Goal: Task Accomplishment & Management: Manage account settings

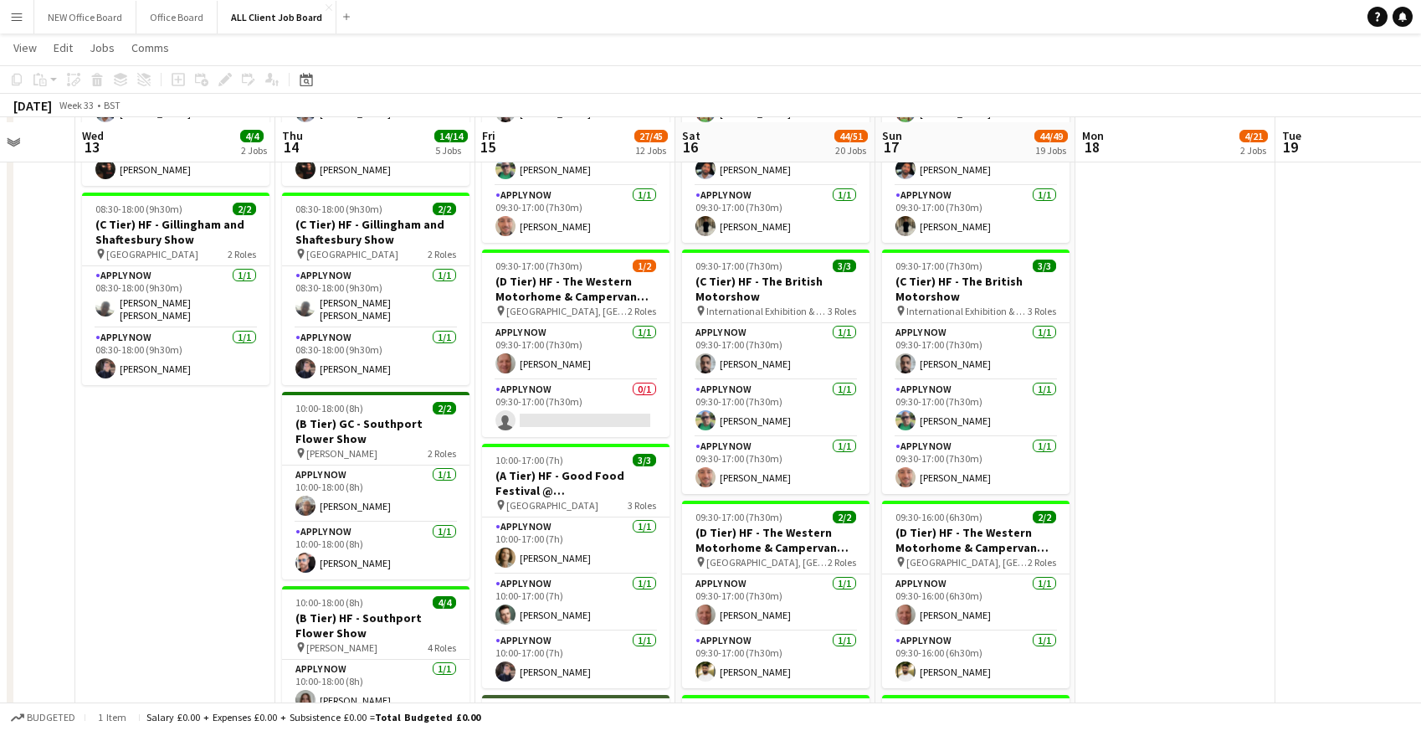
scroll to position [709, 0]
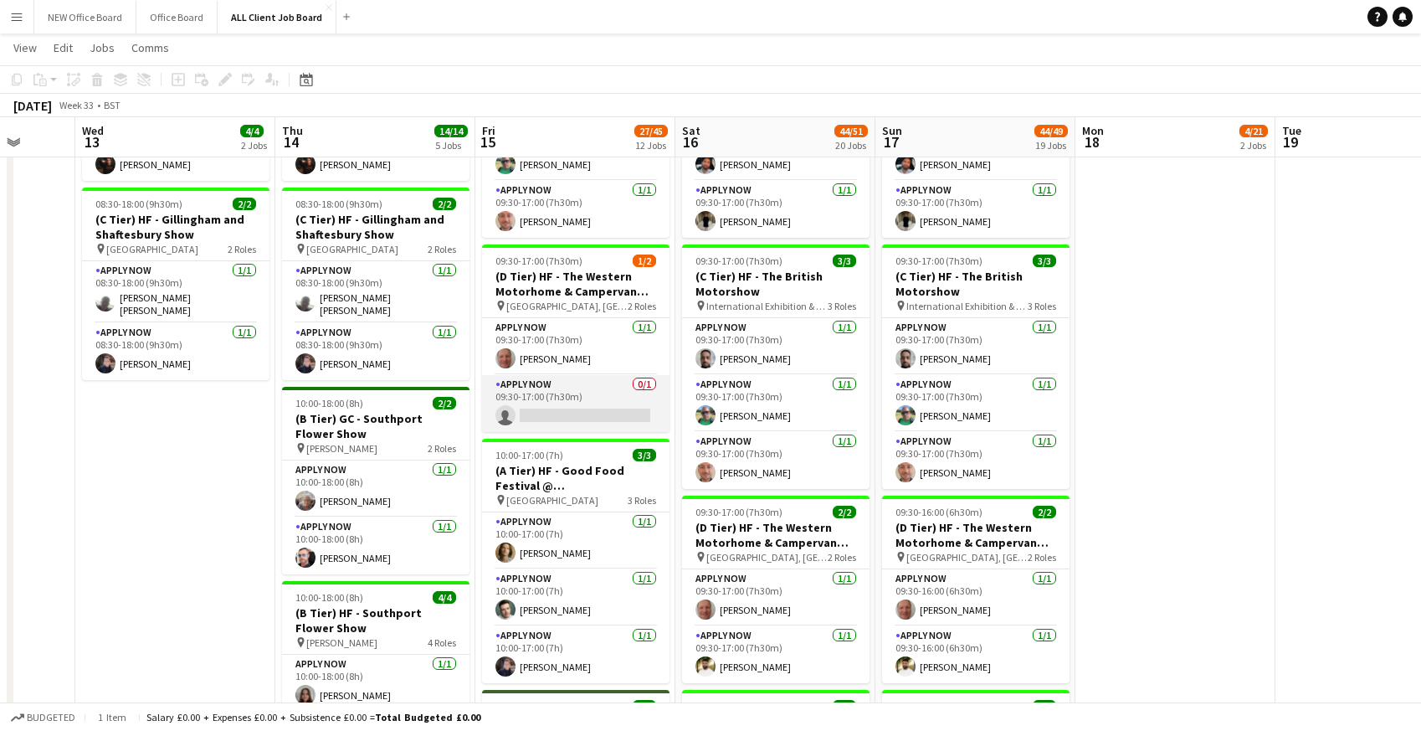
click at [549, 405] on app-card-role "APPLY NOW 0/1 09:30-17:00 (7h30m) single-neutral-actions" at bounding box center [575, 403] width 187 height 57
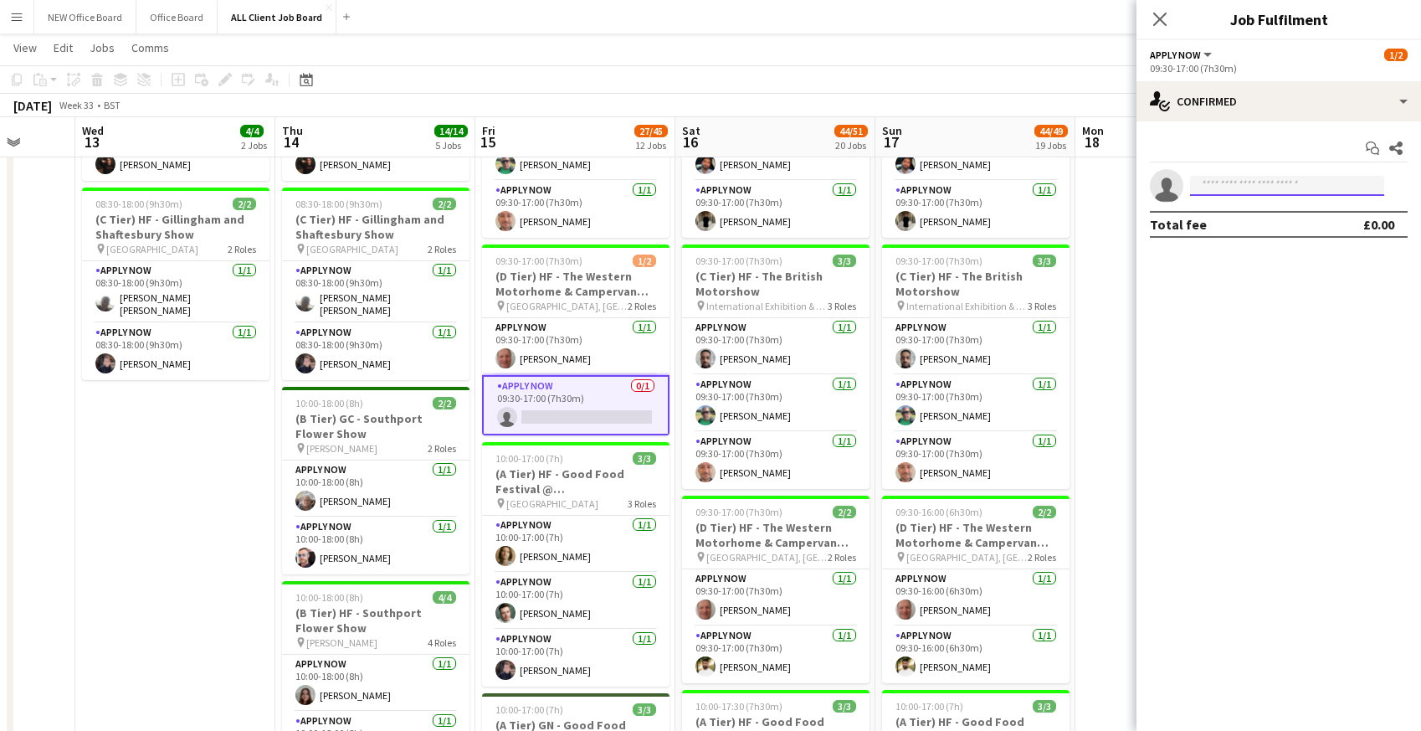
click at [1320, 187] on input at bounding box center [1287, 186] width 194 height 20
type input "*****"
click at [1284, 218] on span "[EMAIL_ADDRESS][DOMAIN_NAME]" at bounding box center [1286, 223] width 167 height 13
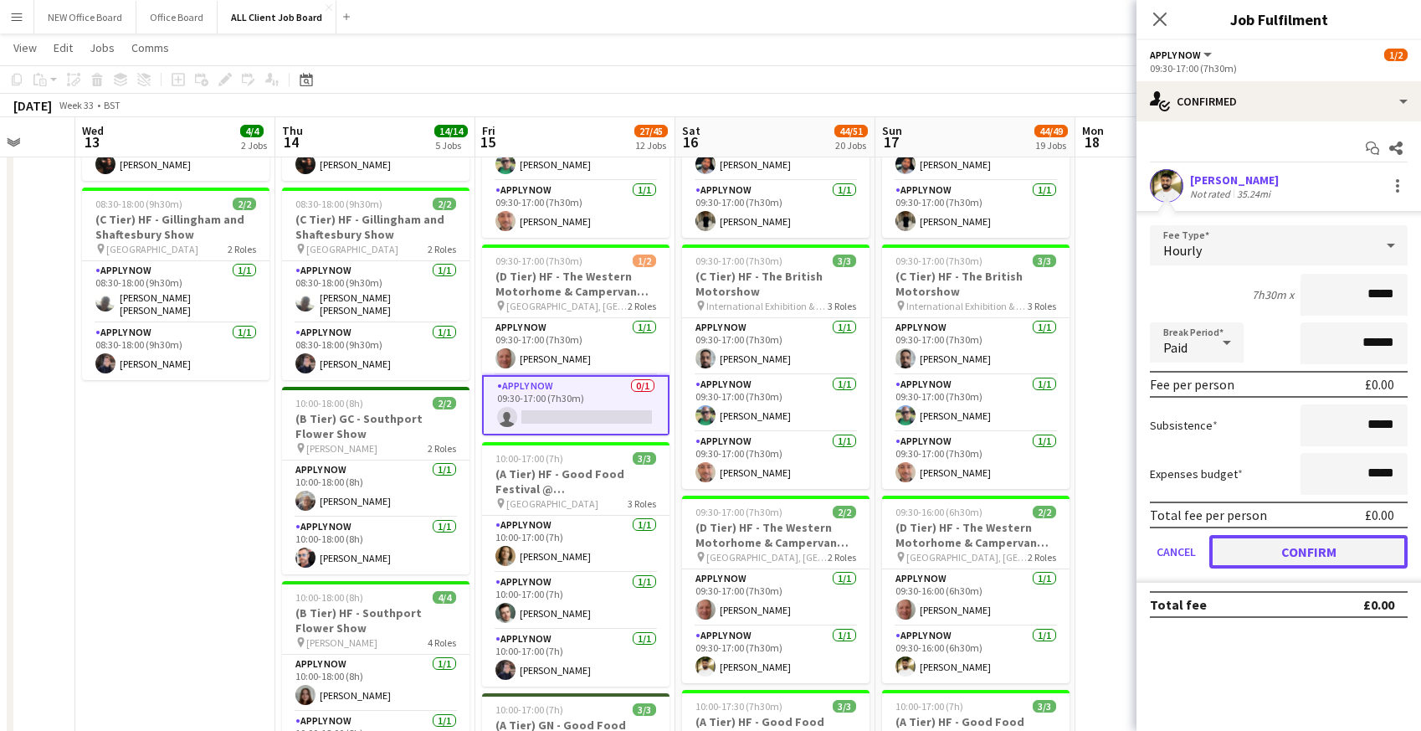
click at [1305, 545] on button "Confirm" at bounding box center [1308, 551] width 198 height 33
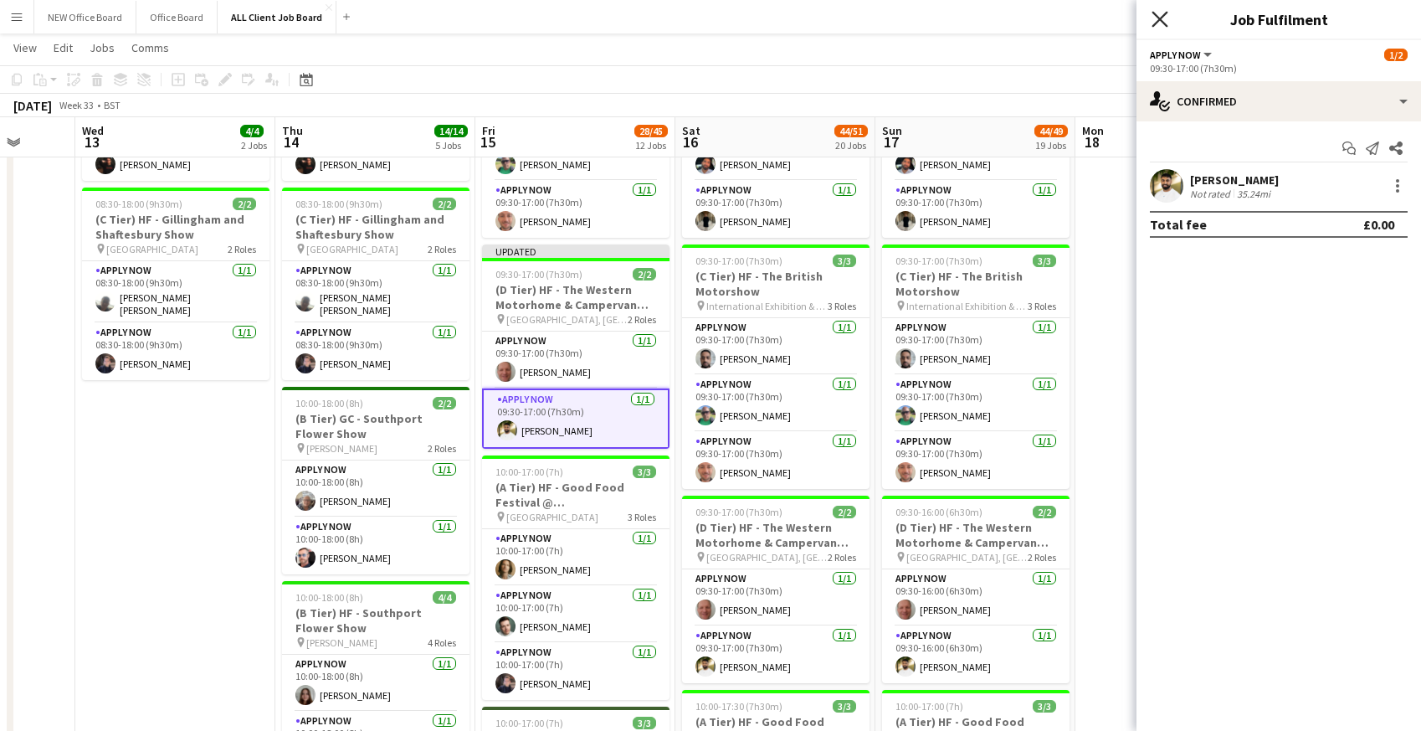
click at [1162, 21] on icon at bounding box center [1159, 19] width 16 height 16
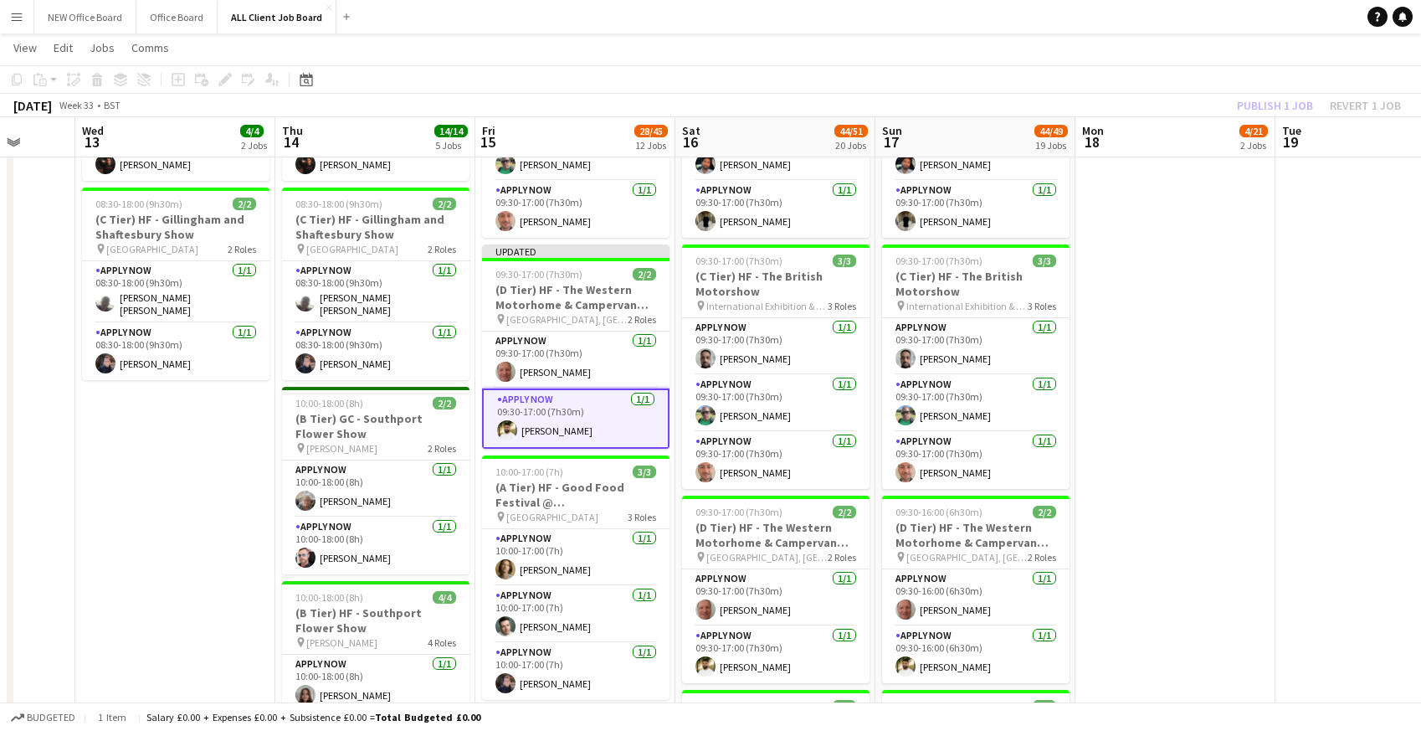
click at [1186, 69] on app-toolbar "Copy Paste Paste Command V Paste with crew Command Shift V Paste linked Job [GE…" at bounding box center [710, 79] width 1421 height 28
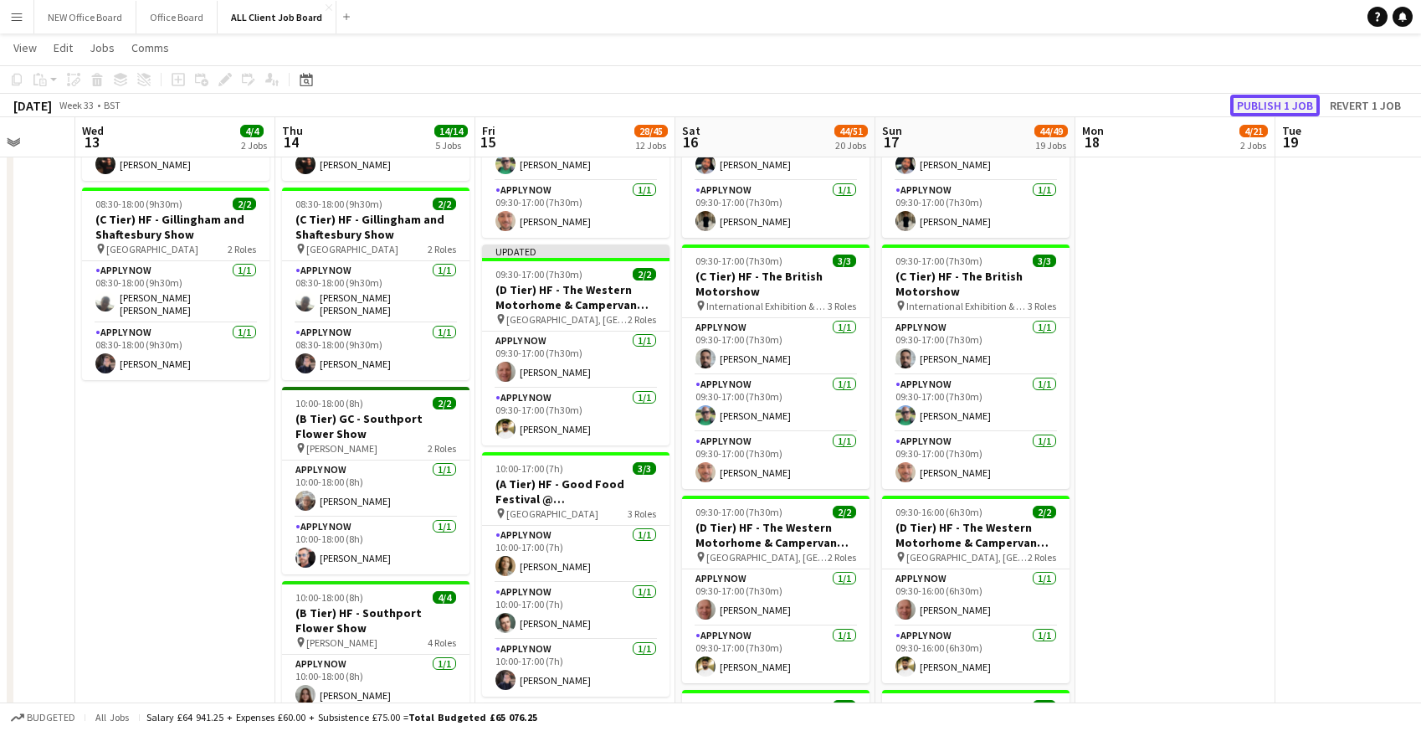
click at [1259, 100] on button "Publish 1 job" at bounding box center [1275, 106] width 90 height 22
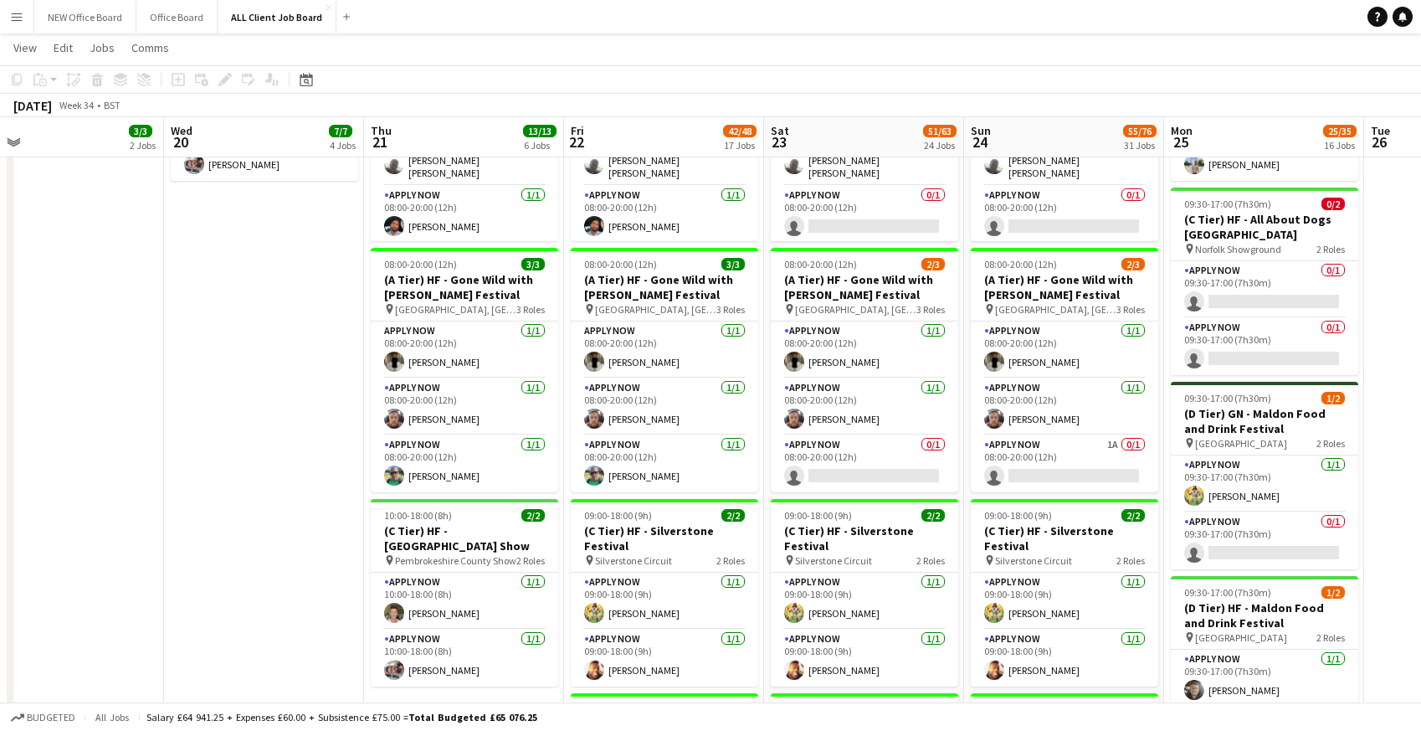
scroll to position [0, 637]
click at [1073, 449] on app-card-role "APPLY NOW 1A 0/1 08:00-20:00 (12h) single-neutral-actions" at bounding box center [1063, 463] width 187 height 57
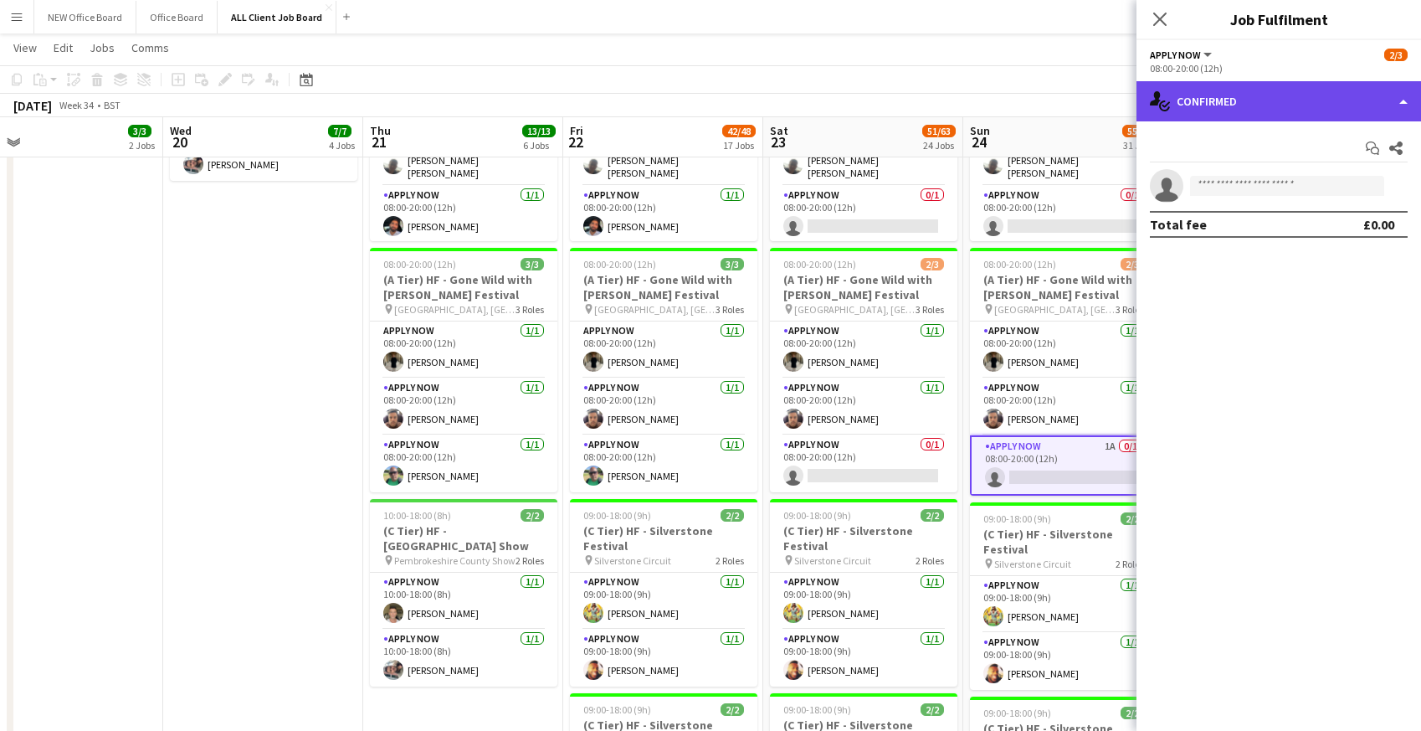
click at [1291, 119] on div "single-neutral-actions-check-2 Confirmed" at bounding box center [1278, 101] width 285 height 40
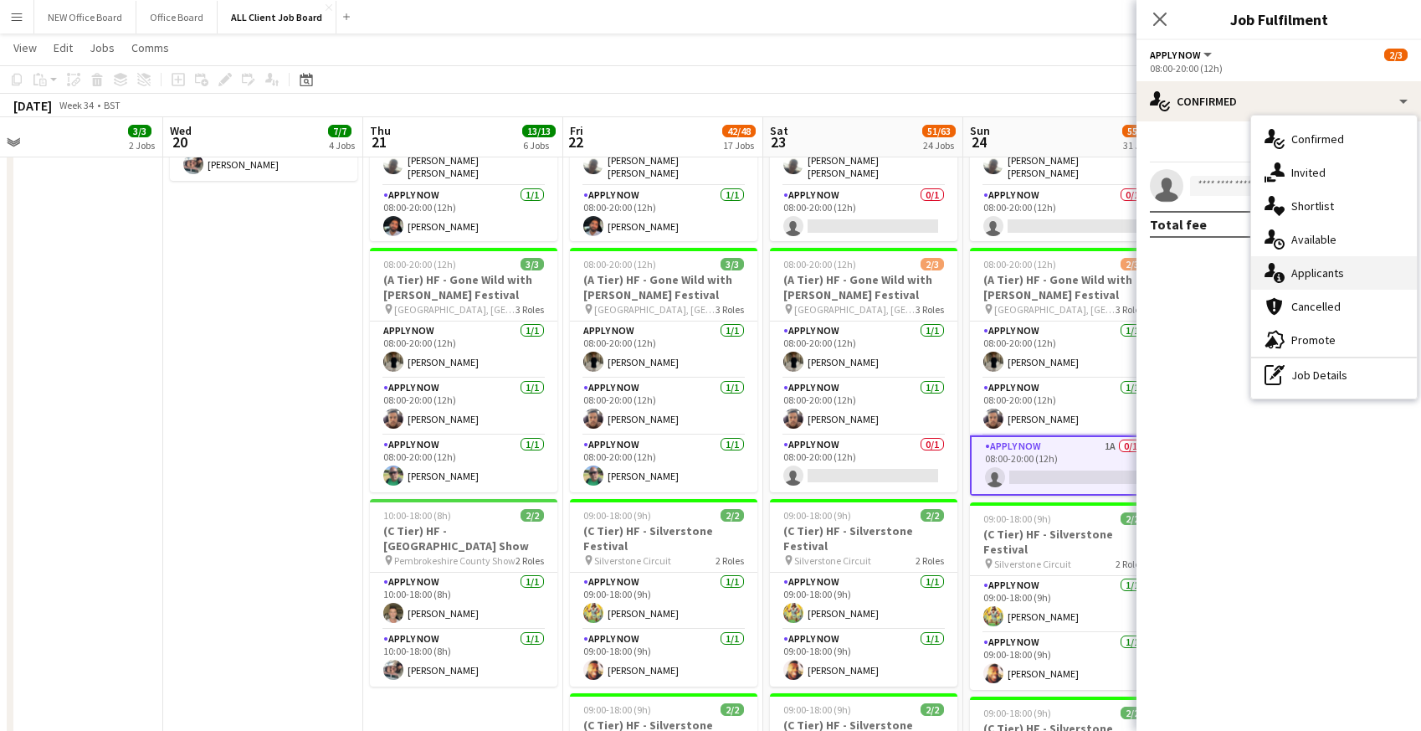
click at [1300, 281] on div "single-neutral-actions-information Applicants" at bounding box center [1334, 272] width 166 height 33
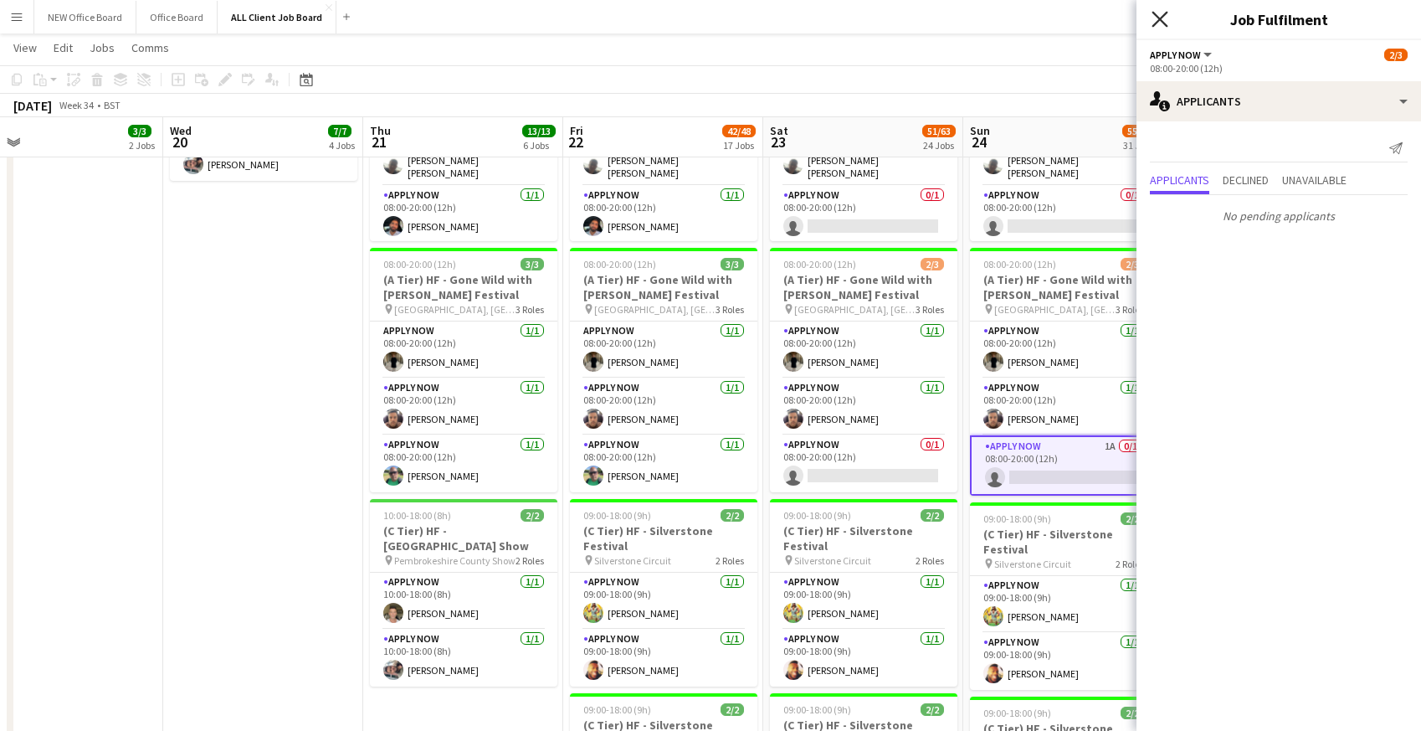
click at [1160, 24] on icon "Close pop-in" at bounding box center [1159, 19] width 16 height 16
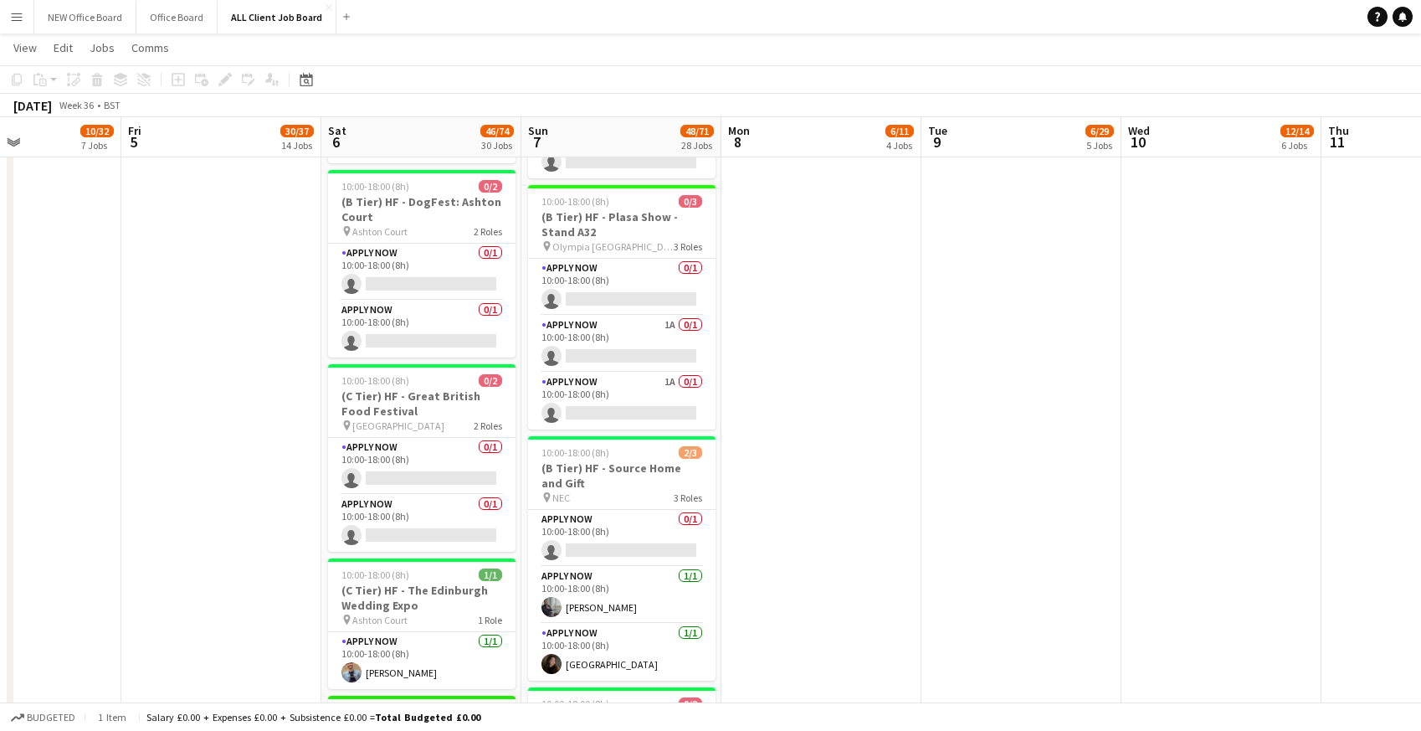
scroll to position [3138, 0]
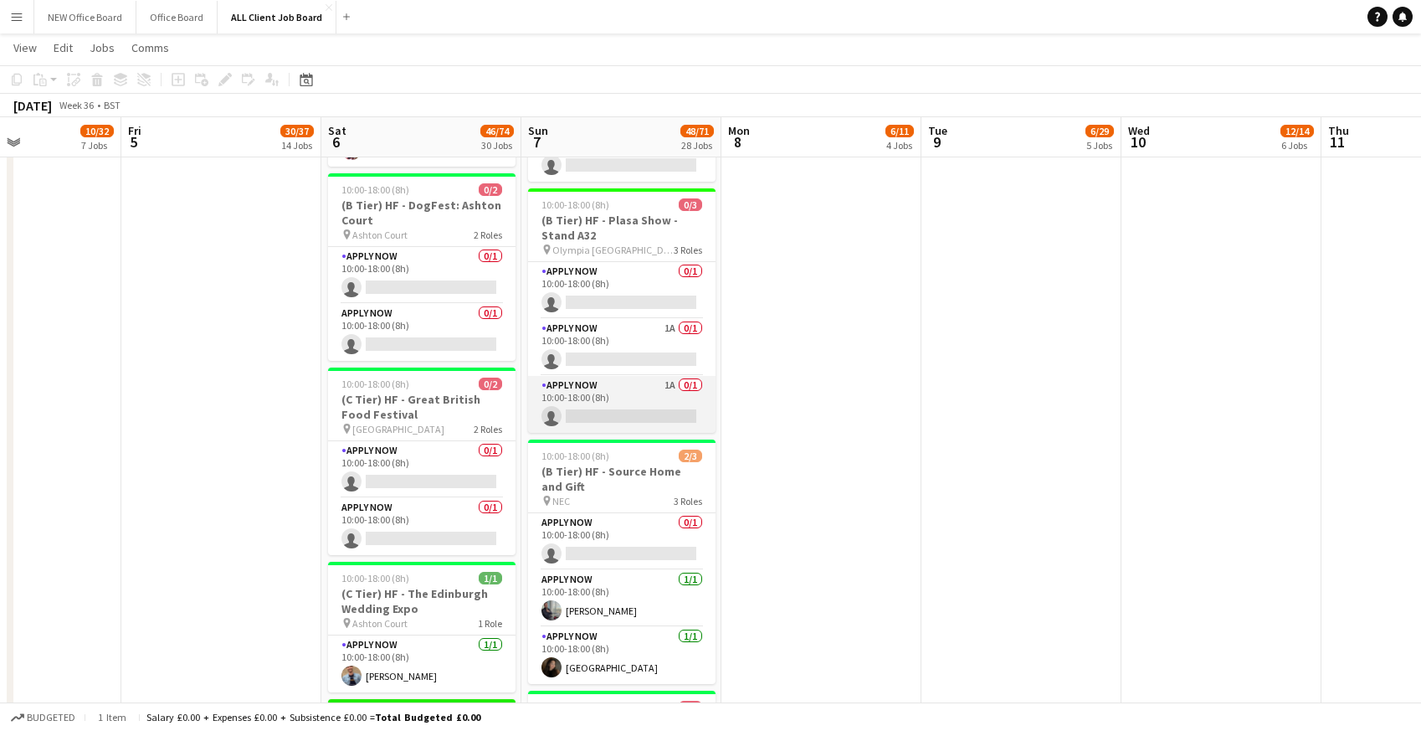
click at [623, 380] on app-card-role "APPLY NOW 1A 0/1 10:00-18:00 (8h) single-neutral-actions" at bounding box center [621, 404] width 187 height 57
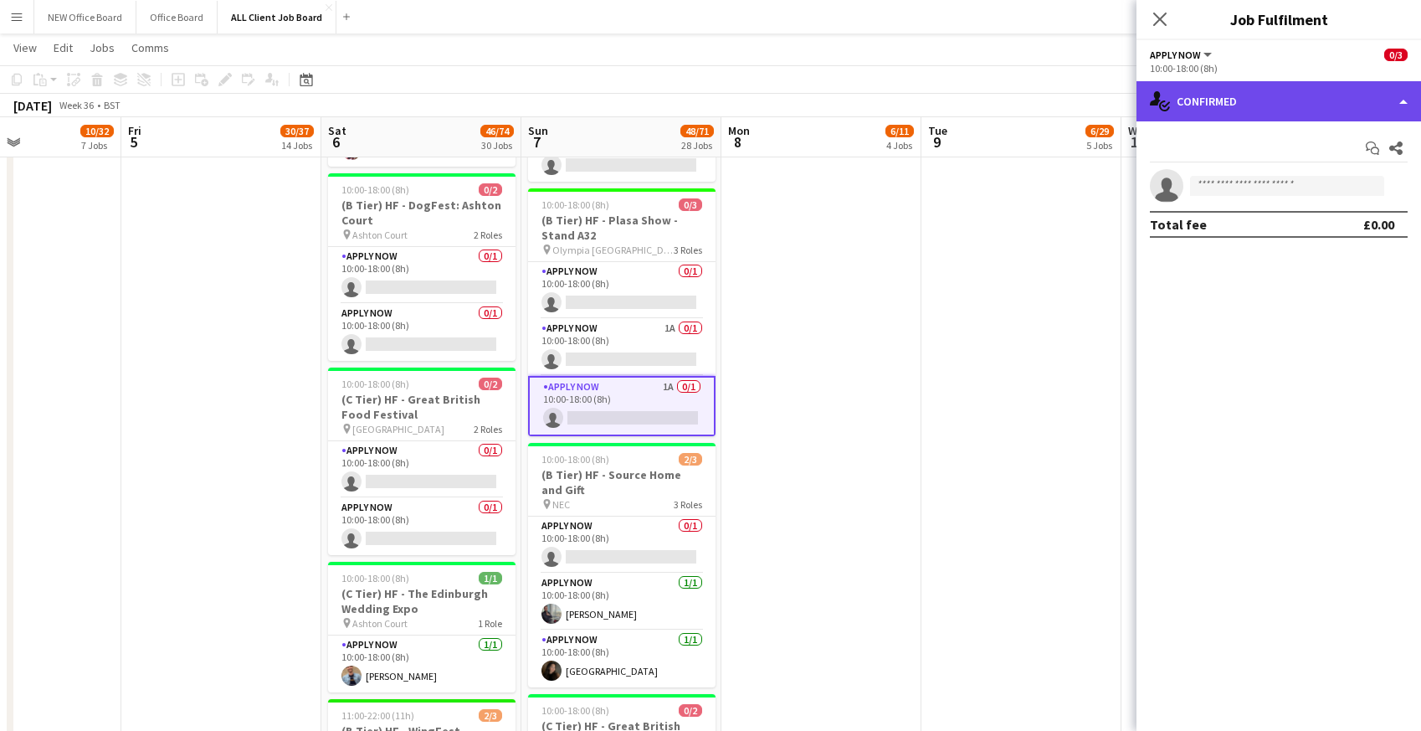
click at [1285, 107] on div "single-neutral-actions-check-2 Confirmed" at bounding box center [1278, 101] width 285 height 40
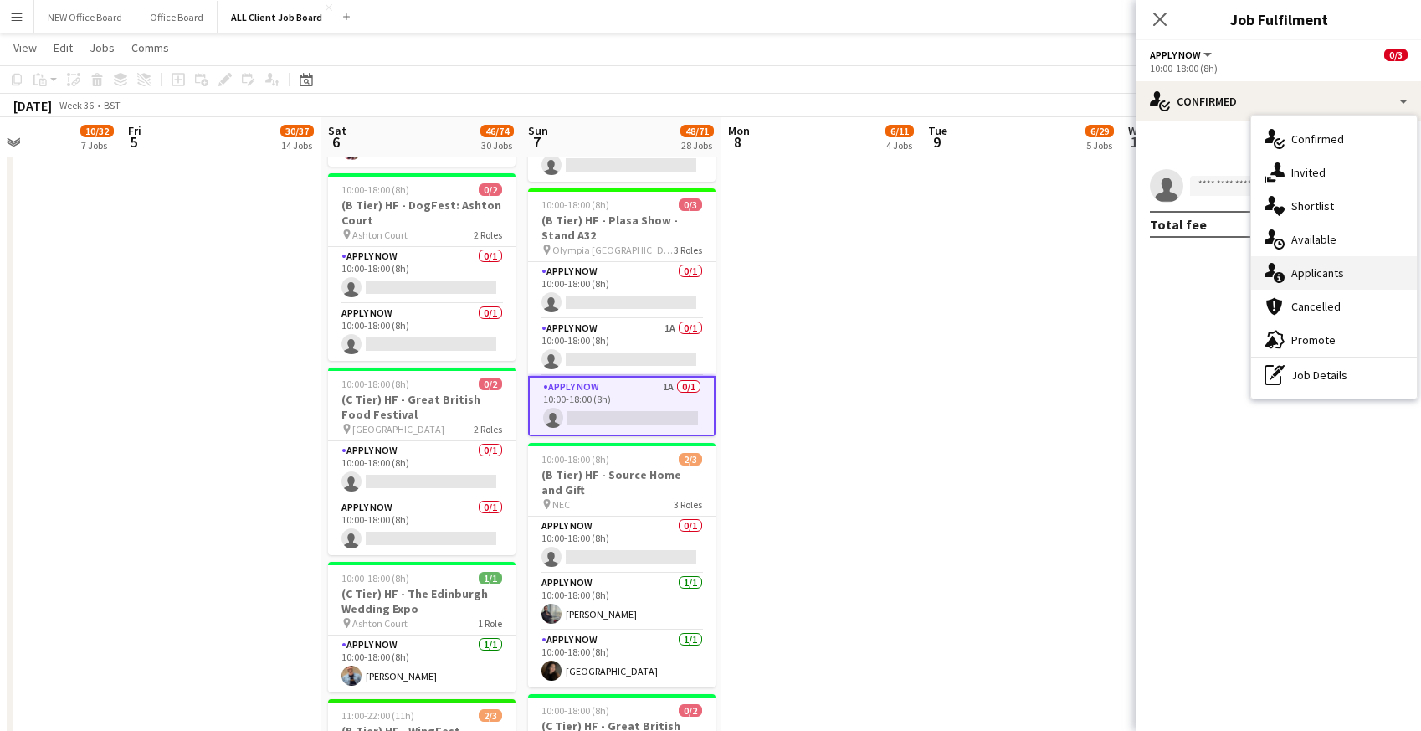
click at [1302, 279] on div "single-neutral-actions-information Applicants" at bounding box center [1334, 272] width 166 height 33
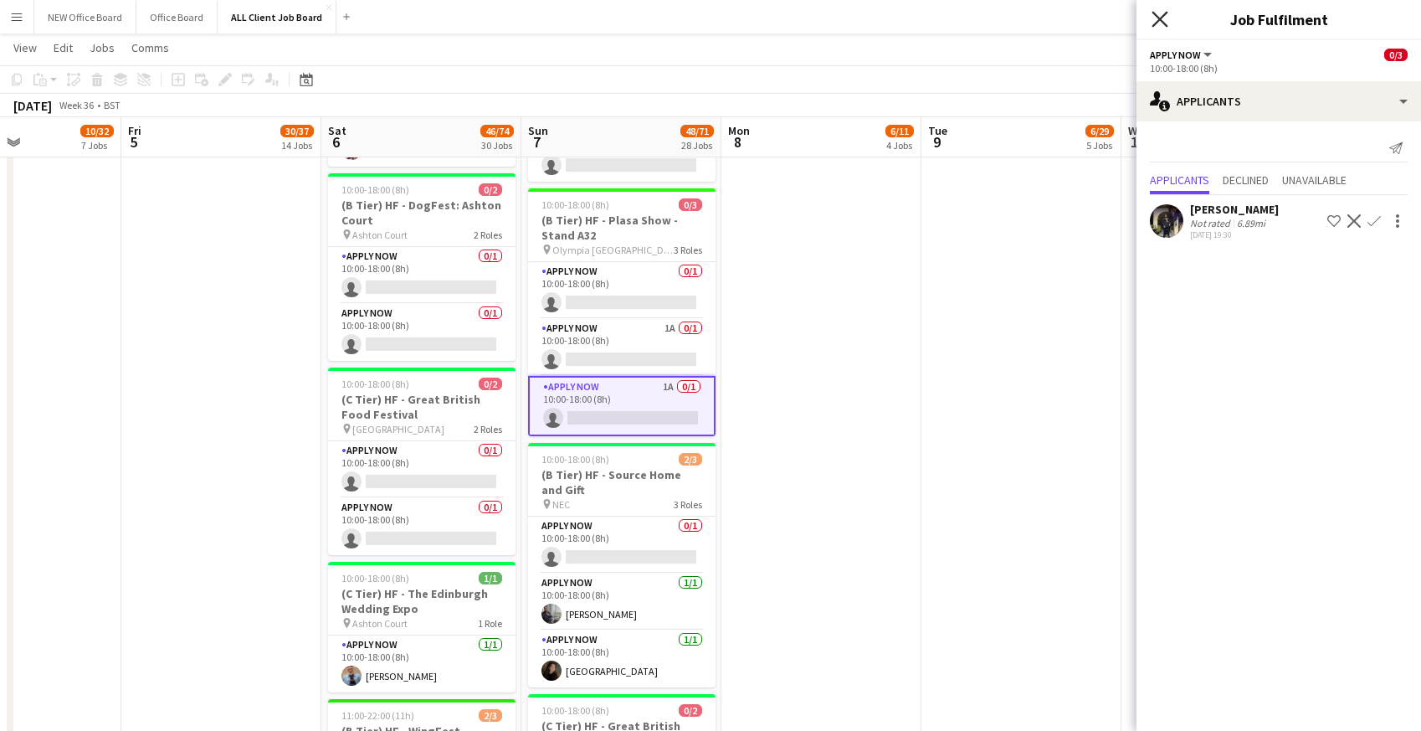
click at [1159, 20] on icon at bounding box center [1159, 19] width 16 height 16
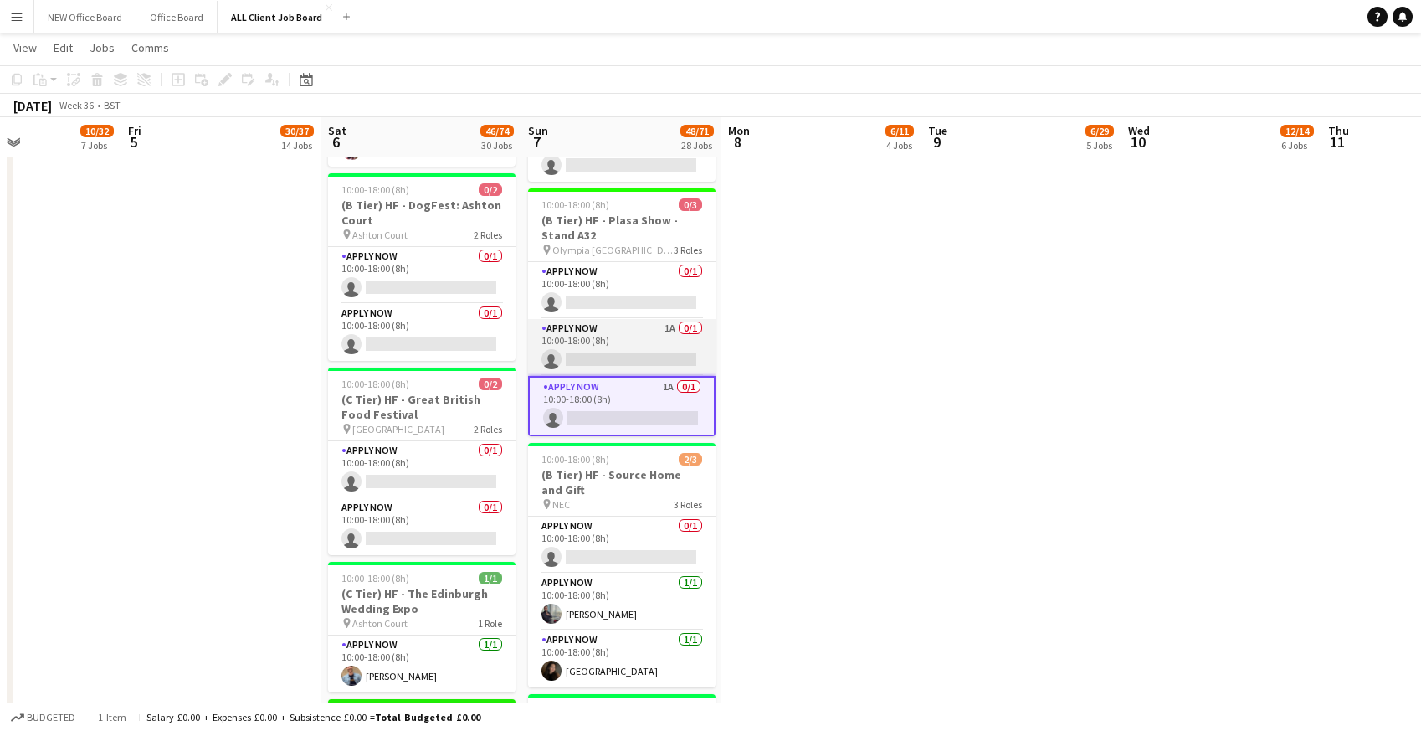
click at [643, 319] on app-card-role "APPLY NOW 1A 0/1 10:00-18:00 (8h) single-neutral-actions" at bounding box center [621, 347] width 187 height 57
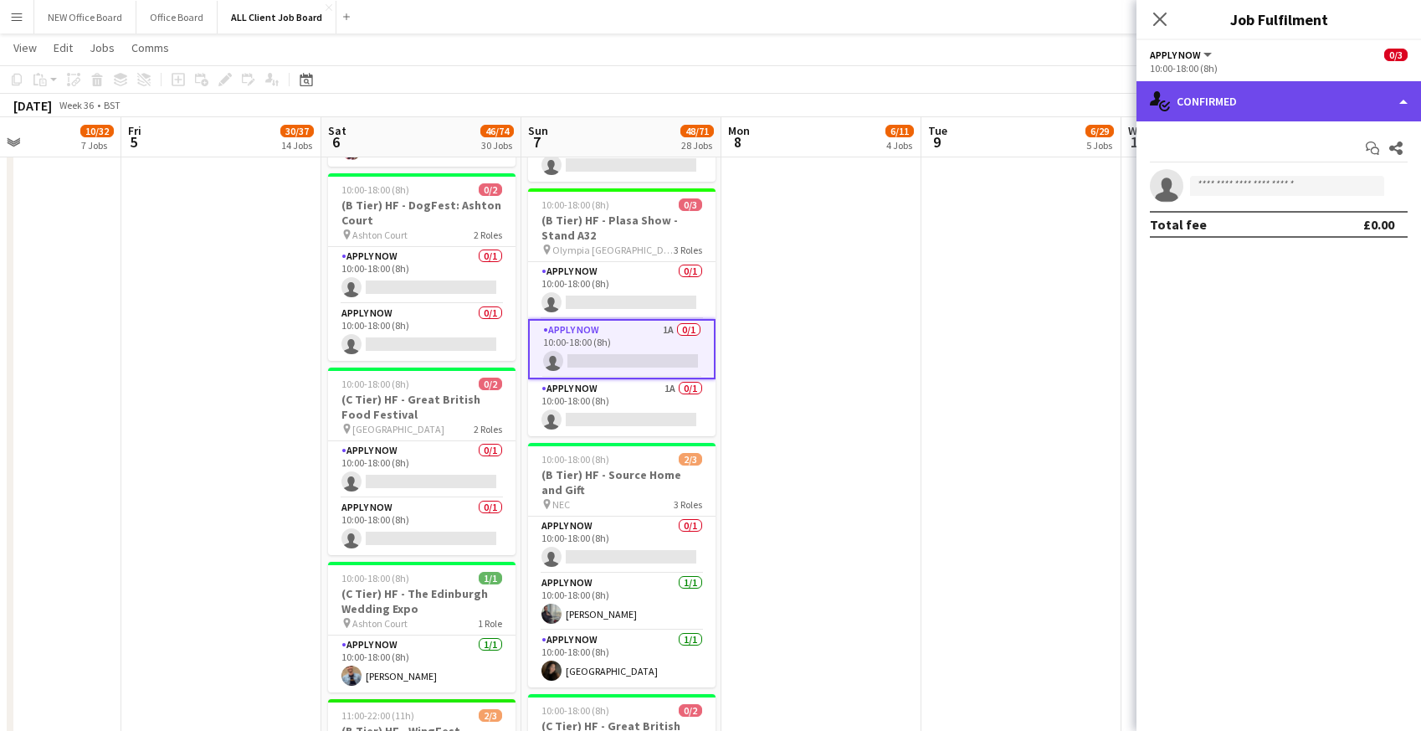
click at [1214, 87] on div "single-neutral-actions-check-2 Confirmed" at bounding box center [1278, 101] width 285 height 40
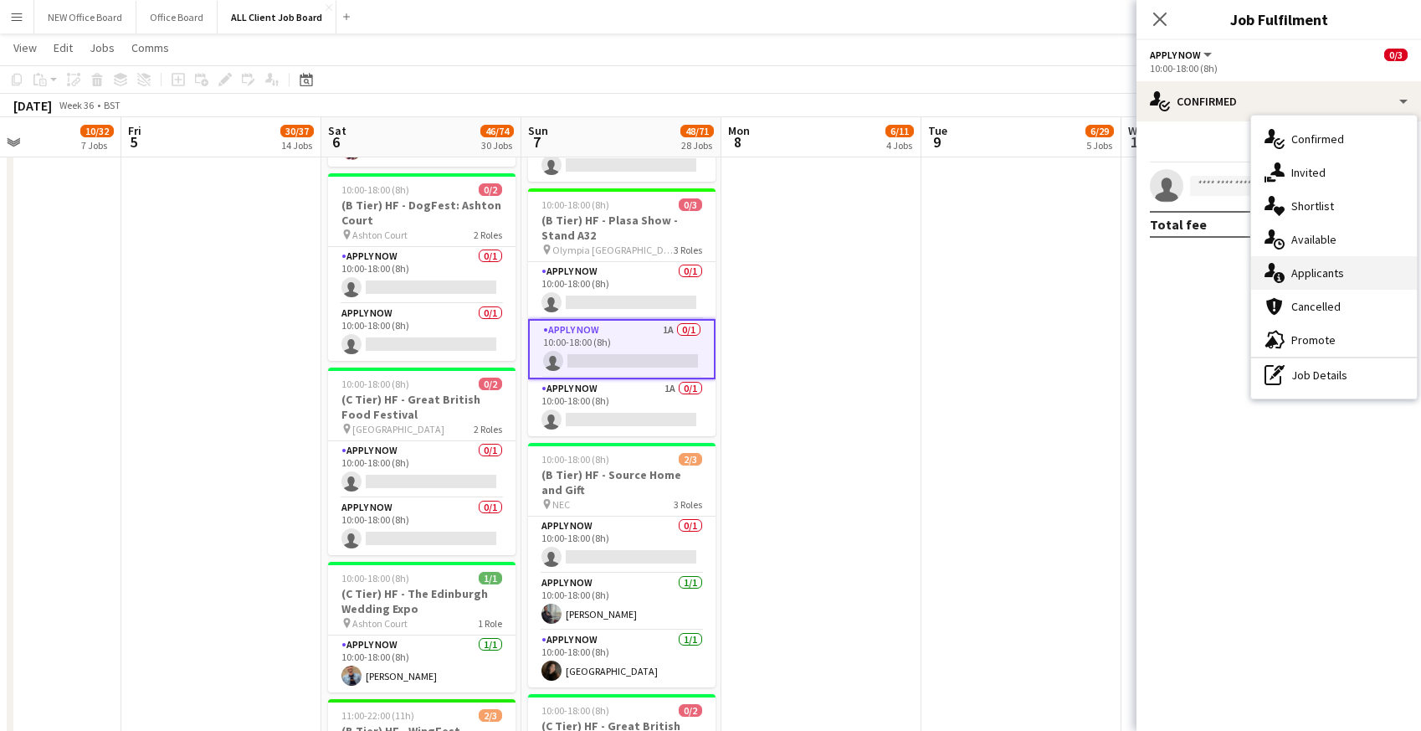
click at [1300, 284] on div "single-neutral-actions-information Applicants" at bounding box center [1334, 272] width 166 height 33
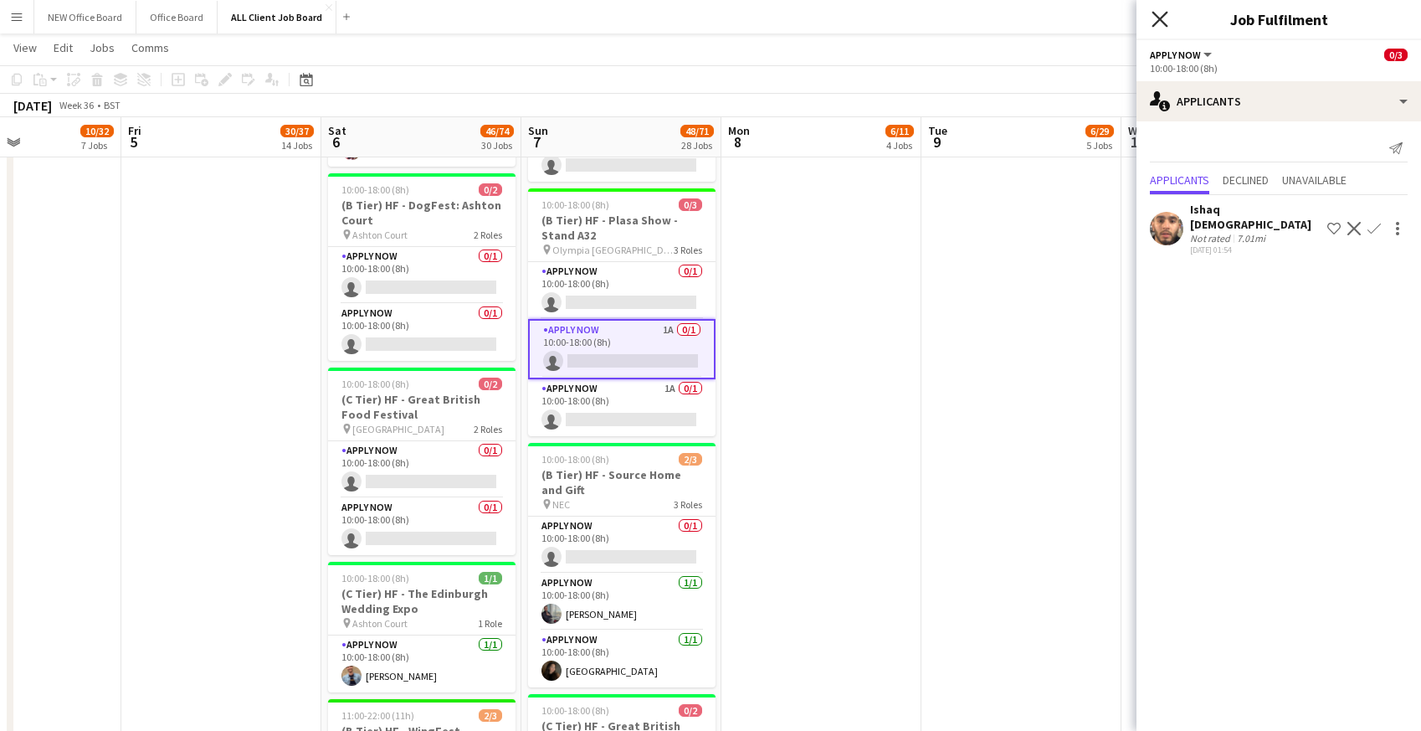
click at [1161, 18] on icon at bounding box center [1159, 19] width 16 height 16
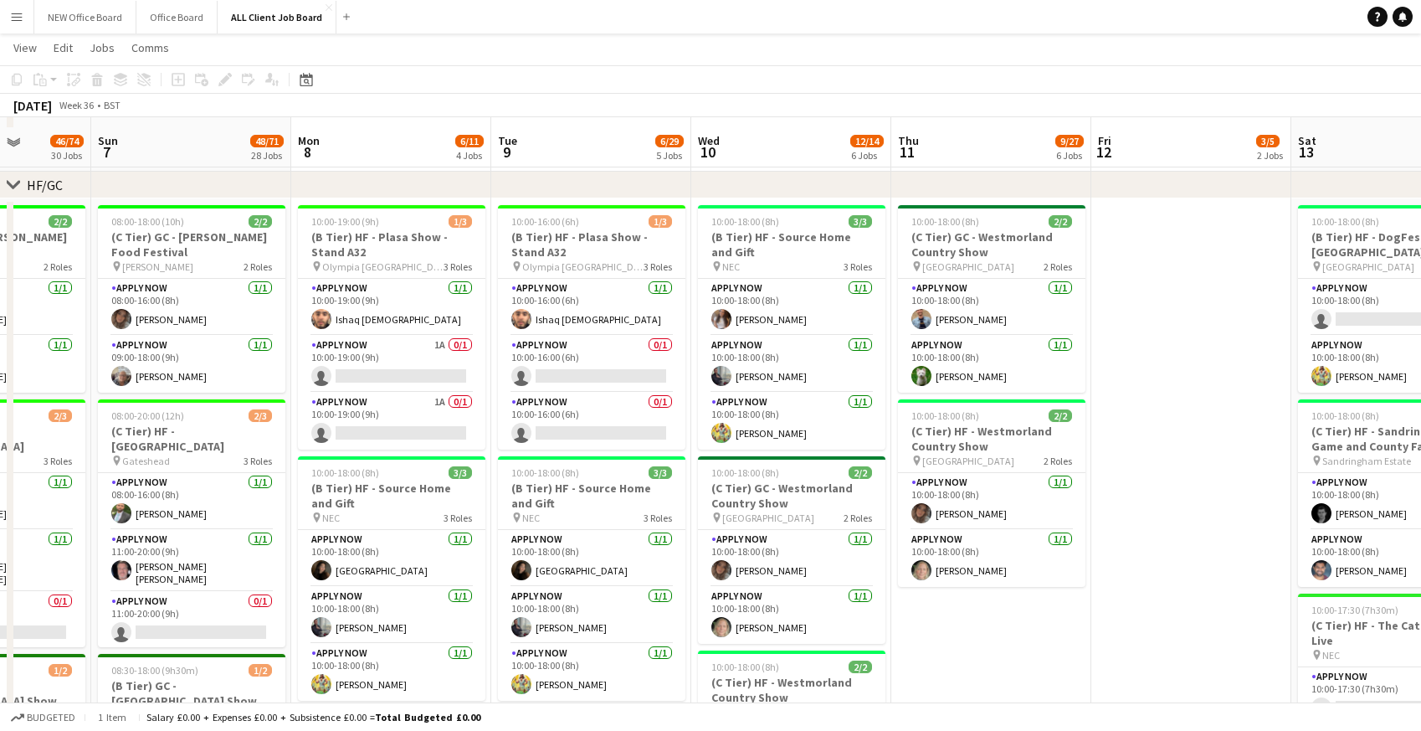
scroll to position [521, 0]
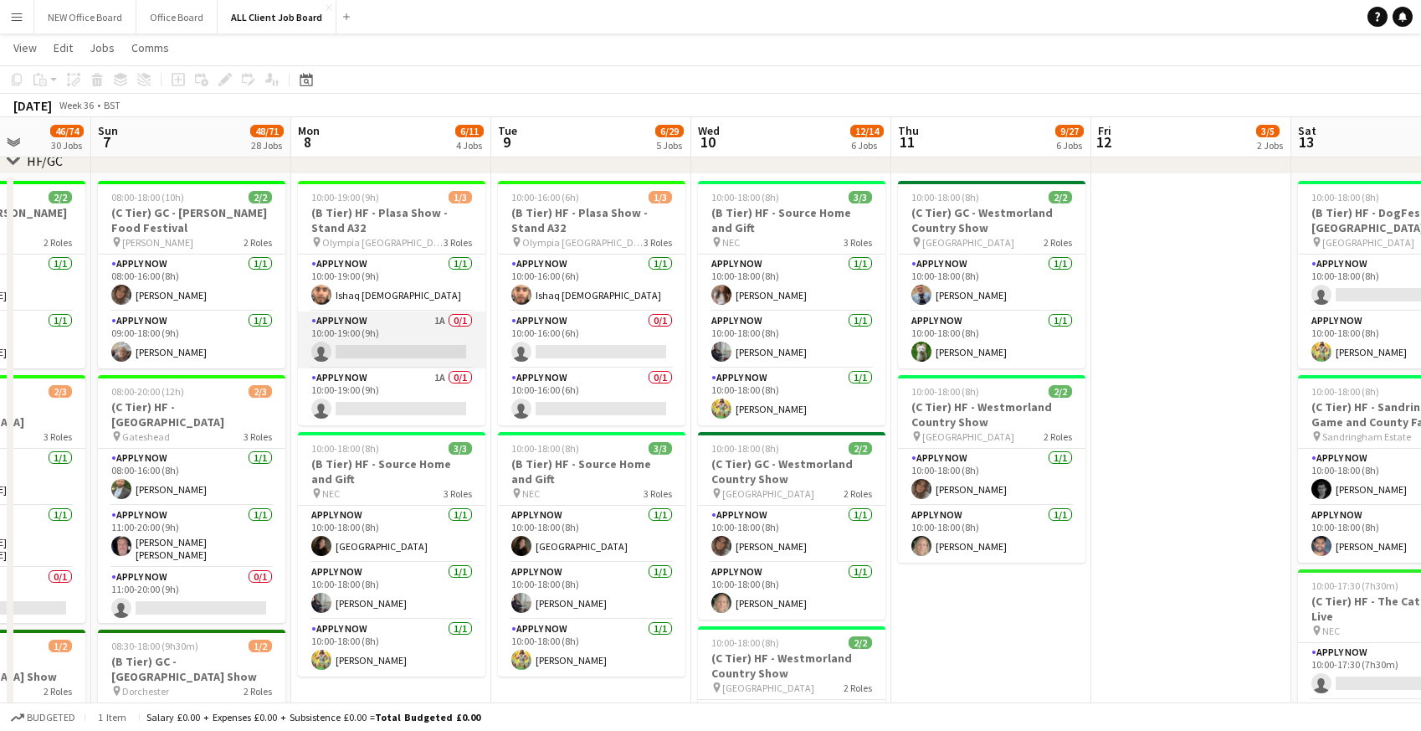
click at [363, 331] on app-card-role "APPLY NOW 1A 0/1 10:00-19:00 (9h) single-neutral-actions" at bounding box center [391, 339] width 187 height 57
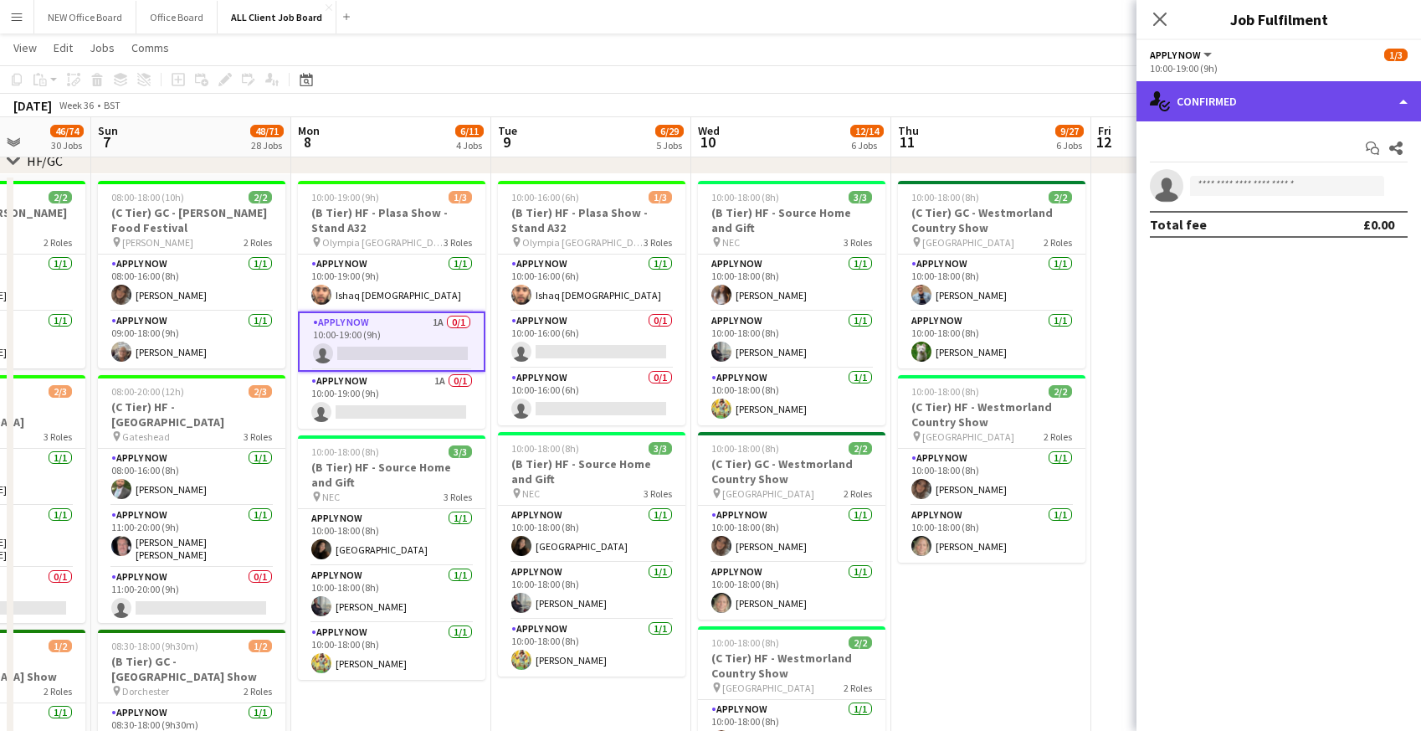
click at [1277, 99] on div "single-neutral-actions-check-2 Confirmed" at bounding box center [1278, 101] width 285 height 40
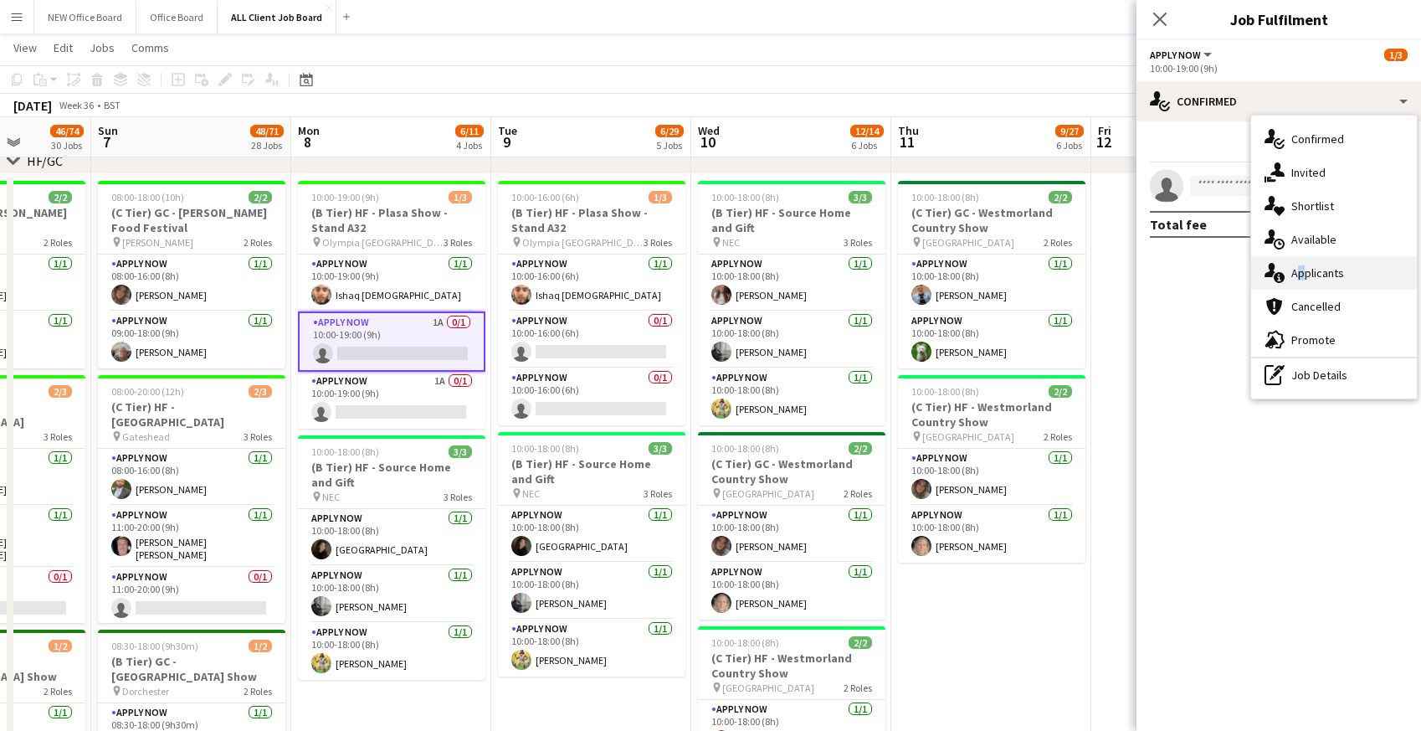
click at [1298, 279] on div "single-neutral-actions-information Applicants" at bounding box center [1334, 272] width 166 height 33
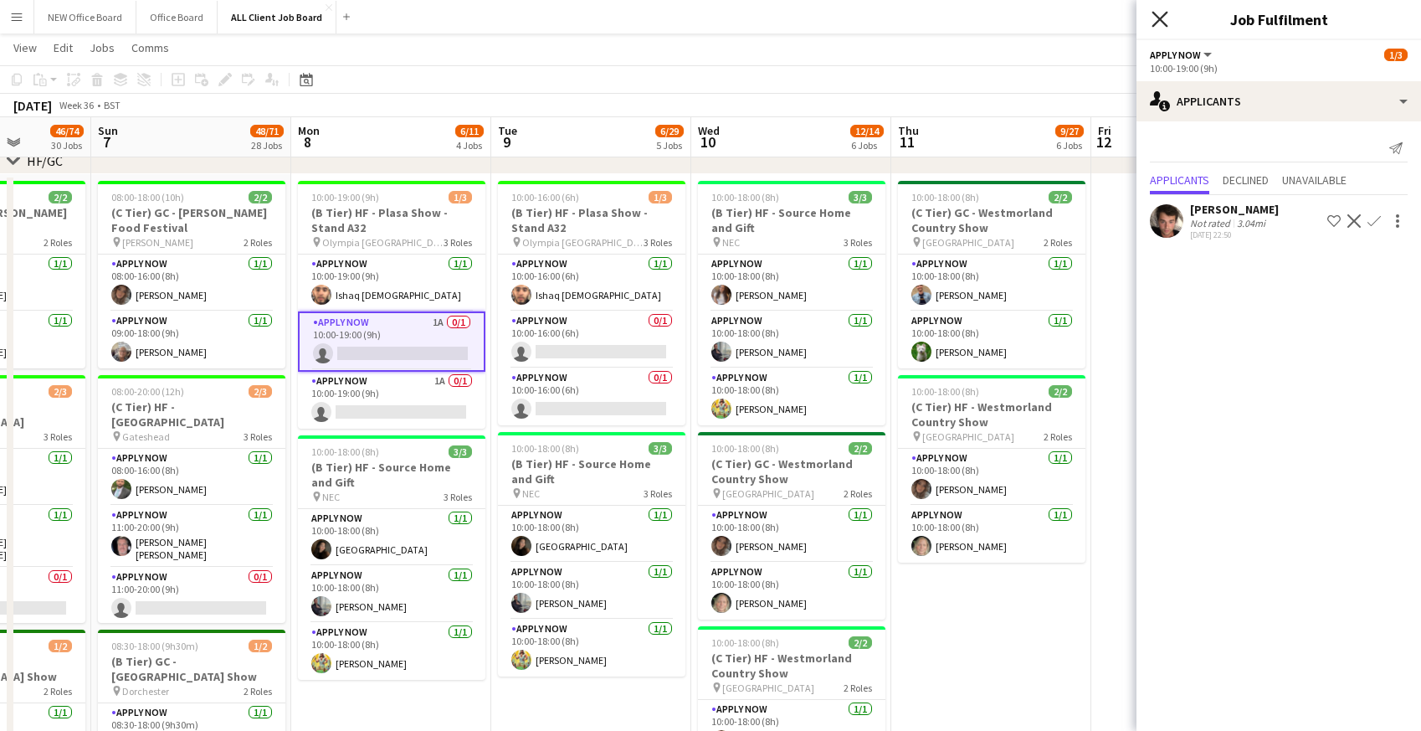
click at [1157, 18] on icon "Close pop-in" at bounding box center [1159, 19] width 16 height 16
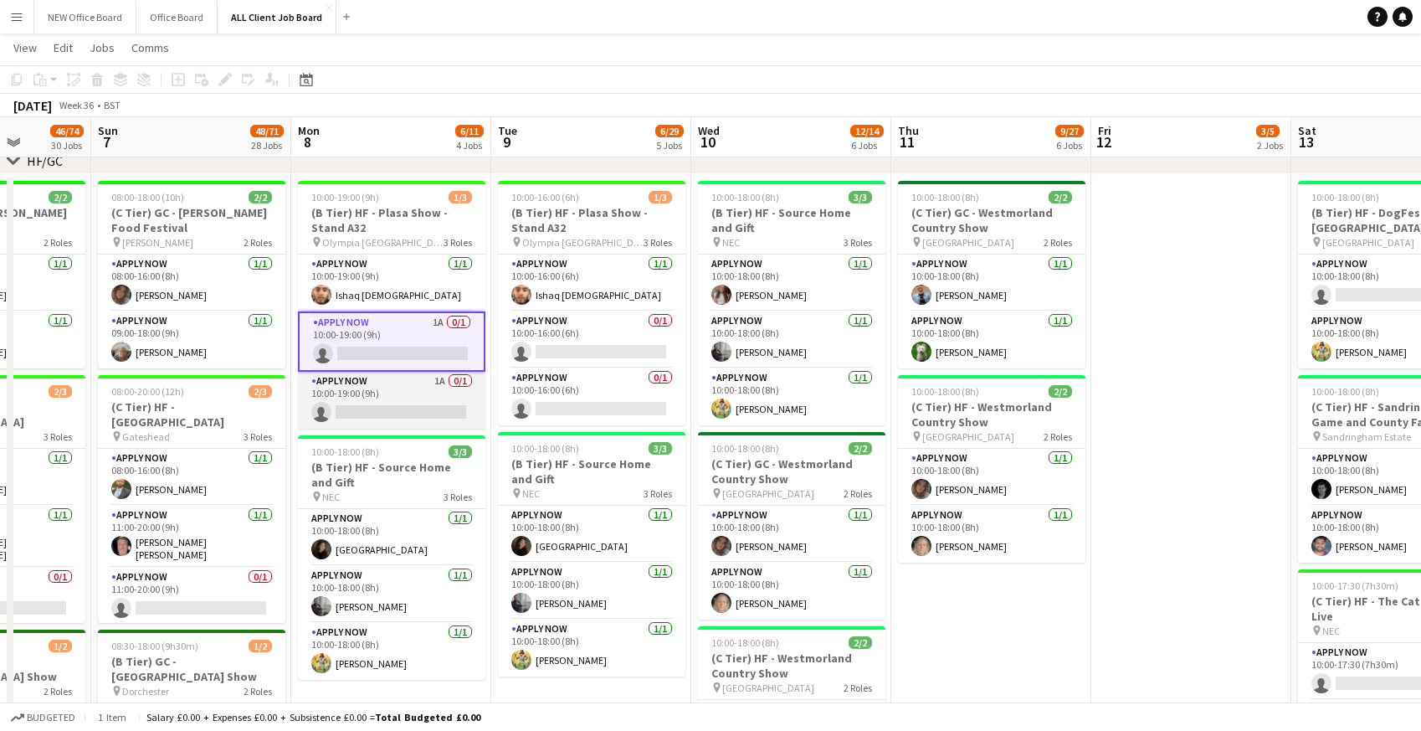
click at [369, 400] on app-card-role "APPLY NOW 1A 0/1 10:00-19:00 (9h) single-neutral-actions" at bounding box center [391, 400] width 187 height 57
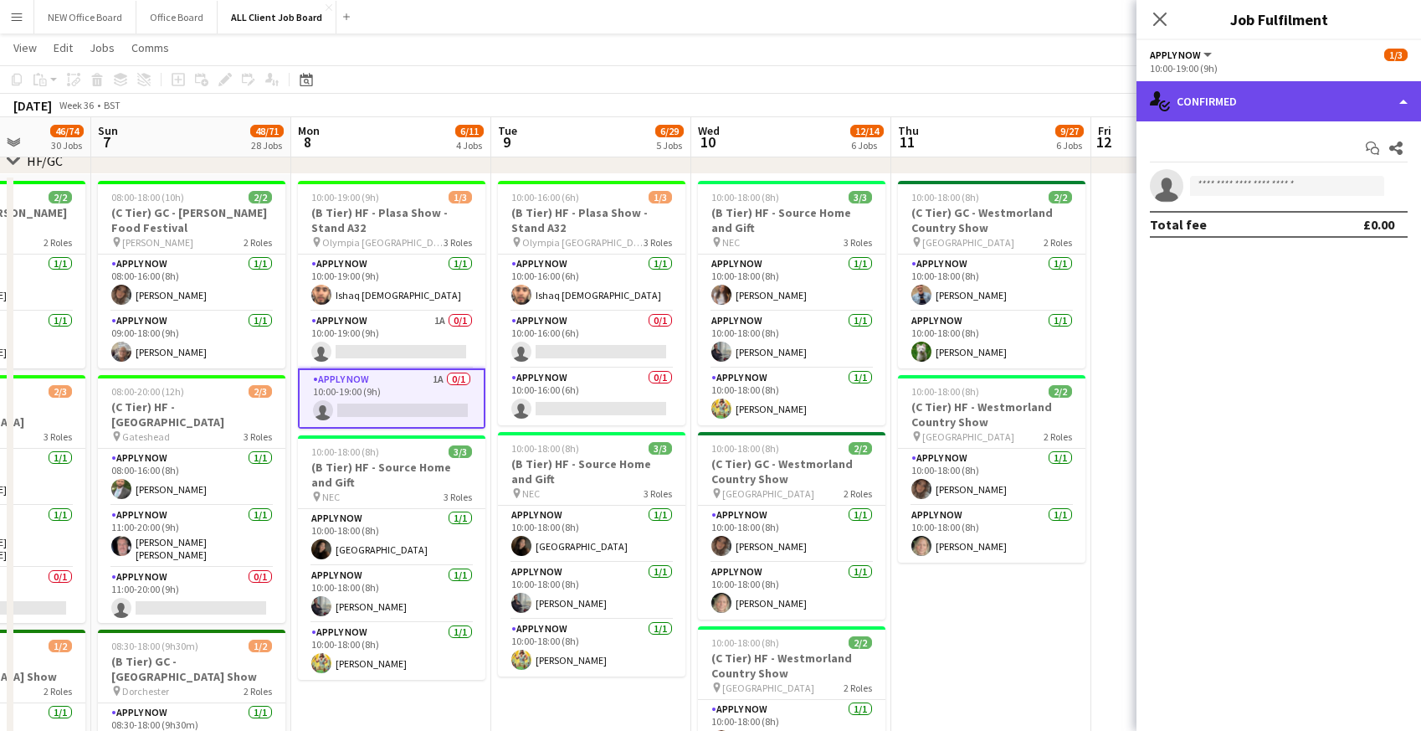
click at [1269, 110] on div "single-neutral-actions-check-2 Confirmed" at bounding box center [1278, 101] width 285 height 40
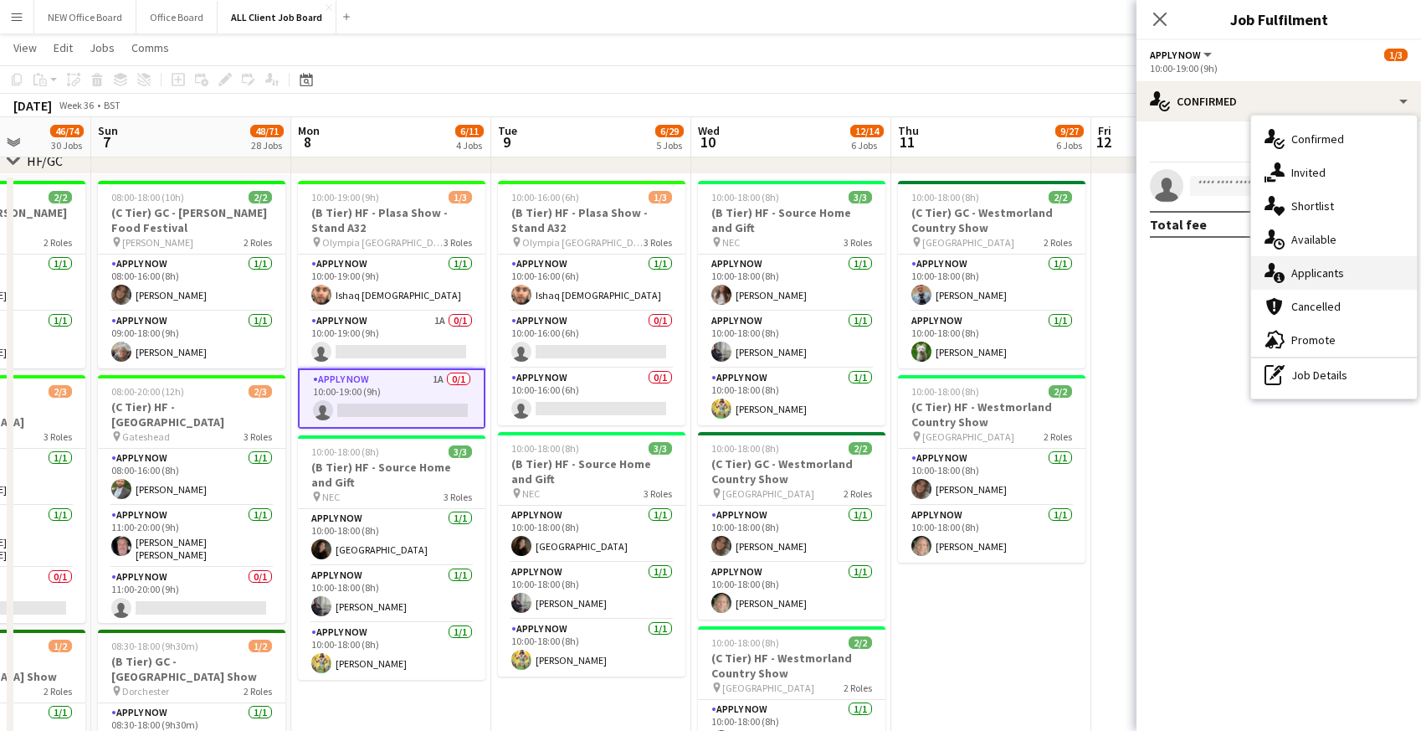
click at [1292, 283] on div "single-neutral-actions-information Applicants" at bounding box center [1334, 272] width 166 height 33
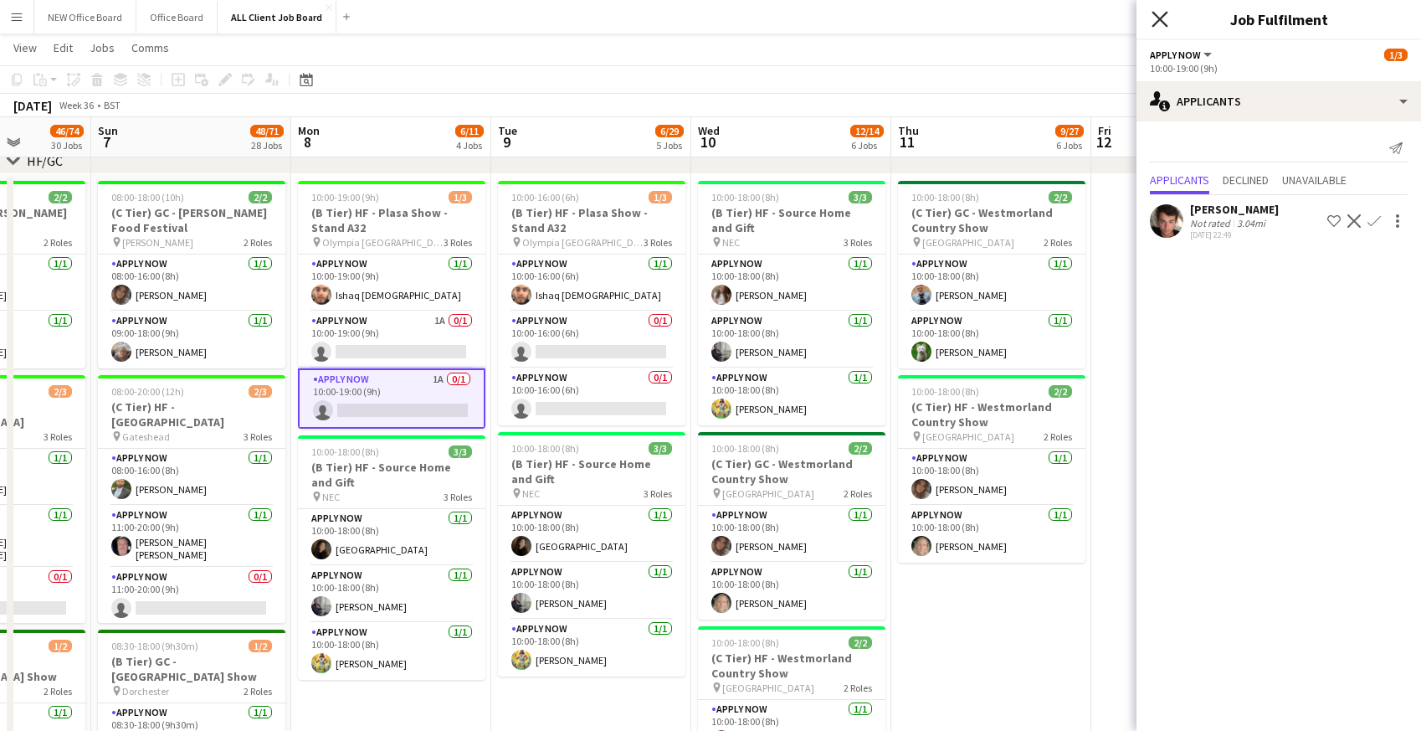
click at [1161, 17] on icon at bounding box center [1159, 19] width 16 height 16
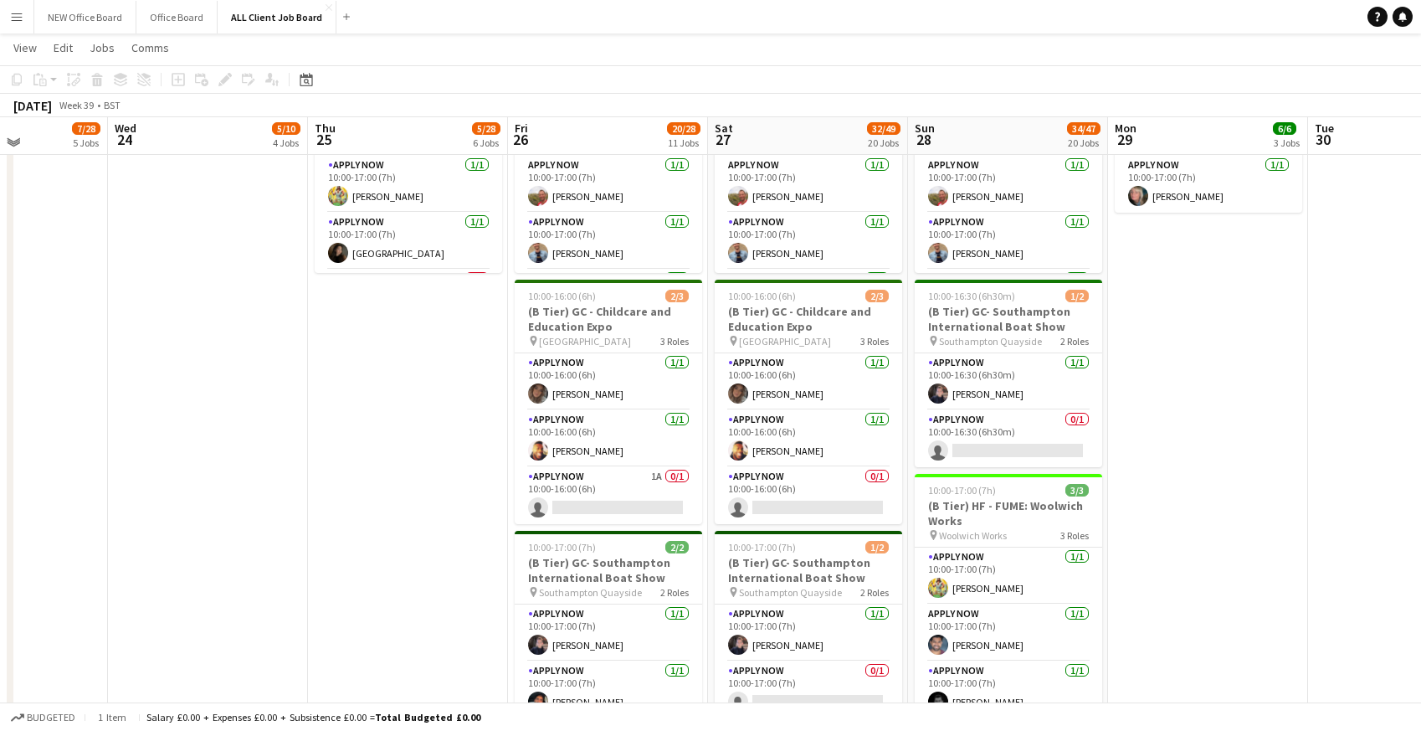
scroll to position [1068, 0]
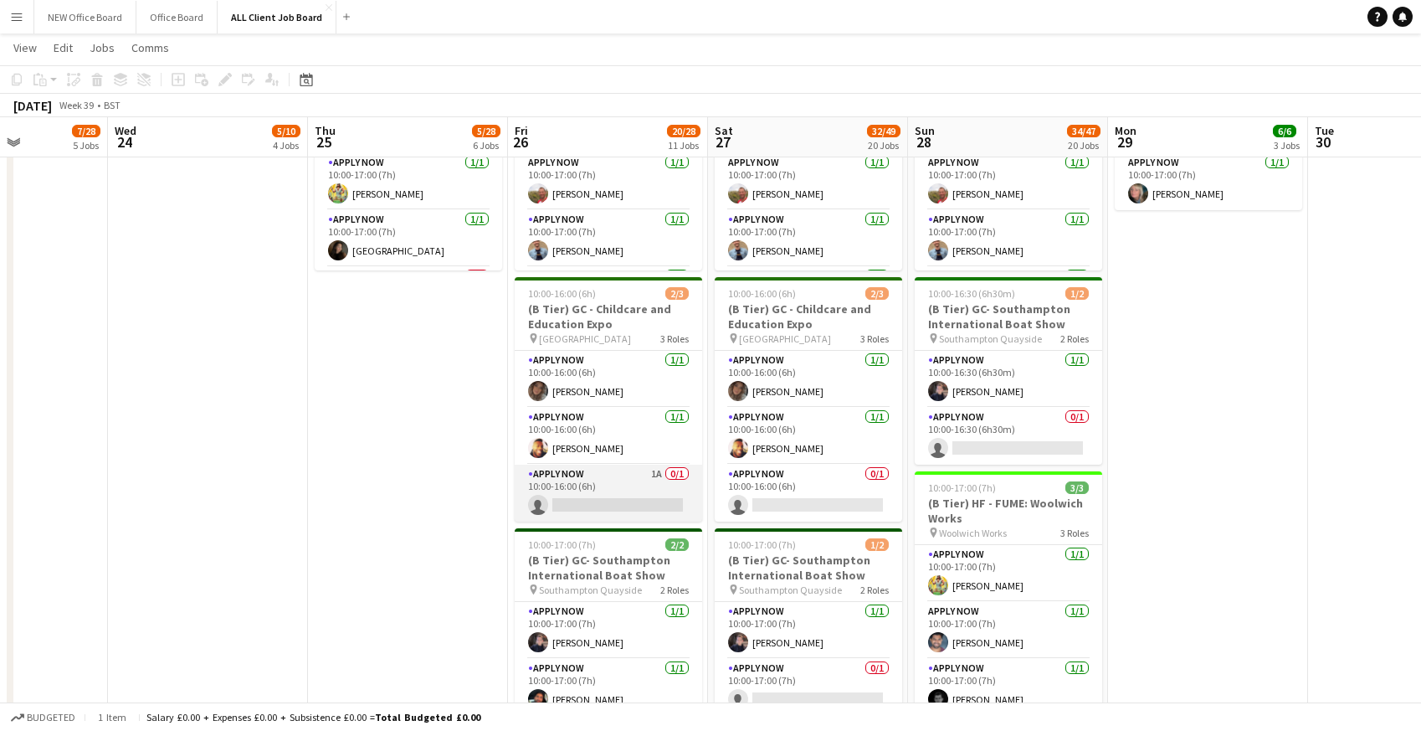
click at [604, 494] on app-card-role "APPLY NOW 1A 0/1 10:00-16:00 (6h) single-neutral-actions" at bounding box center [608, 492] width 187 height 57
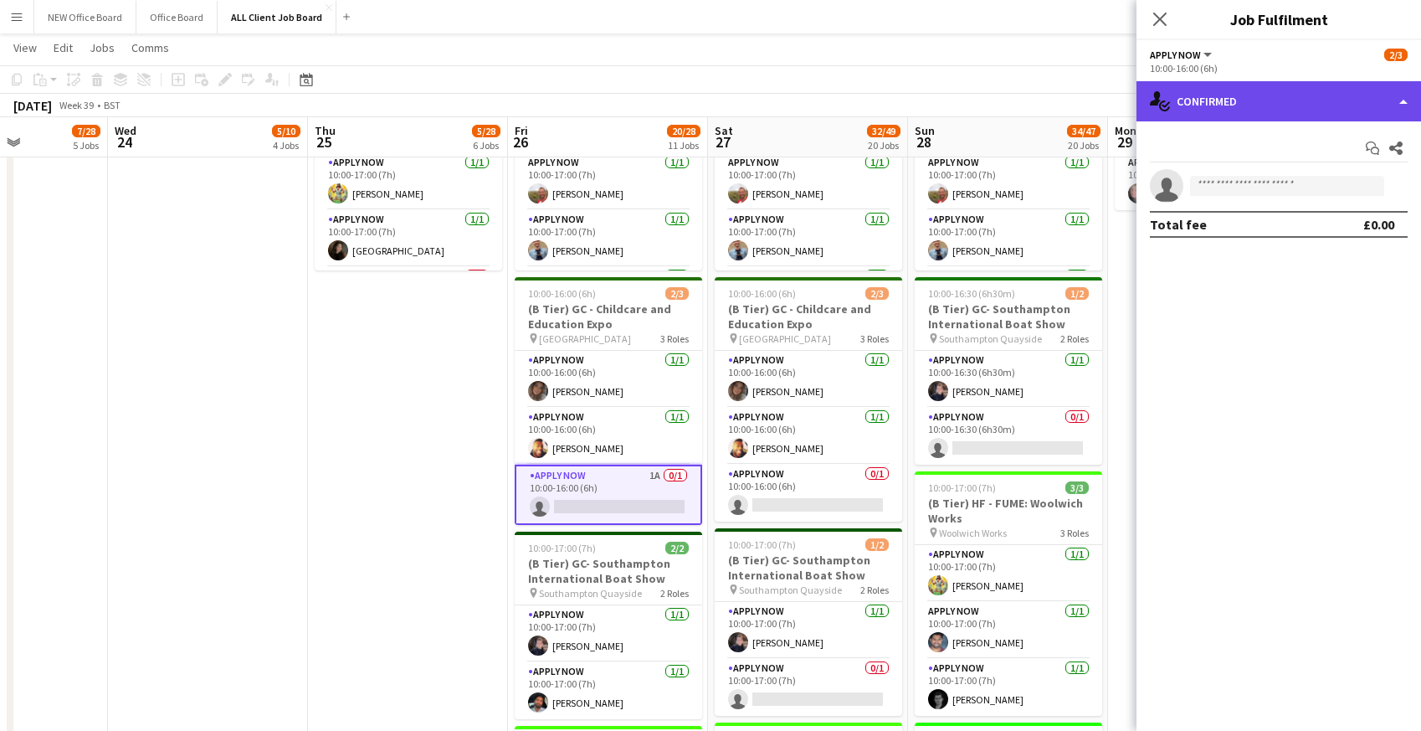
click at [1211, 102] on div "single-neutral-actions-check-2 Confirmed" at bounding box center [1278, 101] width 285 height 40
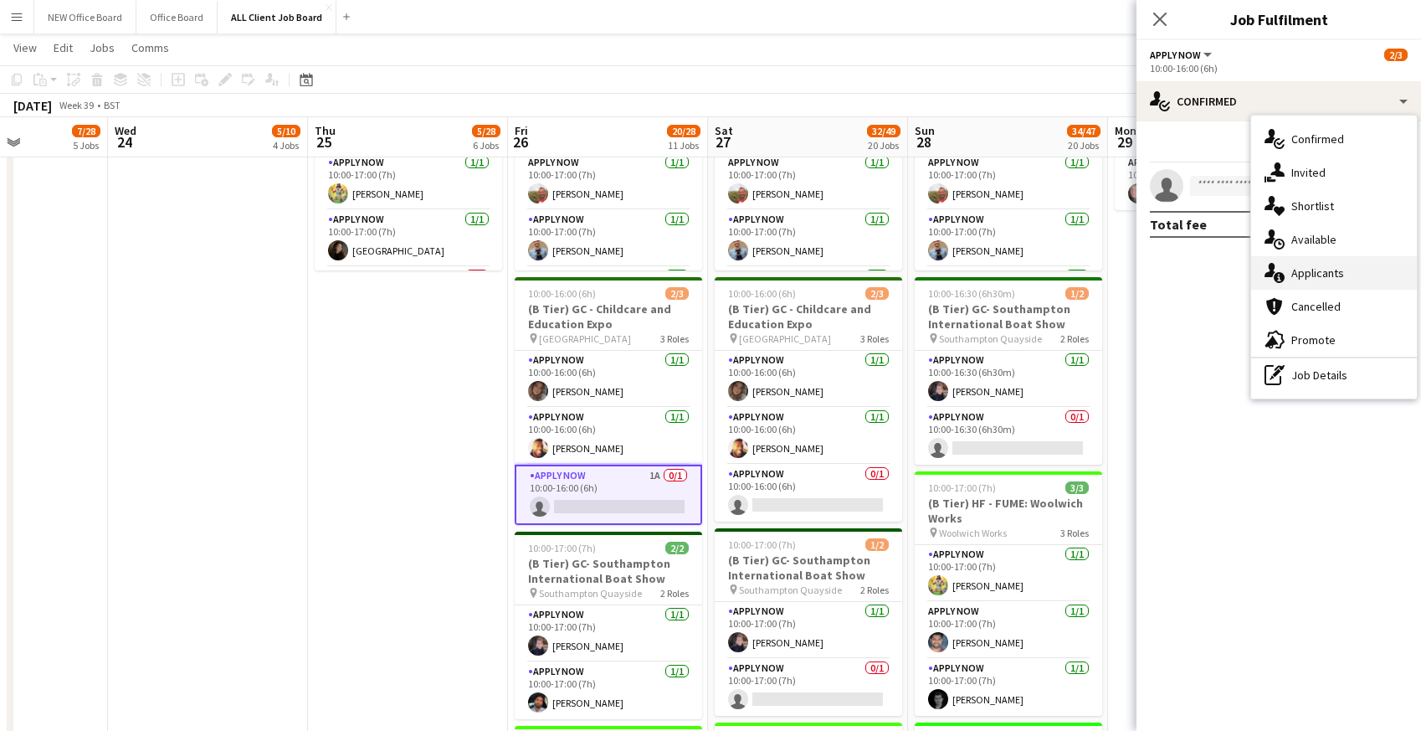
click at [1300, 281] on div "single-neutral-actions-information Applicants" at bounding box center [1334, 272] width 166 height 33
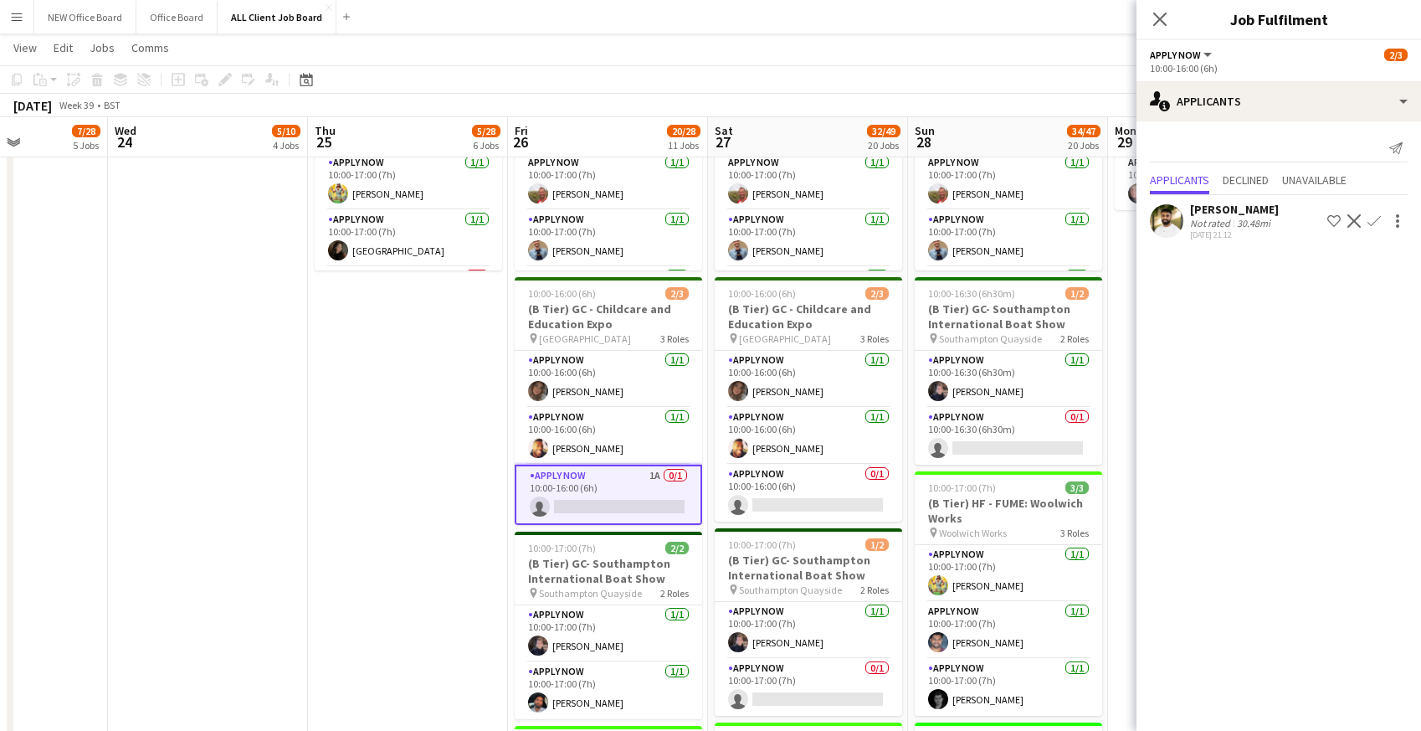
click at [1376, 221] on app-icon "Confirm" at bounding box center [1373, 220] width 13 height 13
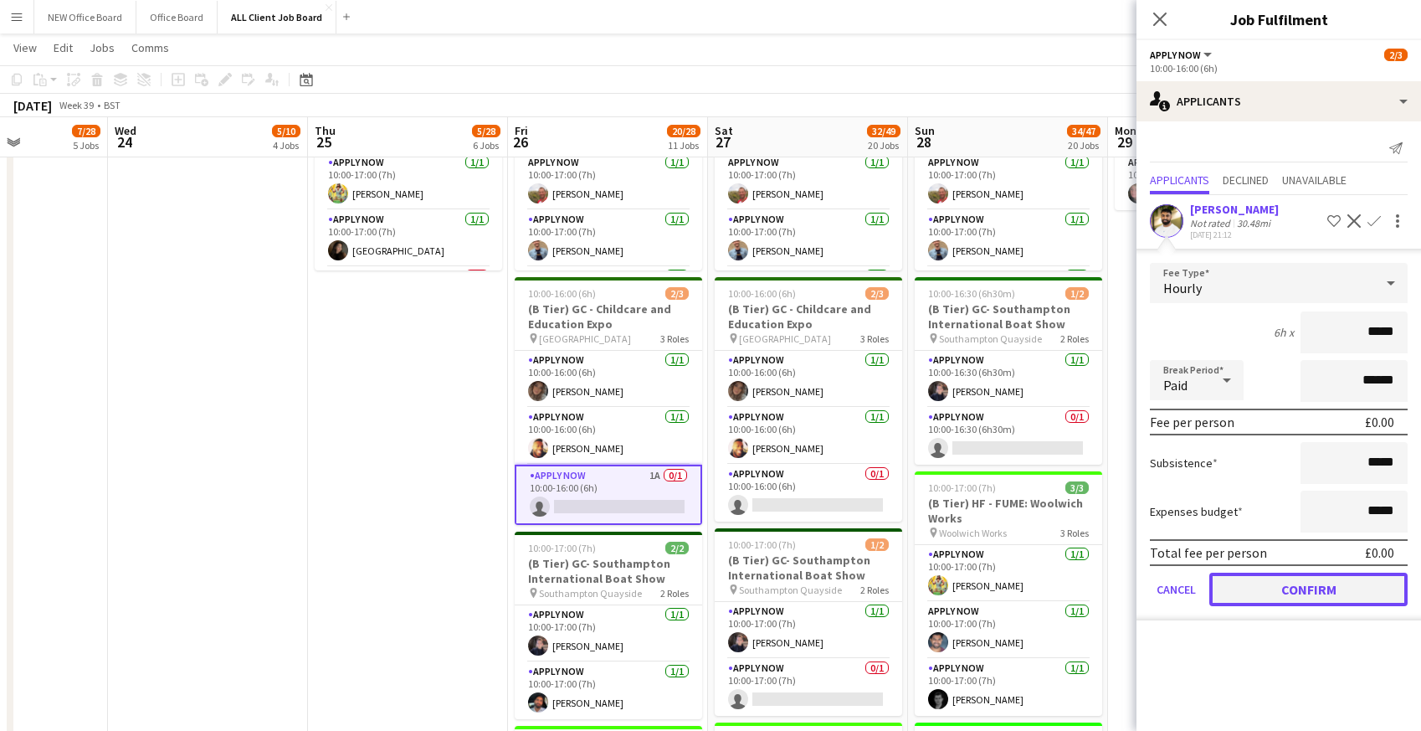
click at [1292, 594] on button "Confirm" at bounding box center [1308, 588] width 198 height 33
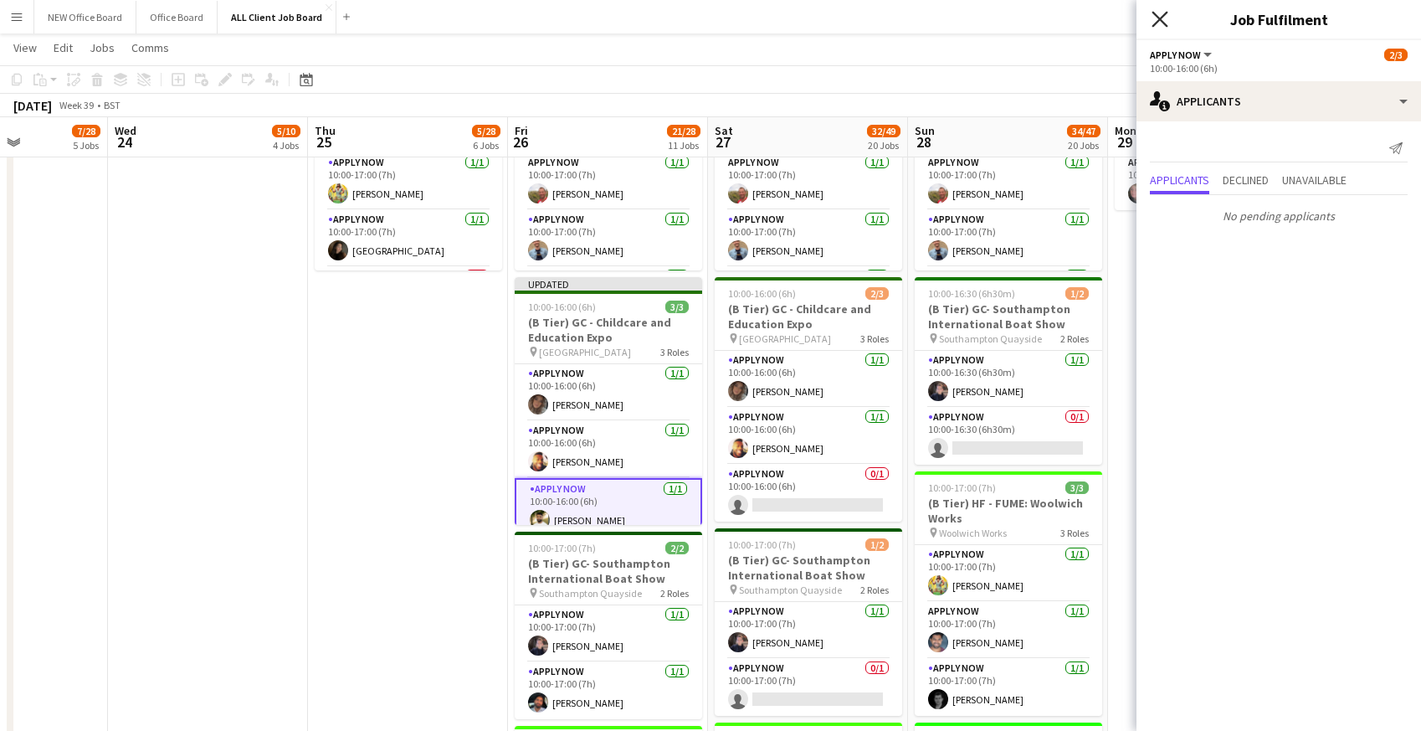
click at [1162, 14] on icon at bounding box center [1159, 19] width 16 height 16
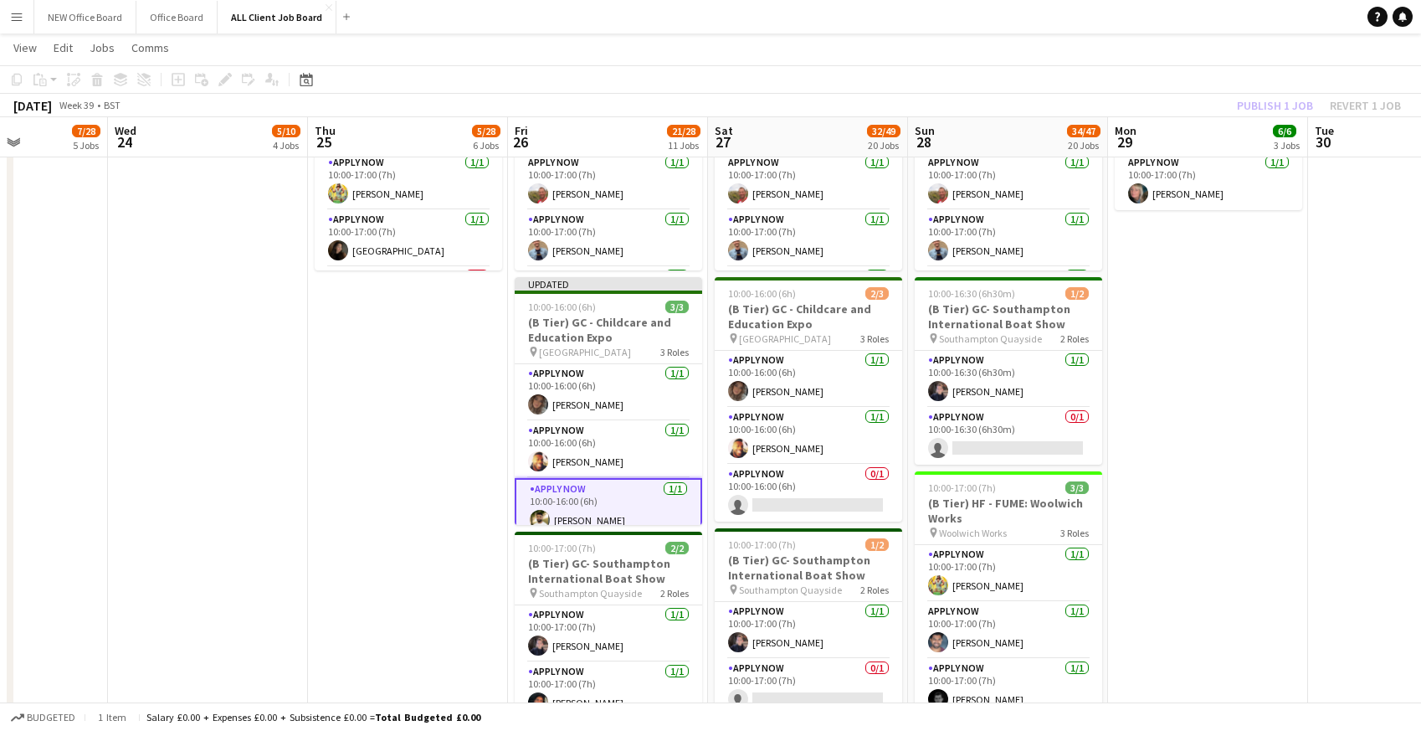
click at [1220, 109] on div "Publish 1 job Revert 1 job" at bounding box center [1319, 106] width 204 height 22
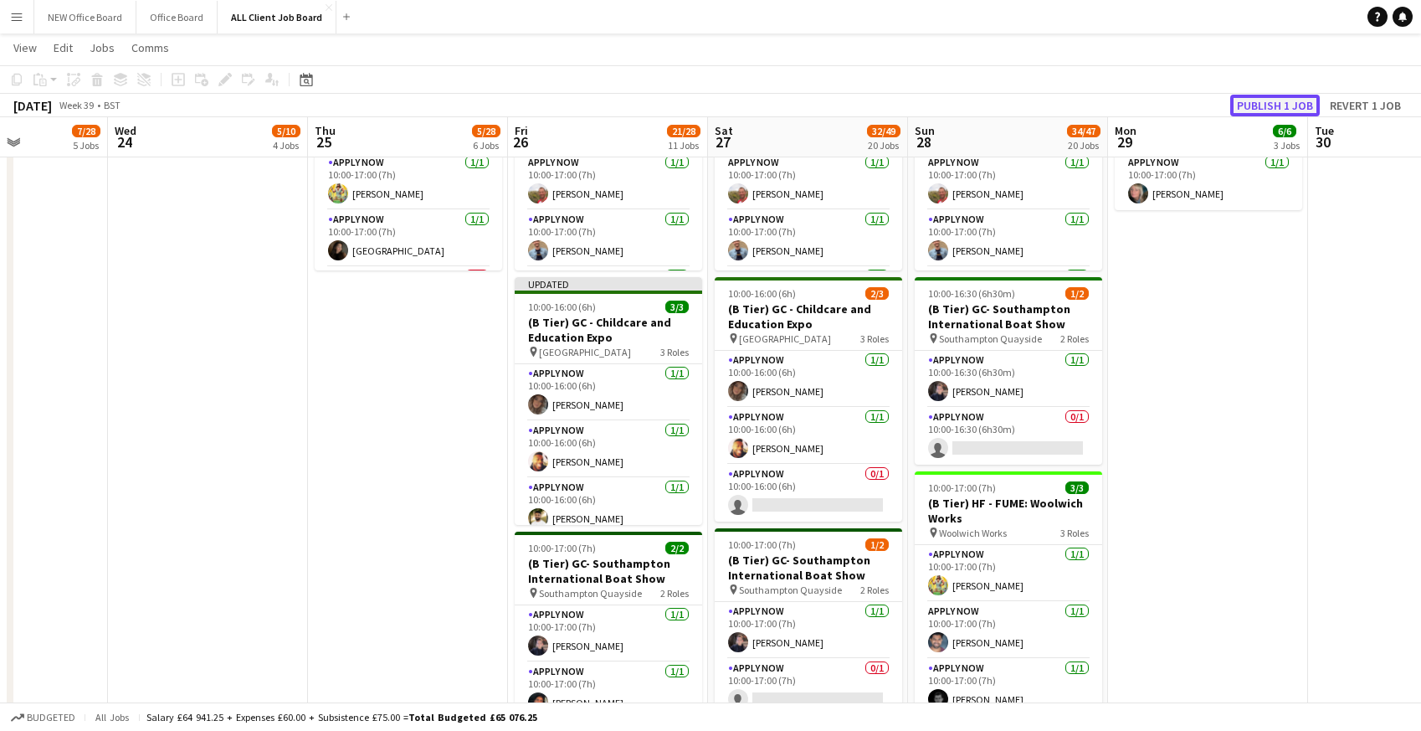
click at [1264, 110] on button "Publish 1 job" at bounding box center [1275, 106] width 90 height 22
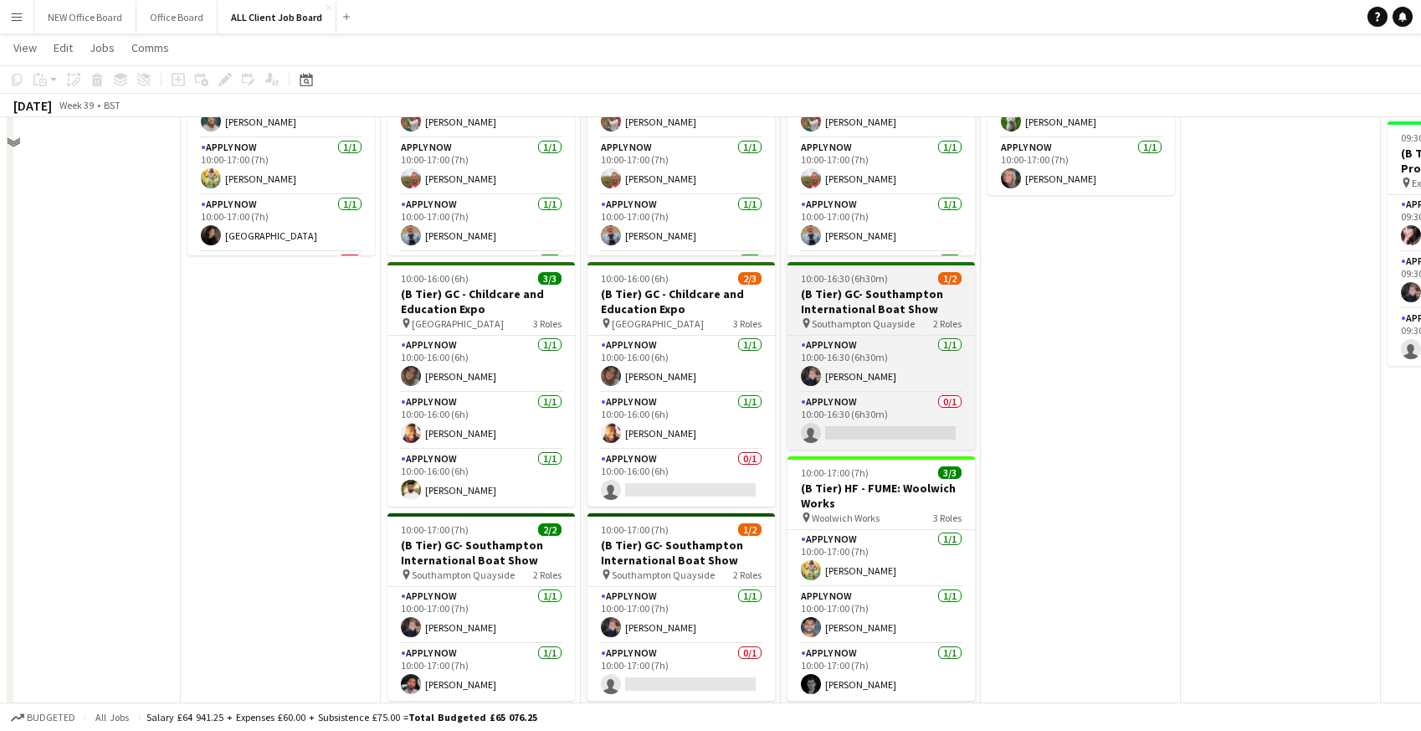
scroll to position [1091, 0]
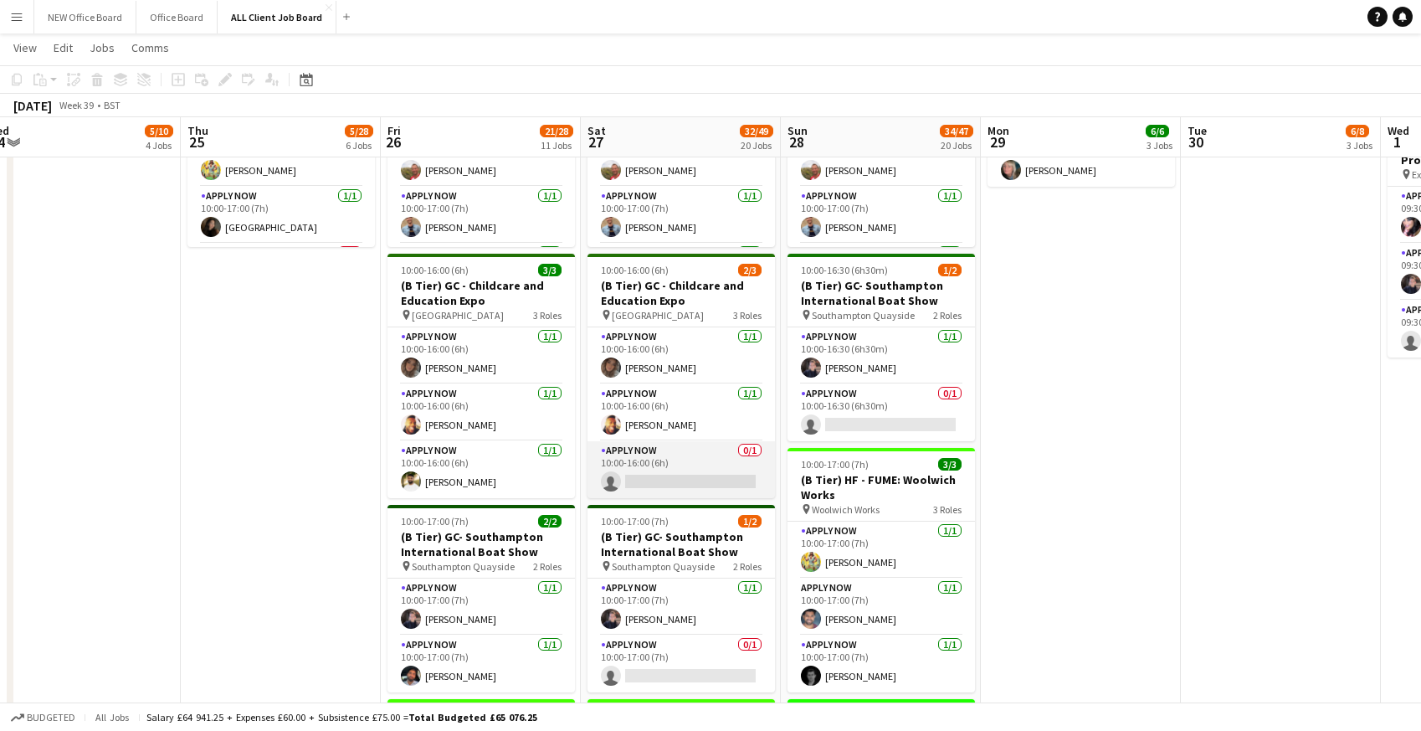
click at [679, 458] on app-card-role "APPLY NOW 0/1 10:00-16:00 (6h) single-neutral-actions" at bounding box center [680, 469] width 187 height 57
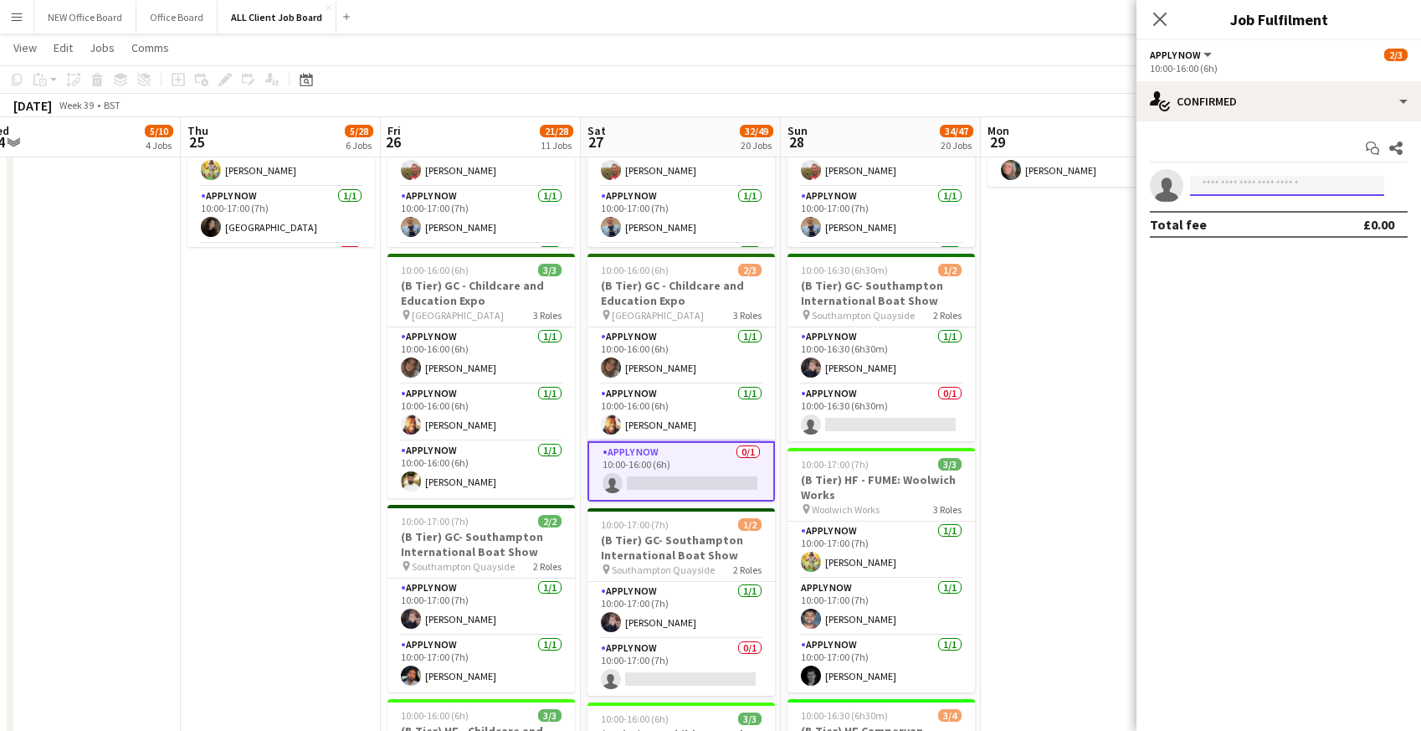
click at [1242, 185] on input at bounding box center [1287, 186] width 194 height 20
type input "*****"
click at [1257, 221] on span "[EMAIL_ADDRESS][DOMAIN_NAME]" at bounding box center [1286, 223] width 167 height 13
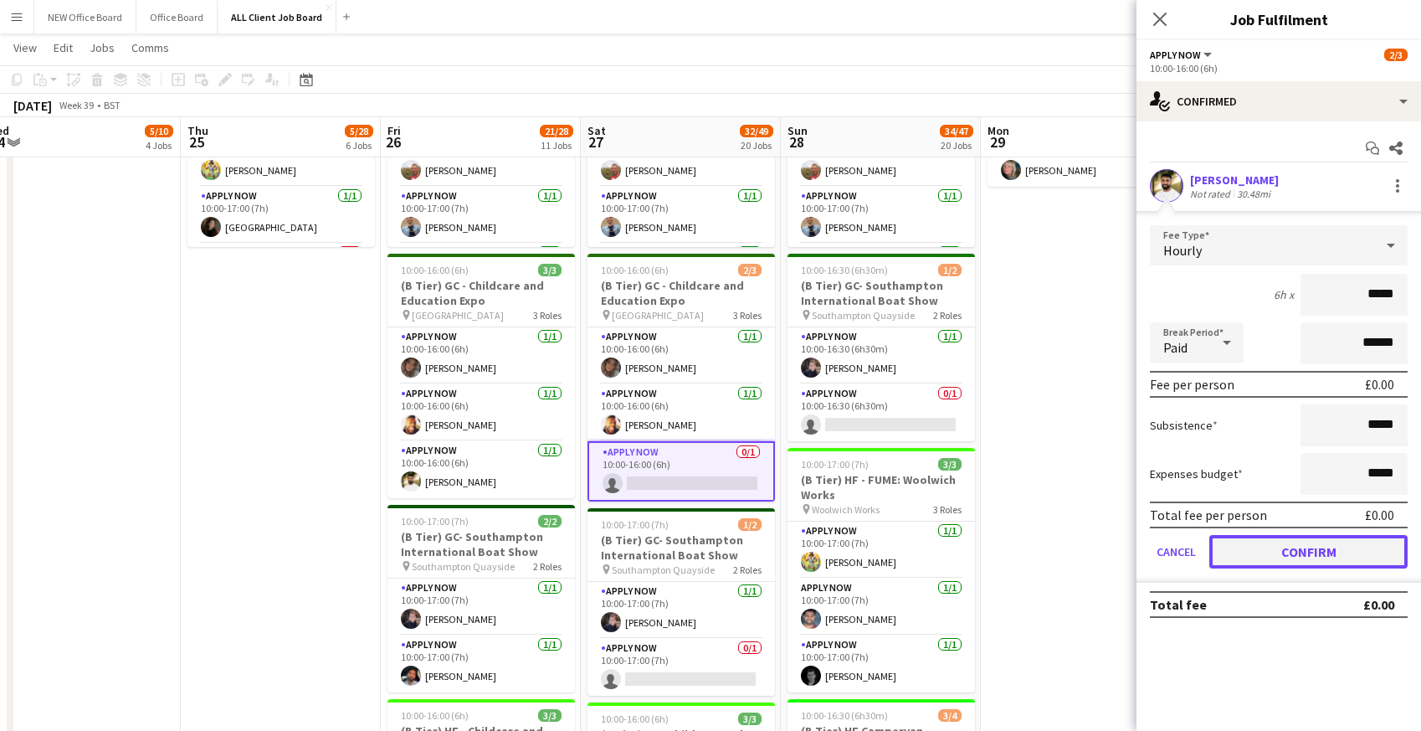
click at [1306, 556] on button "Confirm" at bounding box center [1308, 551] width 198 height 33
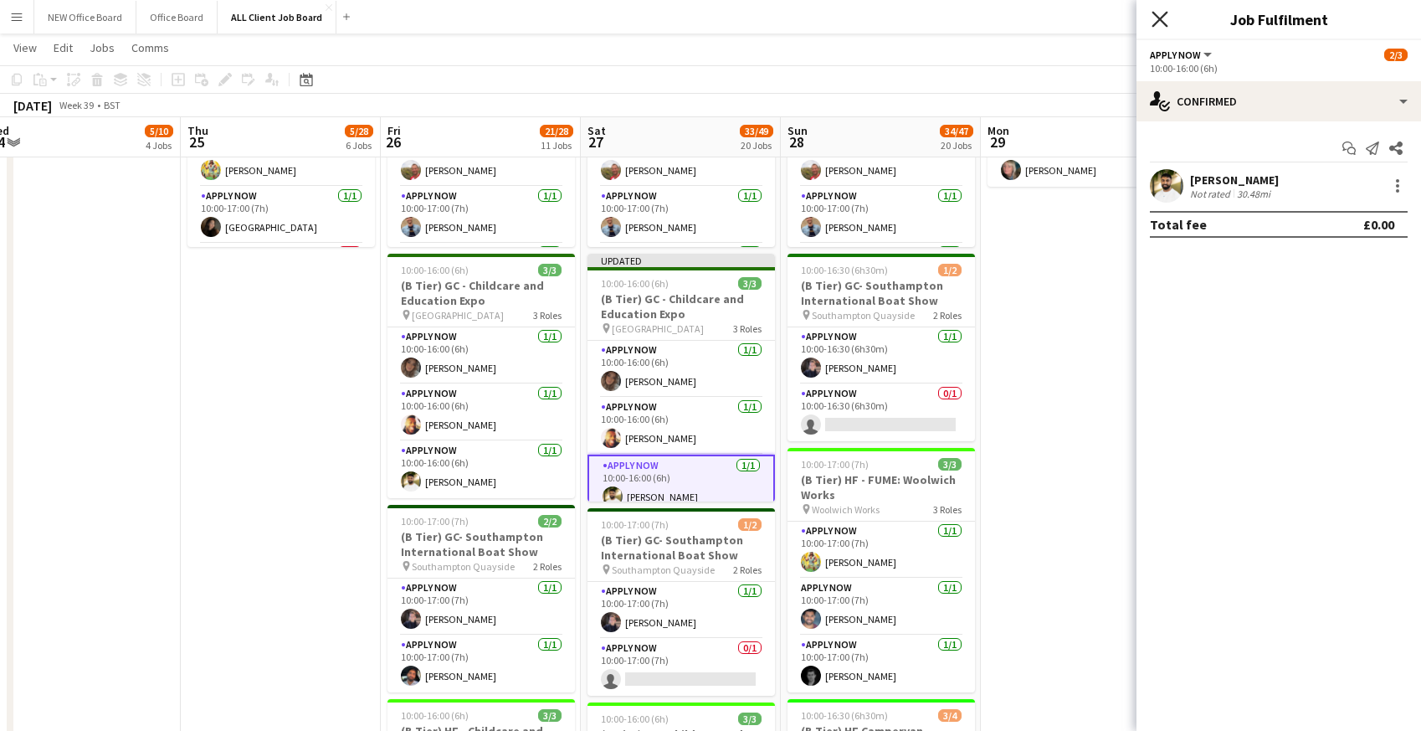
click at [1160, 13] on icon "Close pop-in" at bounding box center [1159, 19] width 16 height 16
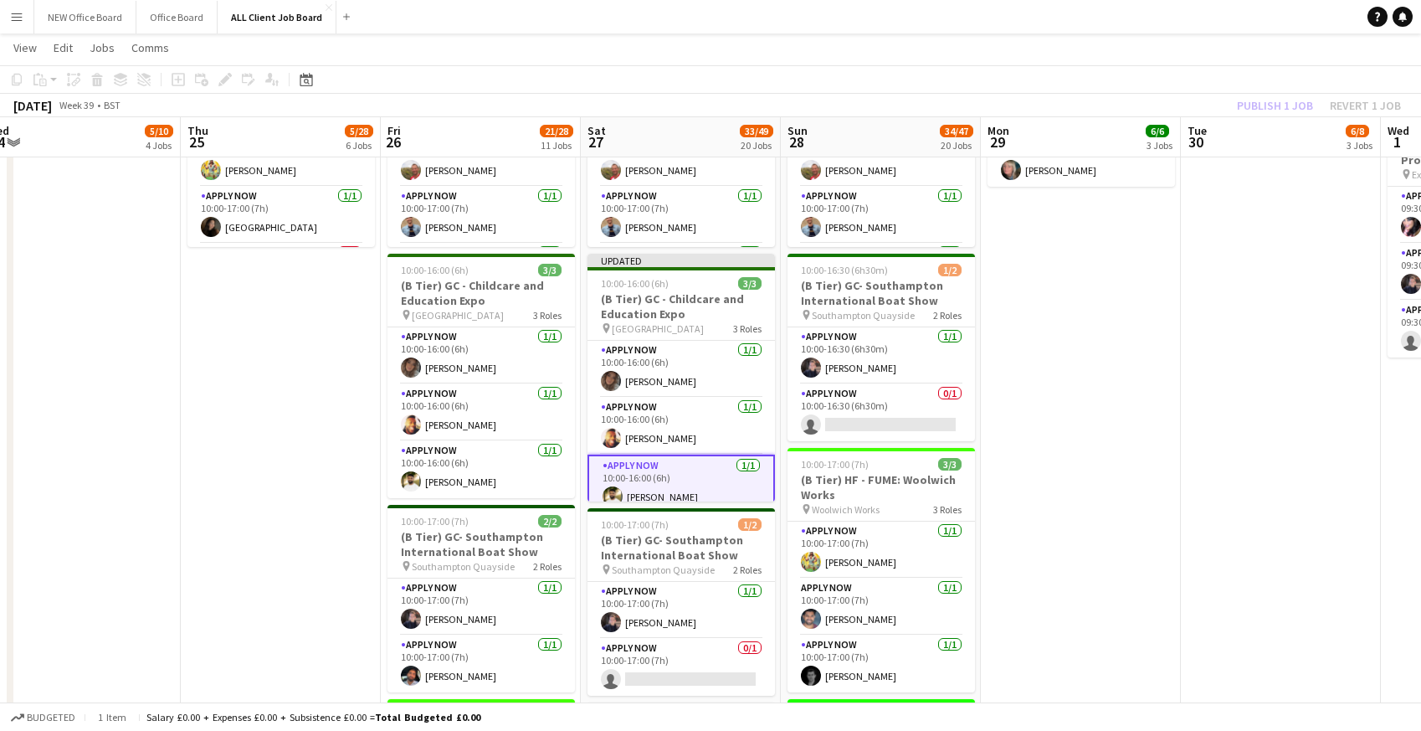
click at [1227, 102] on div "Publish 1 job Revert 1 job" at bounding box center [1319, 106] width 204 height 22
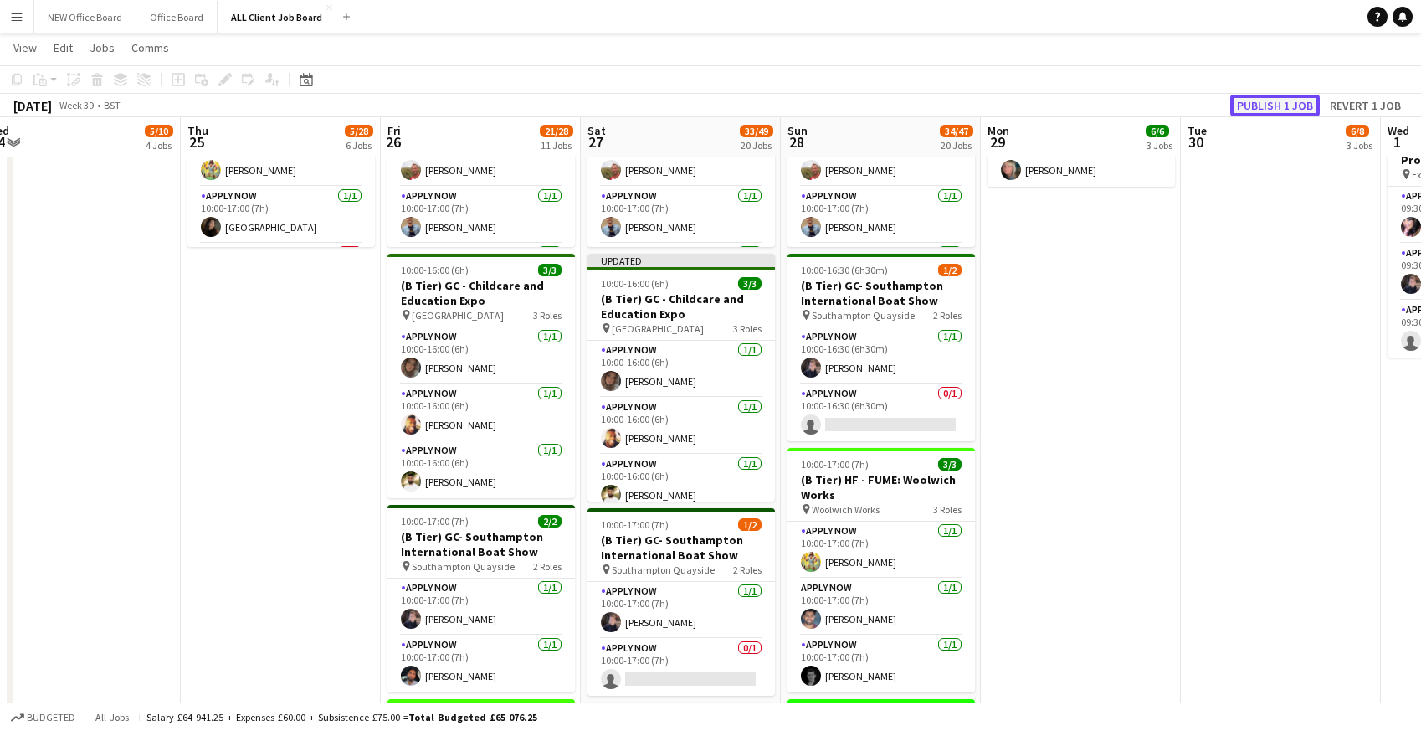
click at [1270, 107] on button "Publish 1 job" at bounding box center [1275, 106] width 90 height 22
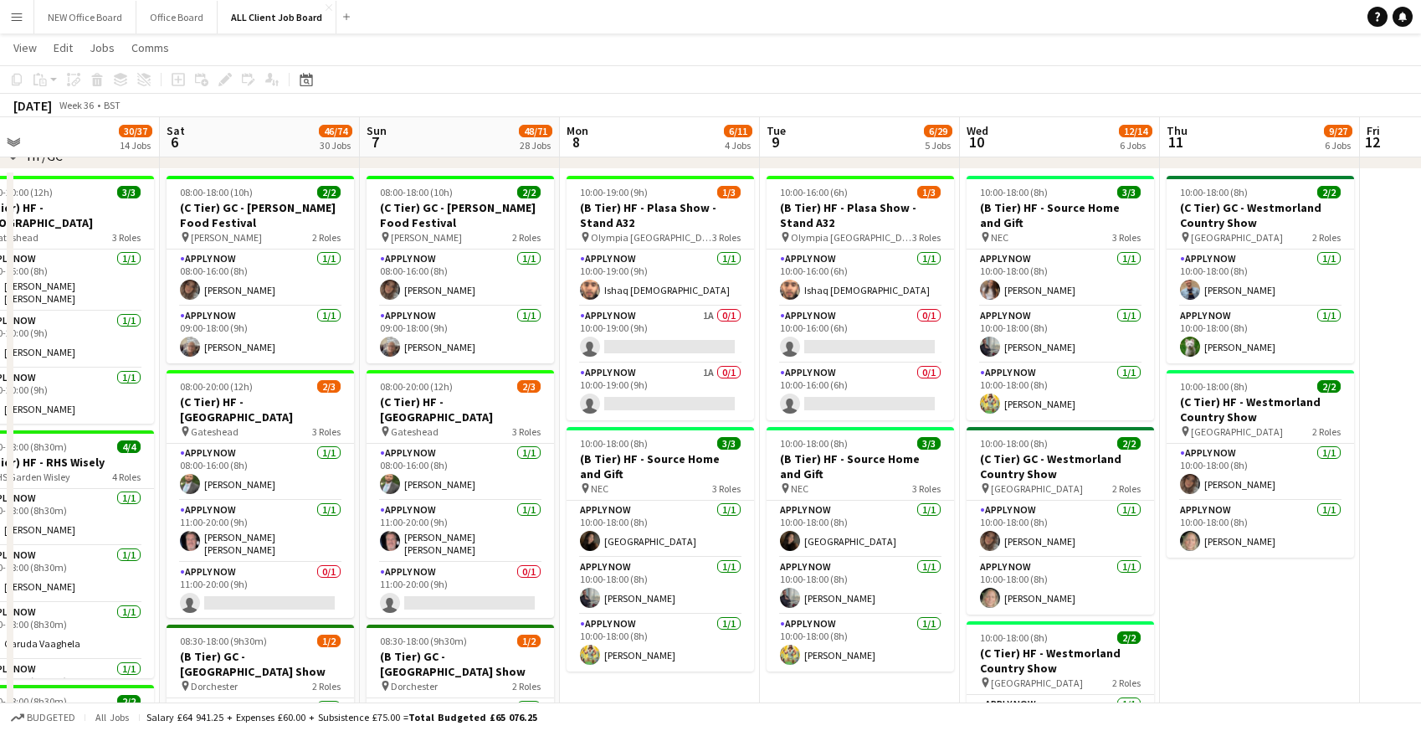
scroll to position [0, 438]
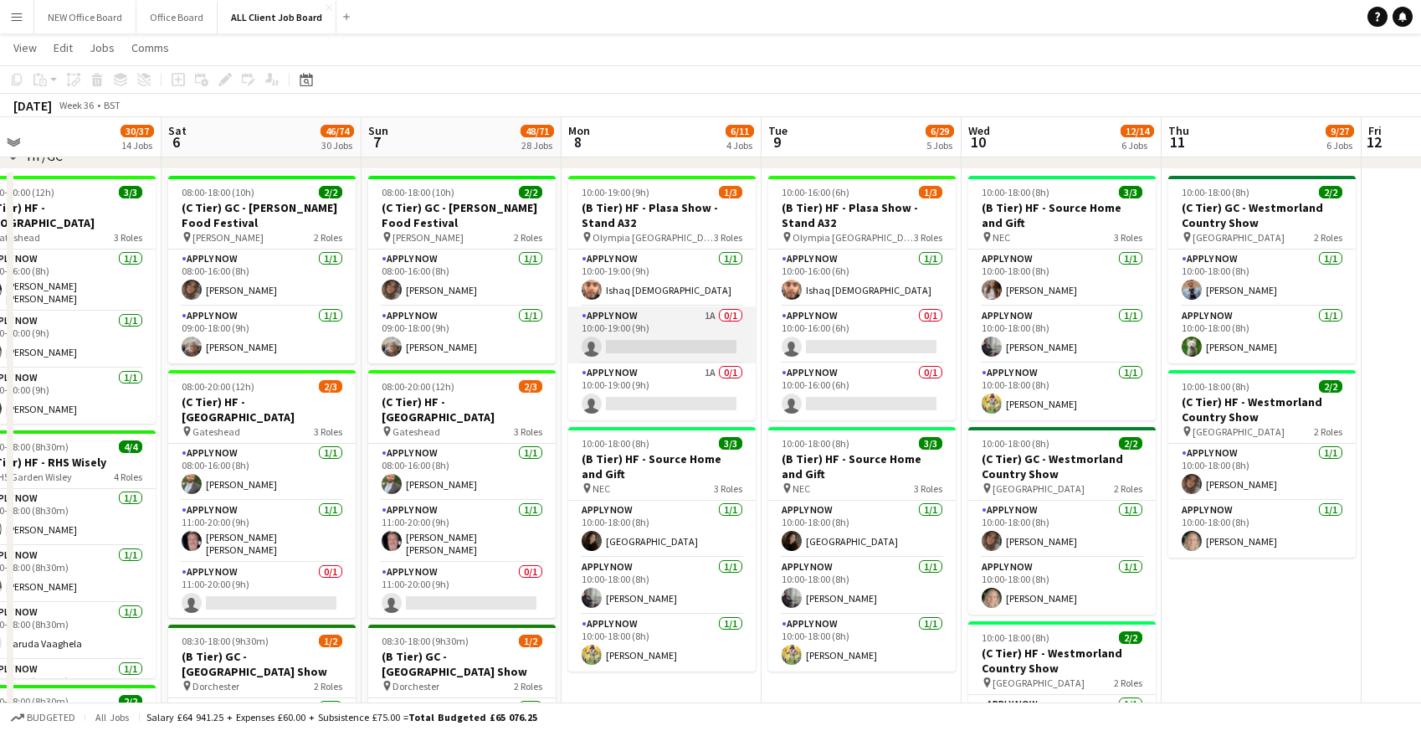
click at [620, 322] on app-card-role "APPLY NOW 1A 0/1 10:00-19:00 (9h) single-neutral-actions" at bounding box center [661, 334] width 187 height 57
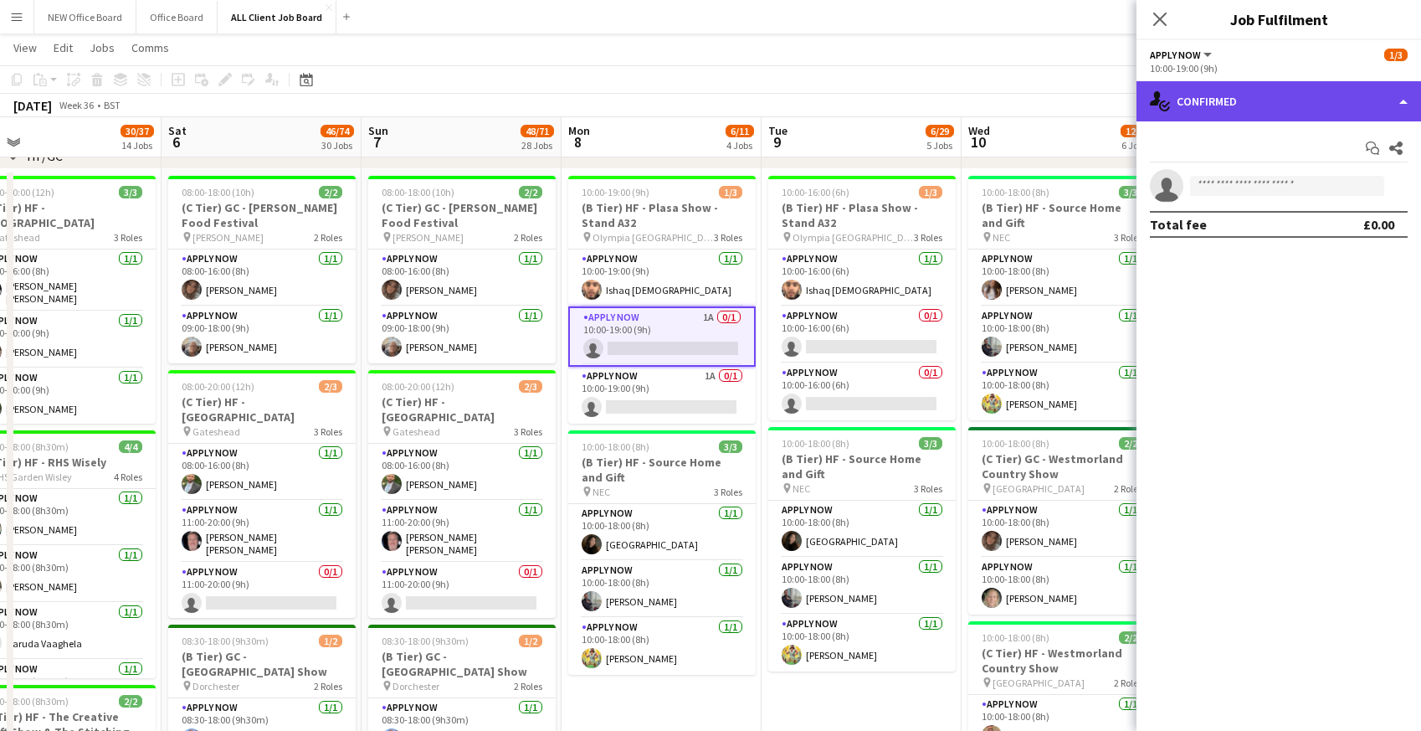
click at [1227, 95] on div "single-neutral-actions-check-2 Confirmed" at bounding box center [1278, 101] width 285 height 40
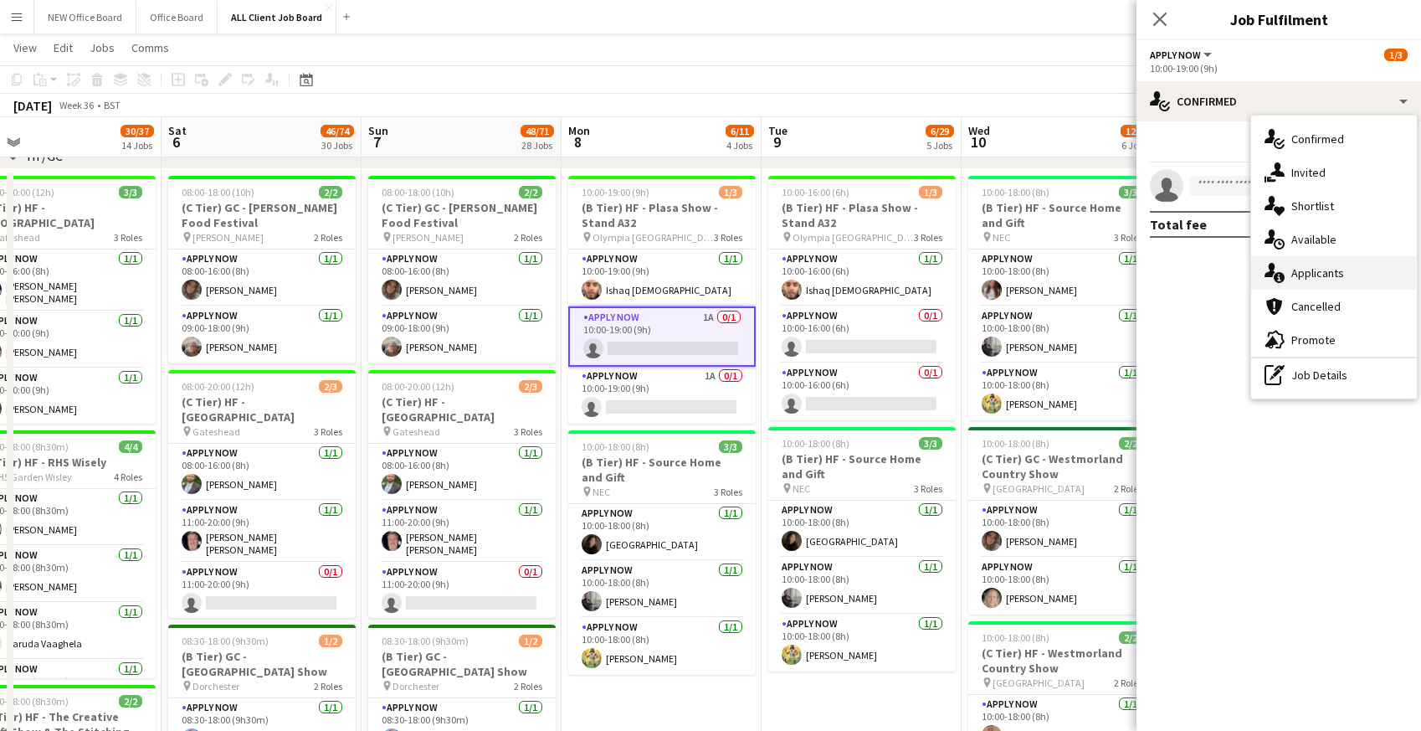
click at [1303, 282] on div "single-neutral-actions-information Applicants" at bounding box center [1334, 272] width 166 height 33
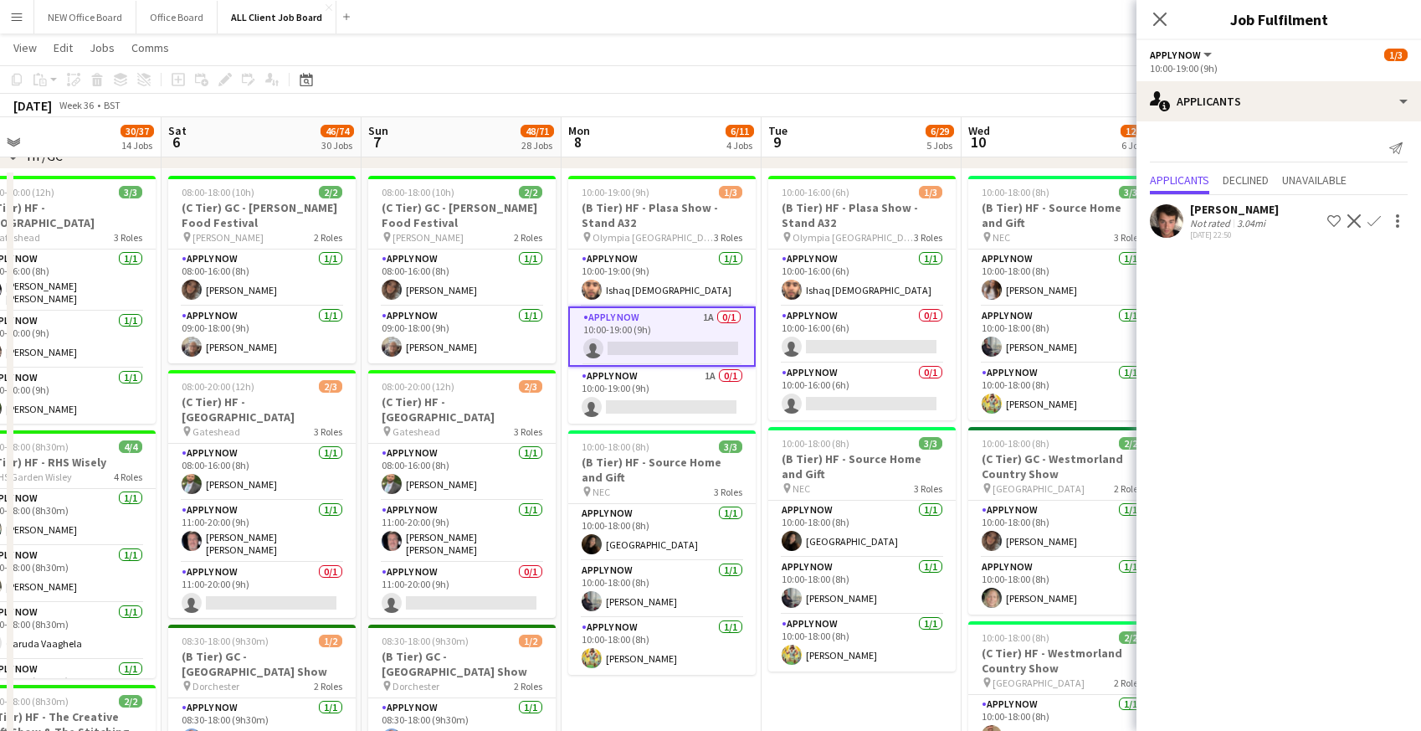
click at [1061, 64] on app-page-menu "View Day view expanded Day view collapsed Month view Date picker Jump to [DATE]…" at bounding box center [710, 49] width 1421 height 32
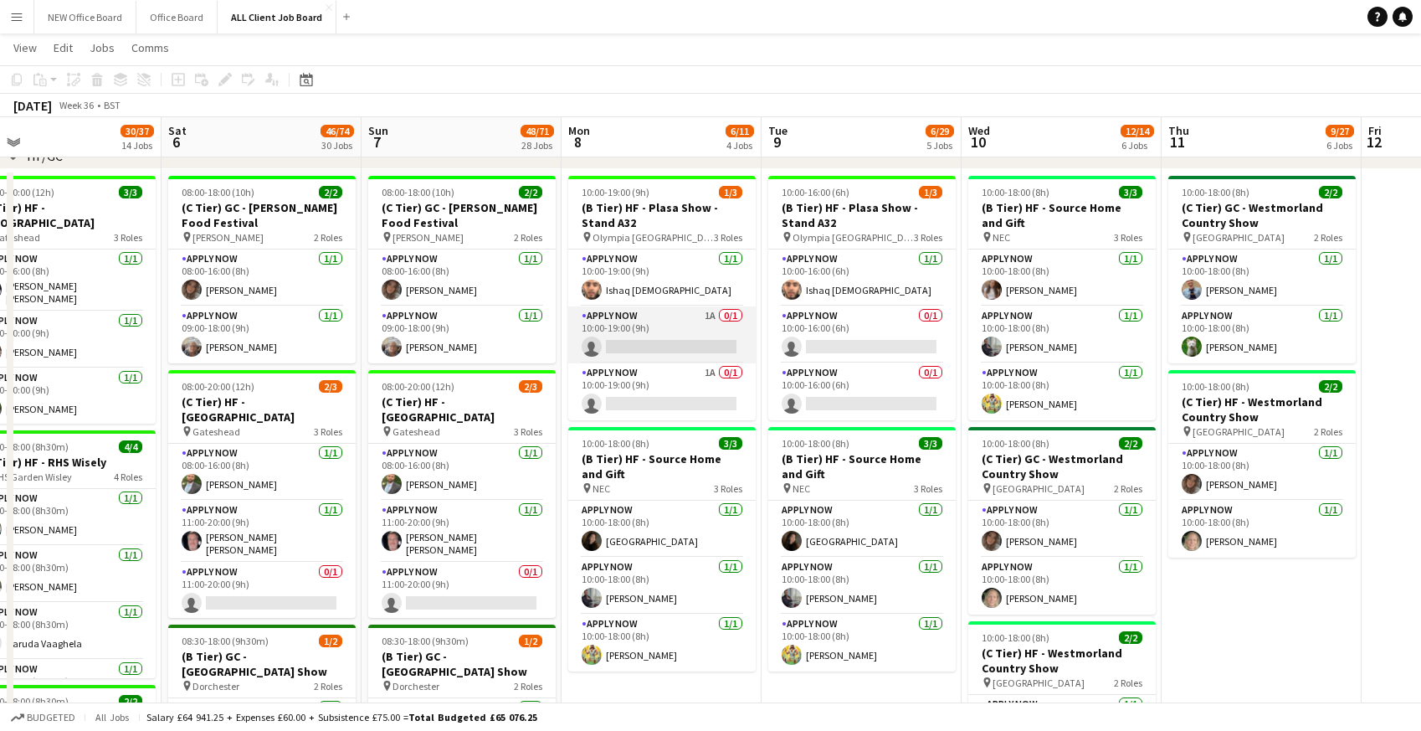
click at [604, 321] on app-card-role "APPLY NOW 1A 0/1 10:00-19:00 (9h) single-neutral-actions" at bounding box center [661, 334] width 187 height 57
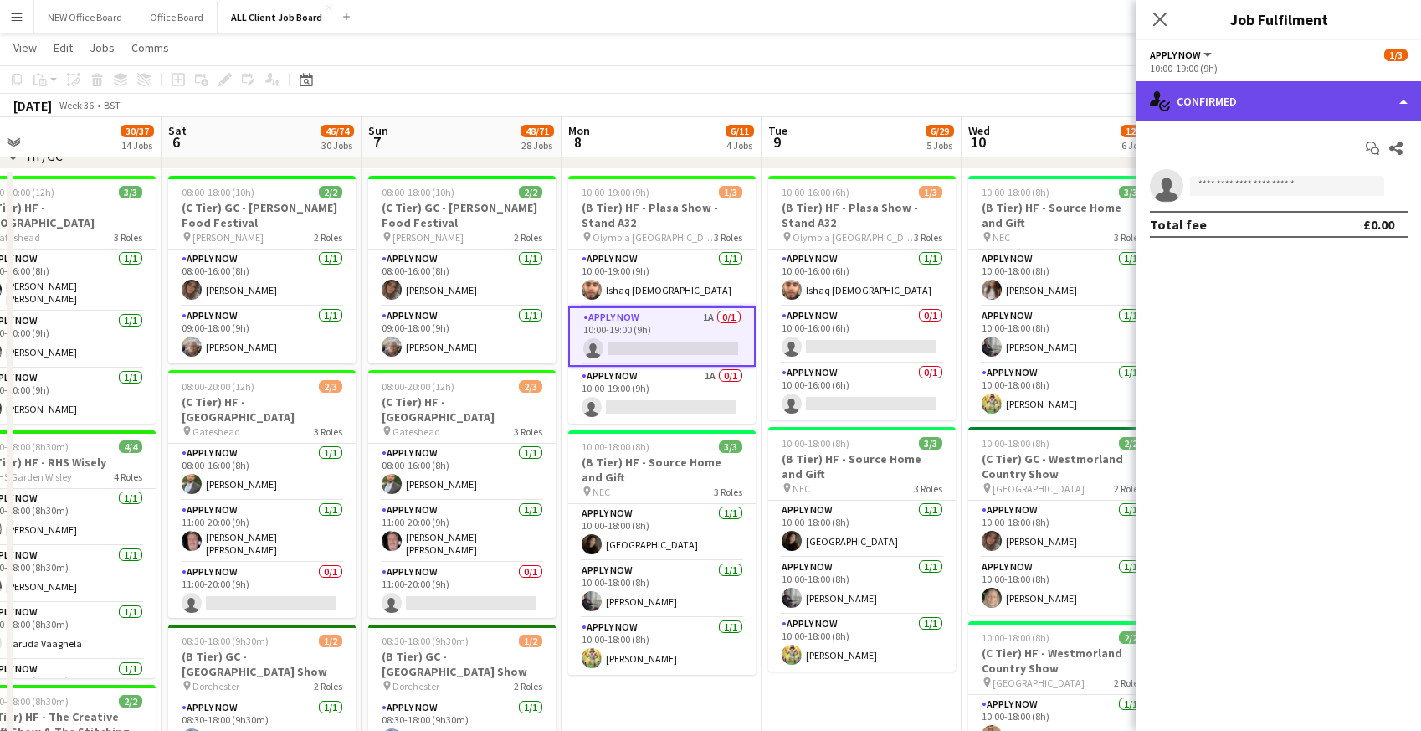
click at [1226, 105] on div "single-neutral-actions-check-2 Confirmed" at bounding box center [1278, 101] width 285 height 40
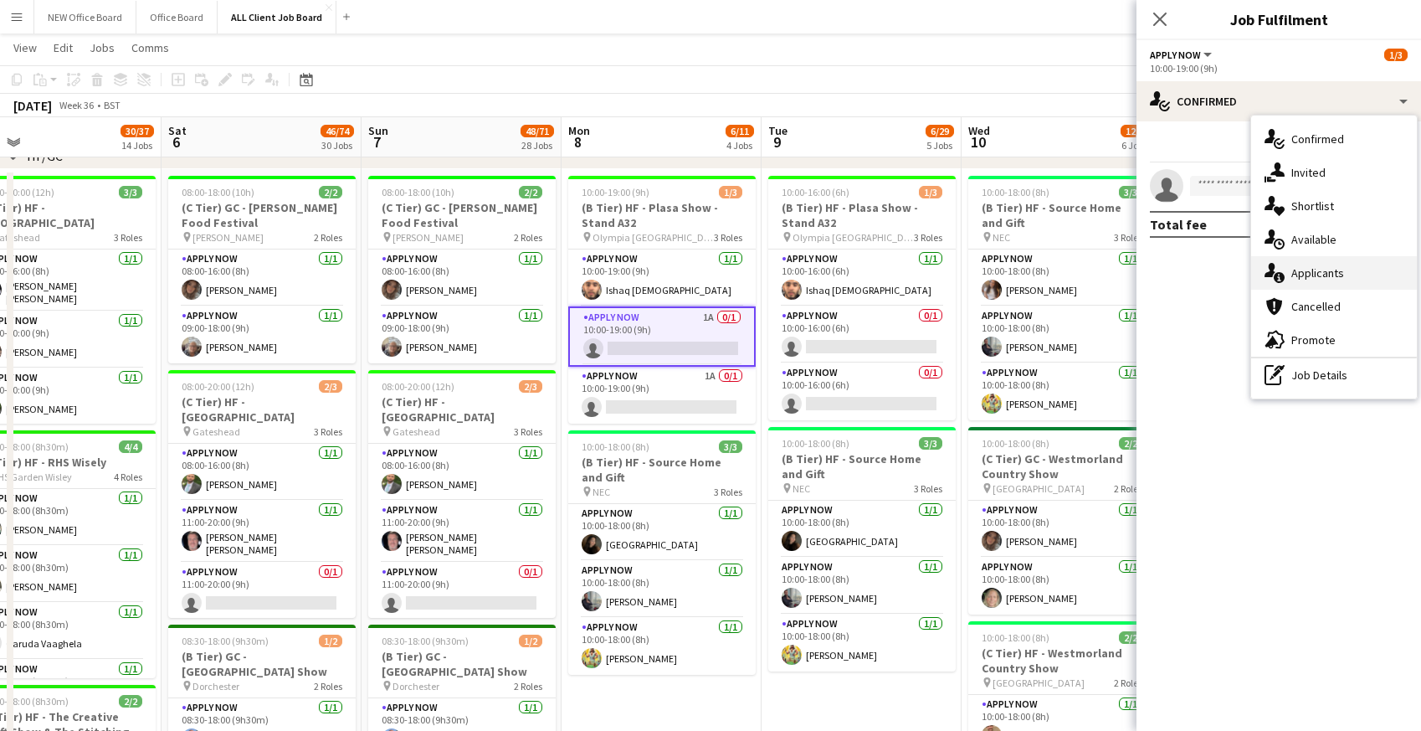
click at [1294, 280] on div "single-neutral-actions-information Applicants" at bounding box center [1334, 272] width 166 height 33
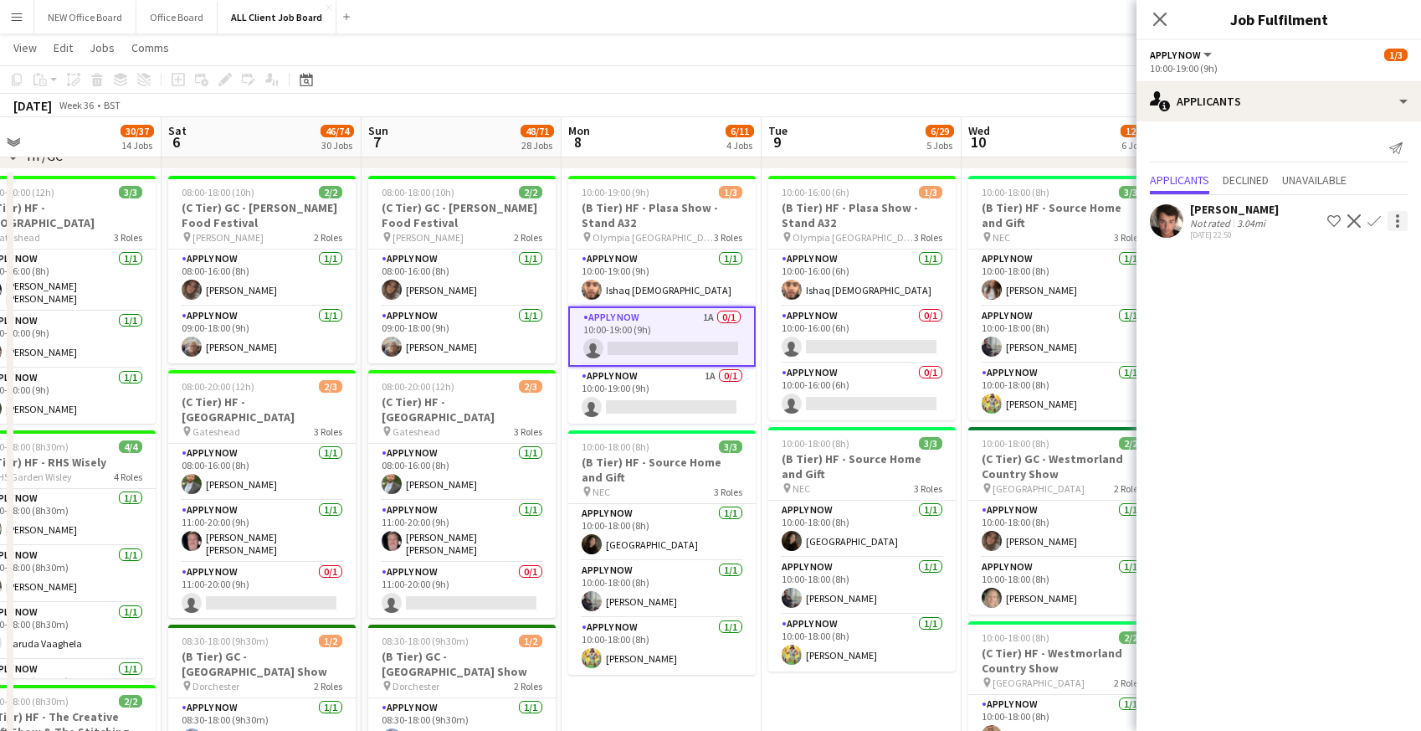
click at [1400, 220] on div at bounding box center [1397, 221] width 20 height 20
click at [1233, 283] on div at bounding box center [710, 365] width 1421 height 731
click at [1229, 219] on div "Not rated" at bounding box center [1212, 223] width 44 height 13
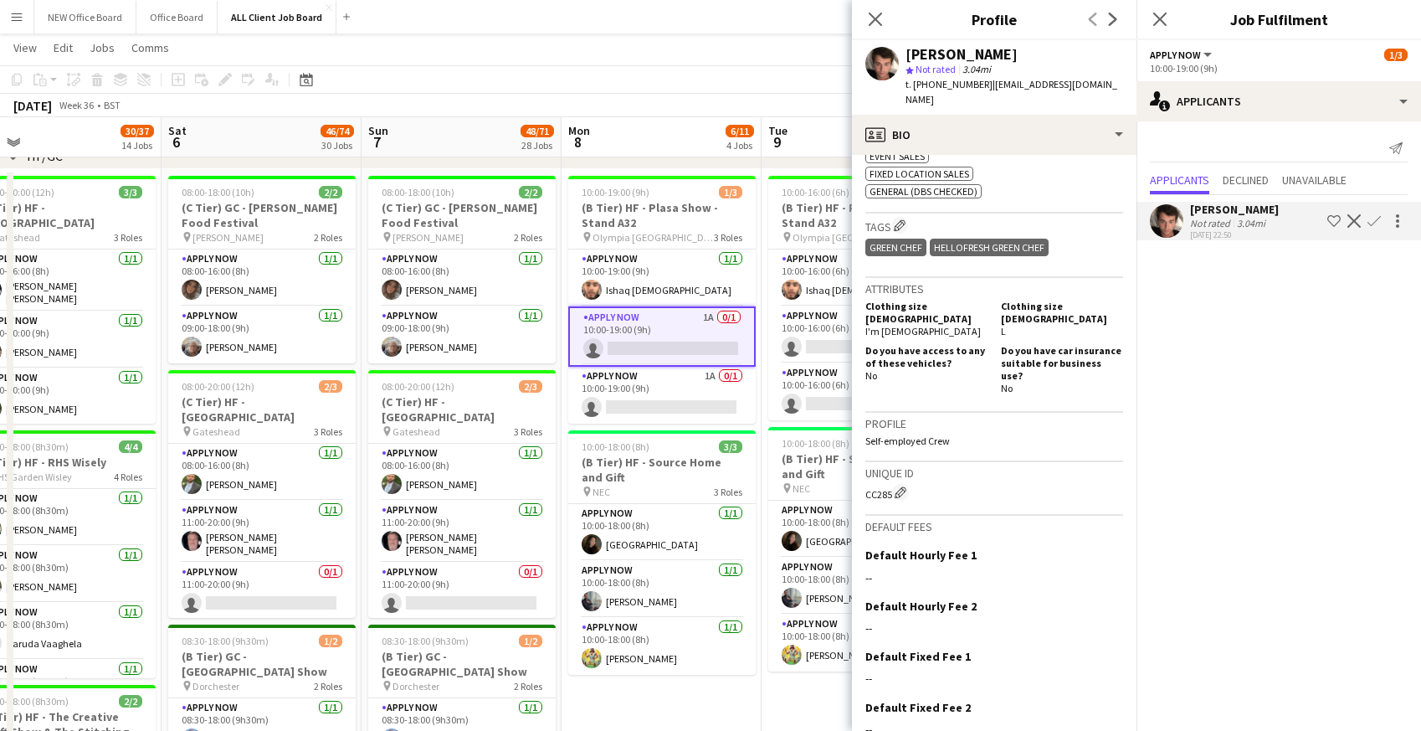
scroll to position [710, 0]
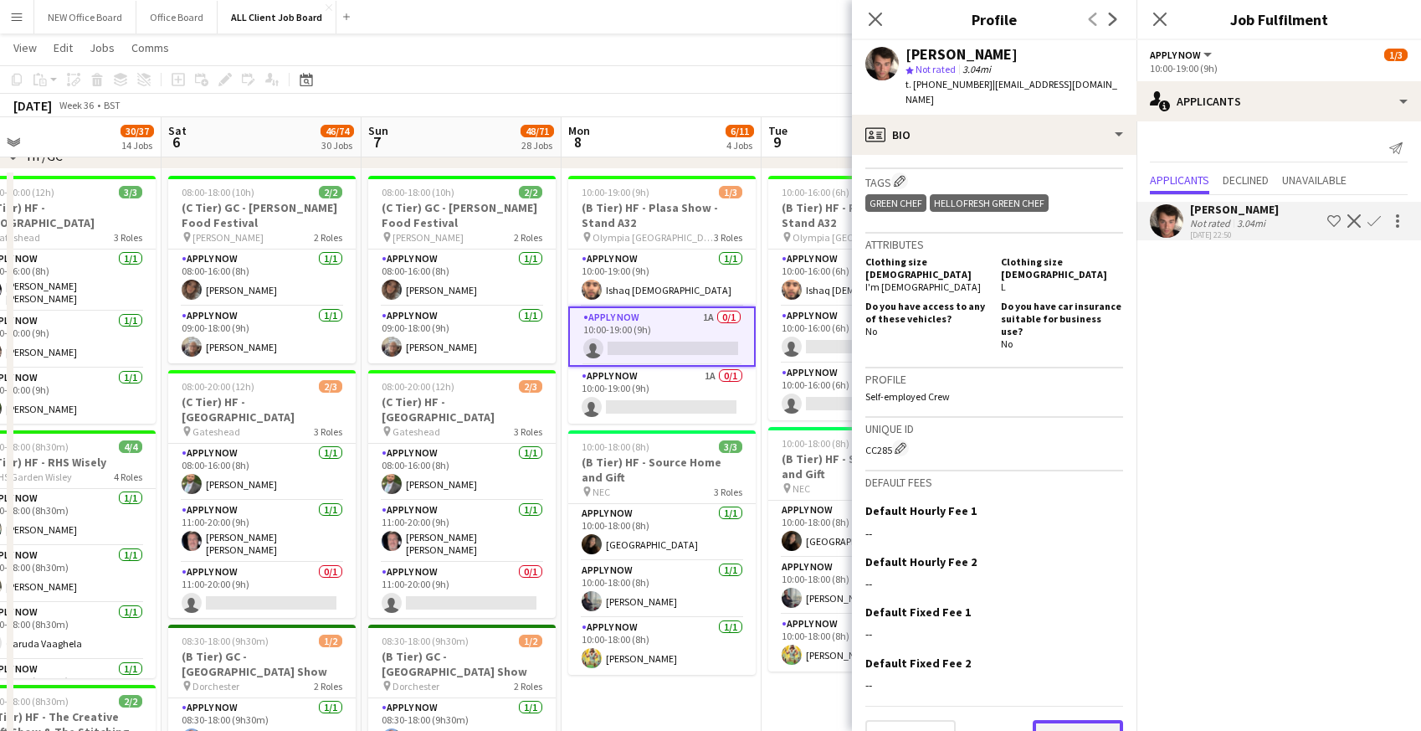
click at [1073, 720] on button "Next" at bounding box center [1078, 736] width 90 height 33
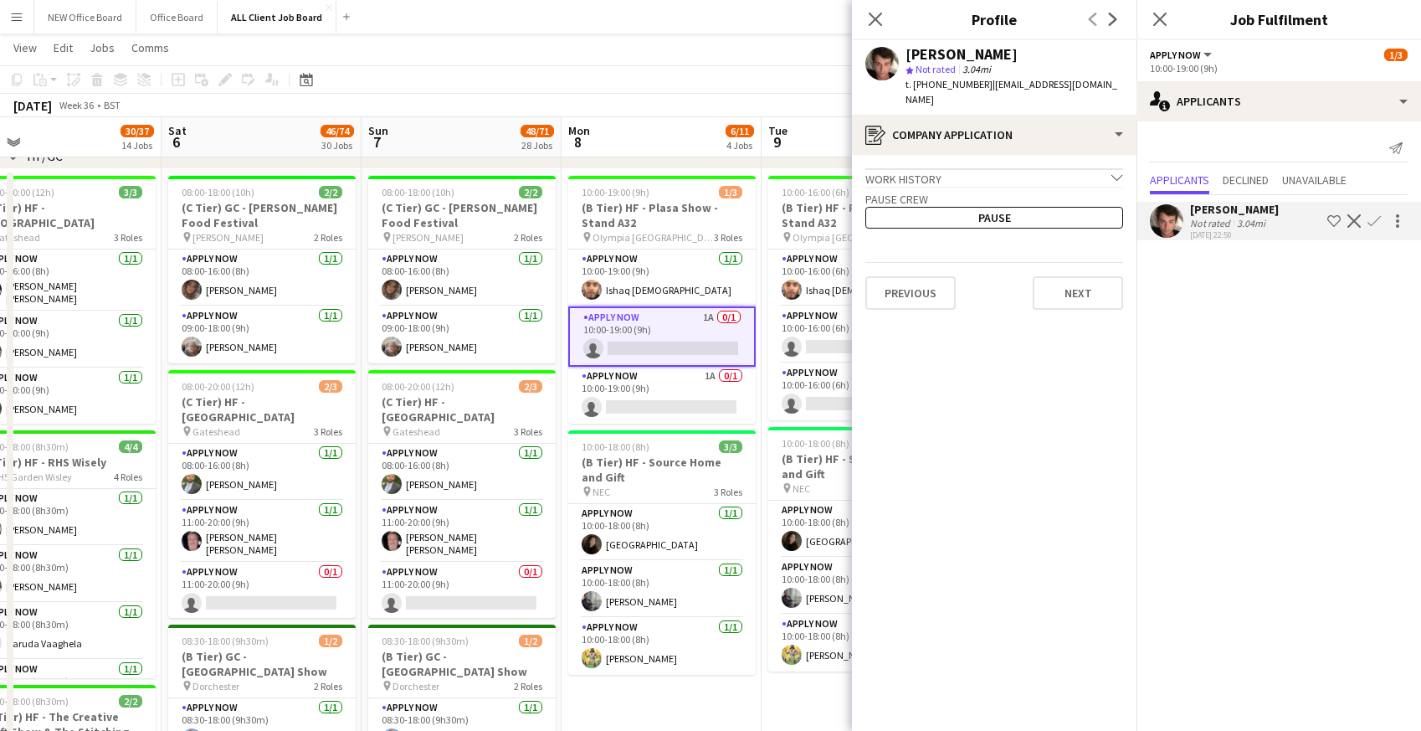
click at [1033, 168] on div "Work history chevron-down" at bounding box center [994, 177] width 258 height 18
click at [1033, 168] on div "Work history chevron-right" at bounding box center [994, 177] width 258 height 18
click at [1070, 280] on button "Next" at bounding box center [1078, 292] width 90 height 33
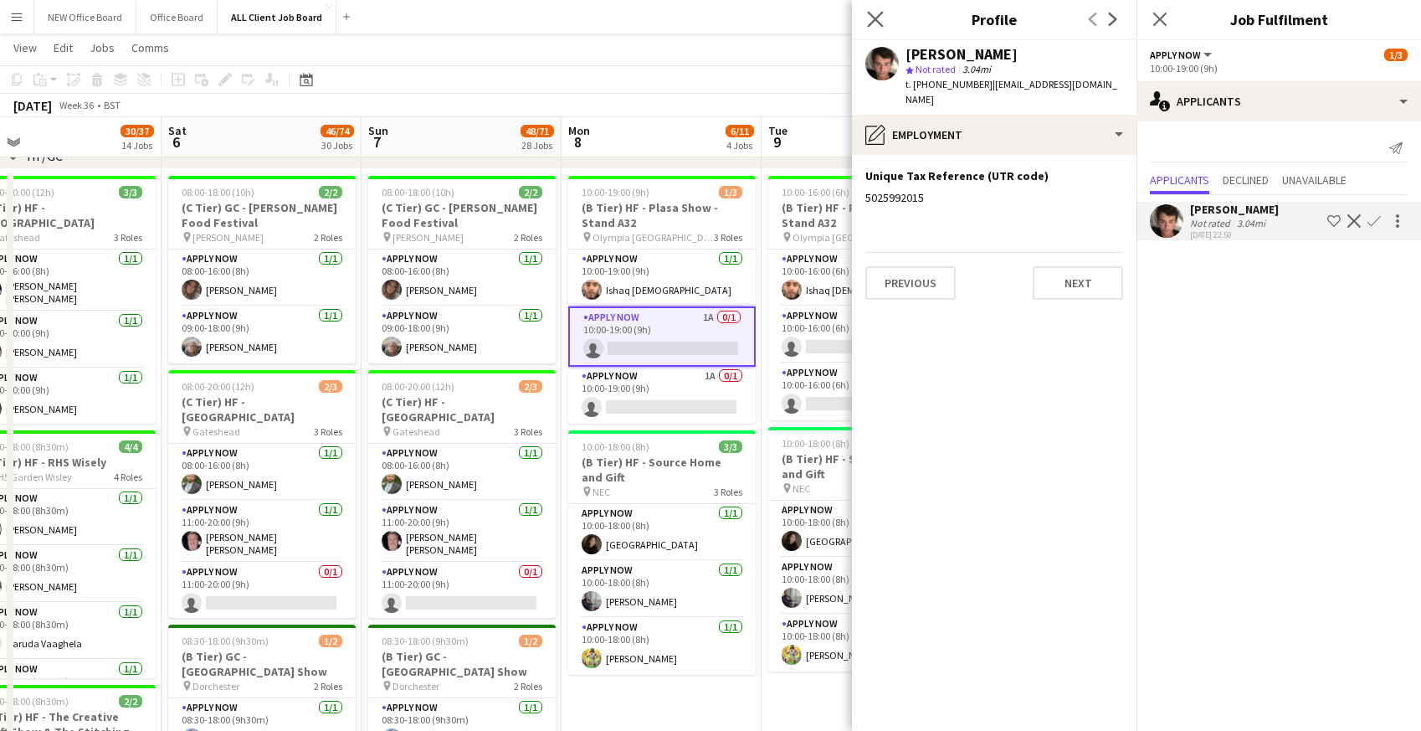
click at [885, 18] on app-icon "Close pop-in" at bounding box center [876, 20] width 24 height 24
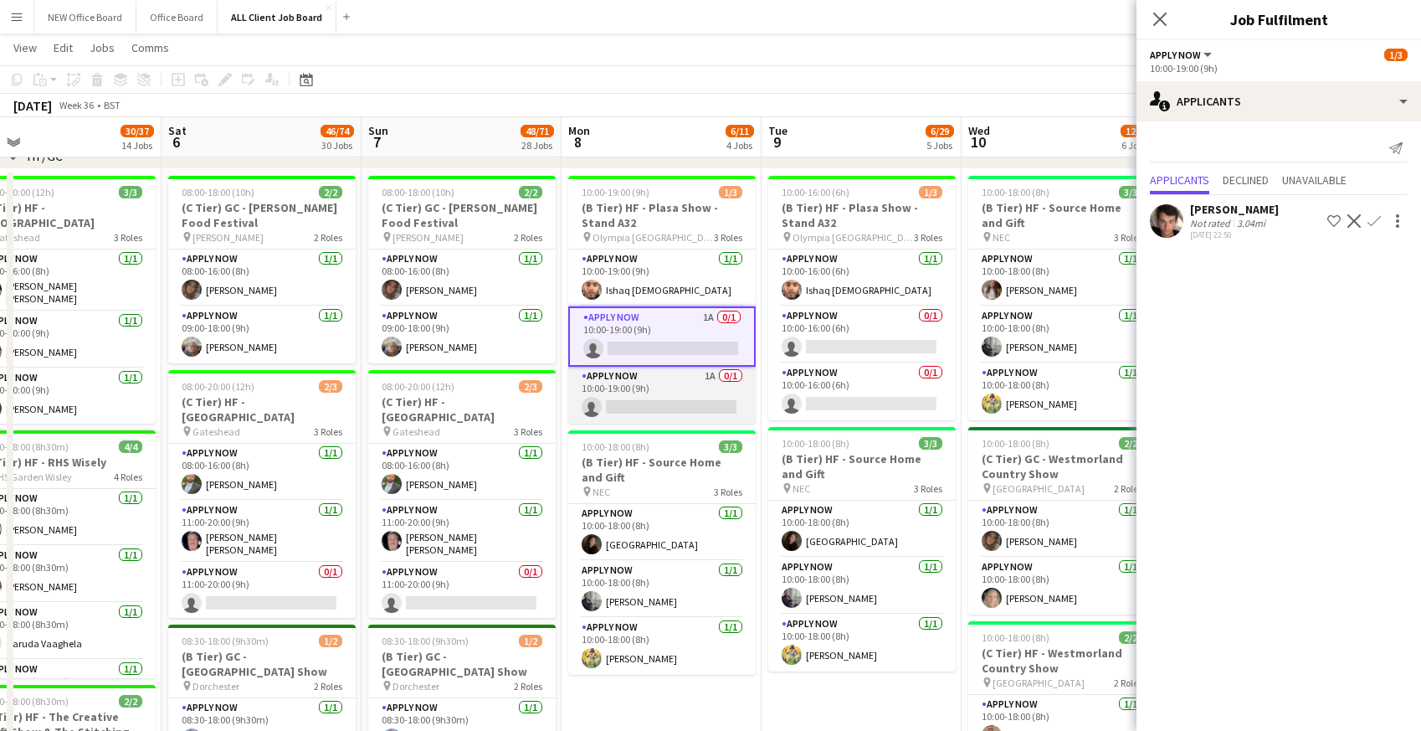
click at [642, 382] on app-card-role "APPLY NOW 1A 0/1 10:00-19:00 (9h) single-neutral-actions" at bounding box center [661, 395] width 187 height 57
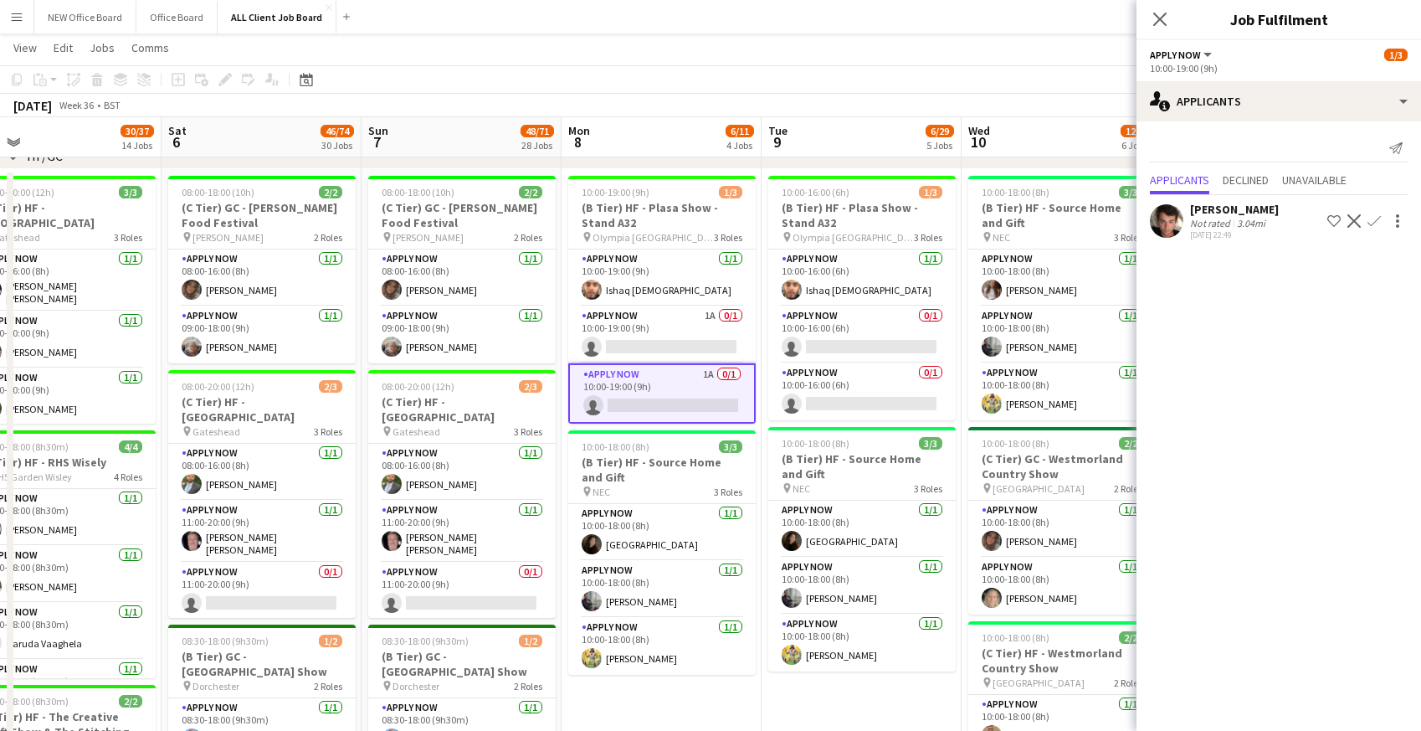
click at [1208, 222] on div "Not rated" at bounding box center [1212, 223] width 44 height 13
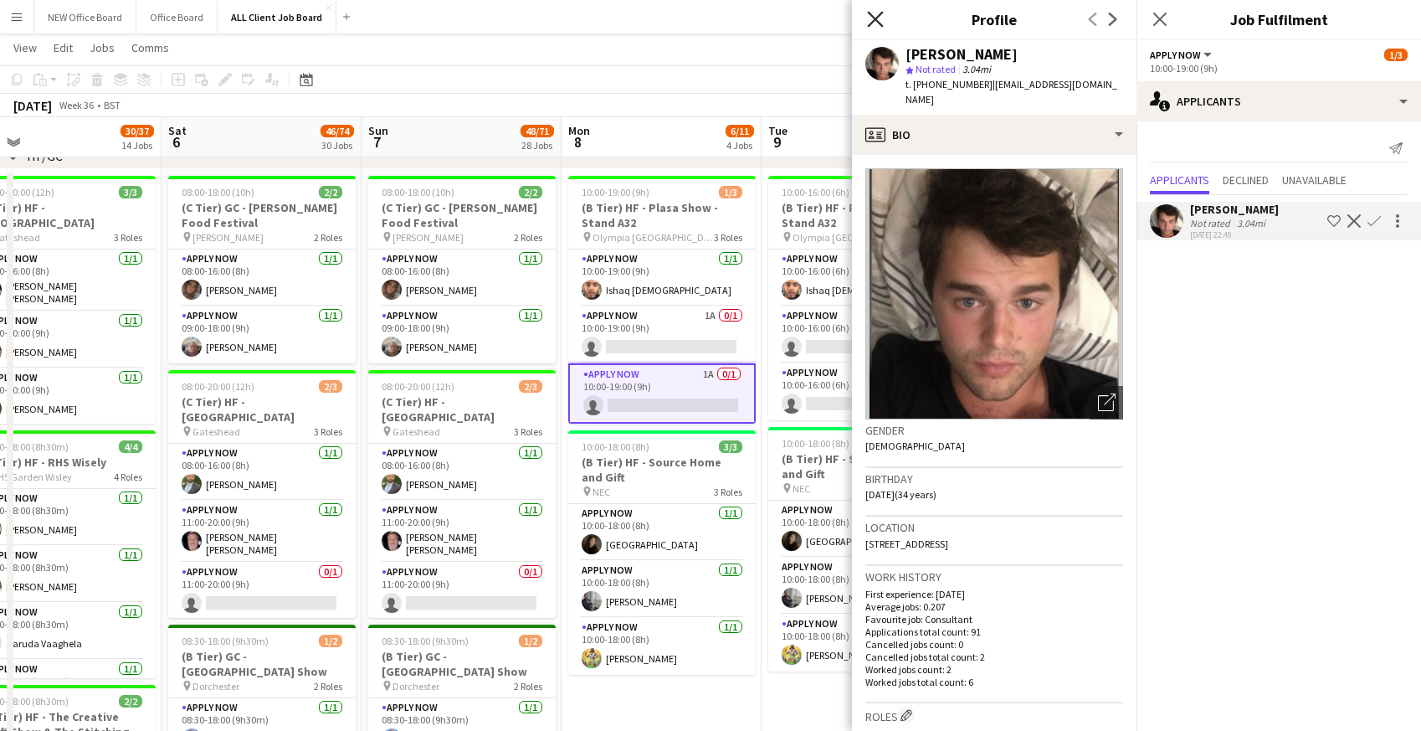
click at [873, 20] on icon "Close pop-in" at bounding box center [875, 19] width 16 height 16
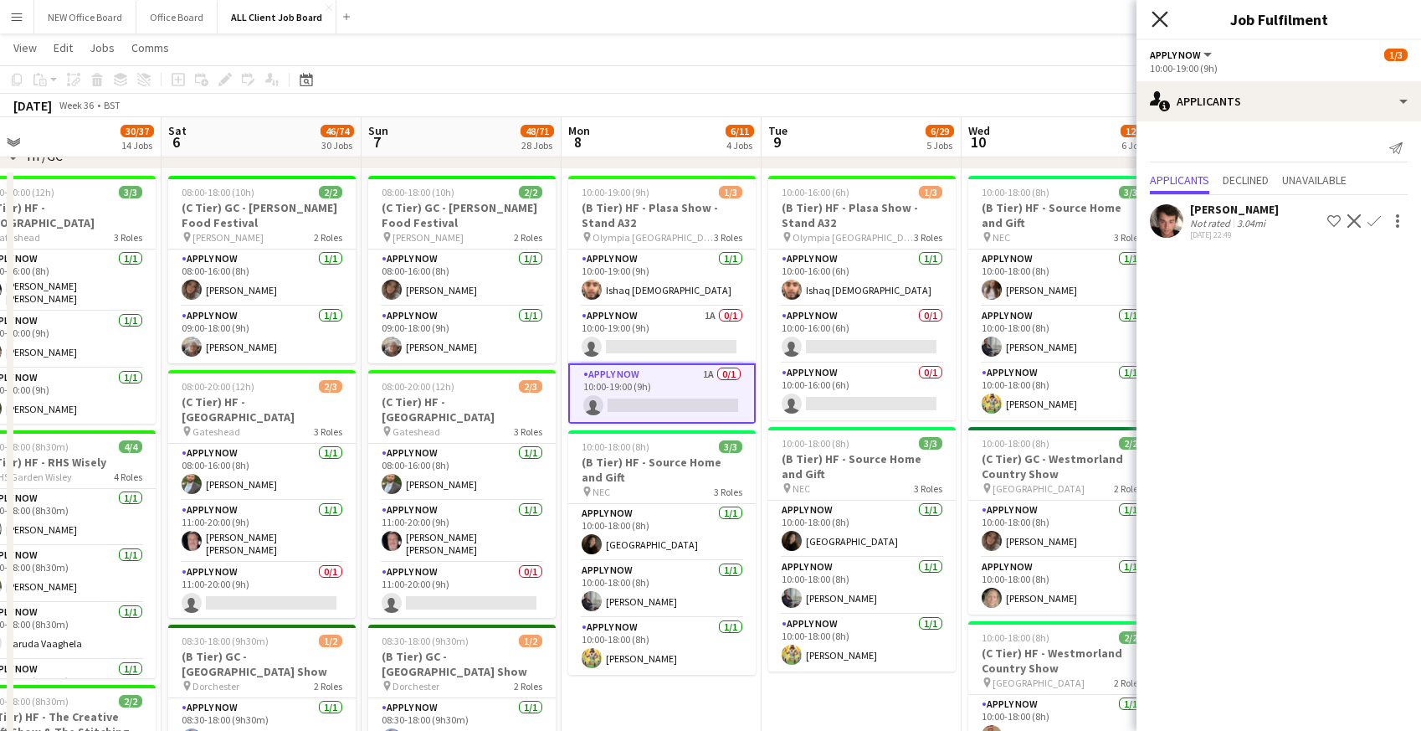
click at [1162, 17] on icon at bounding box center [1159, 19] width 16 height 16
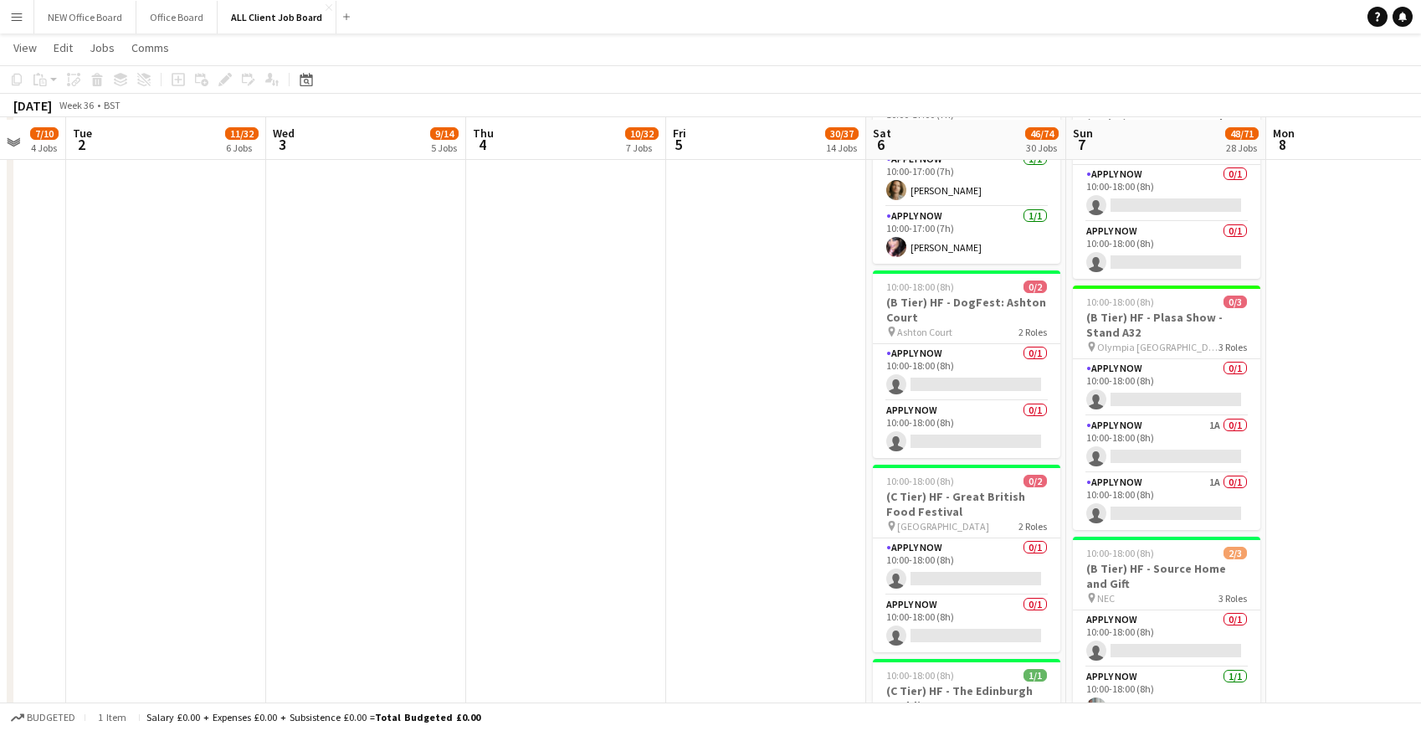
scroll to position [3050, 0]
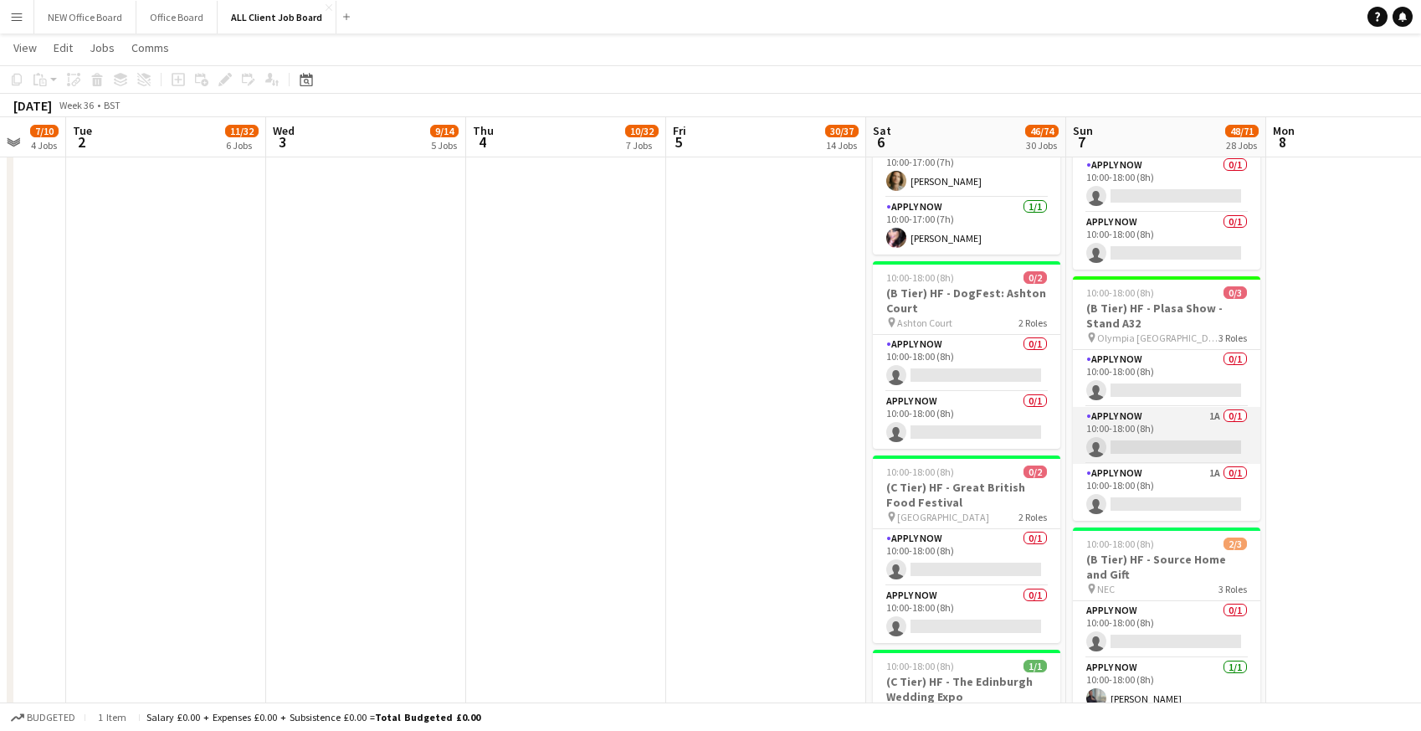
click at [1180, 421] on app-card-role "APPLY NOW 1A 0/1 10:00-18:00 (8h) single-neutral-actions" at bounding box center [1166, 435] width 187 height 57
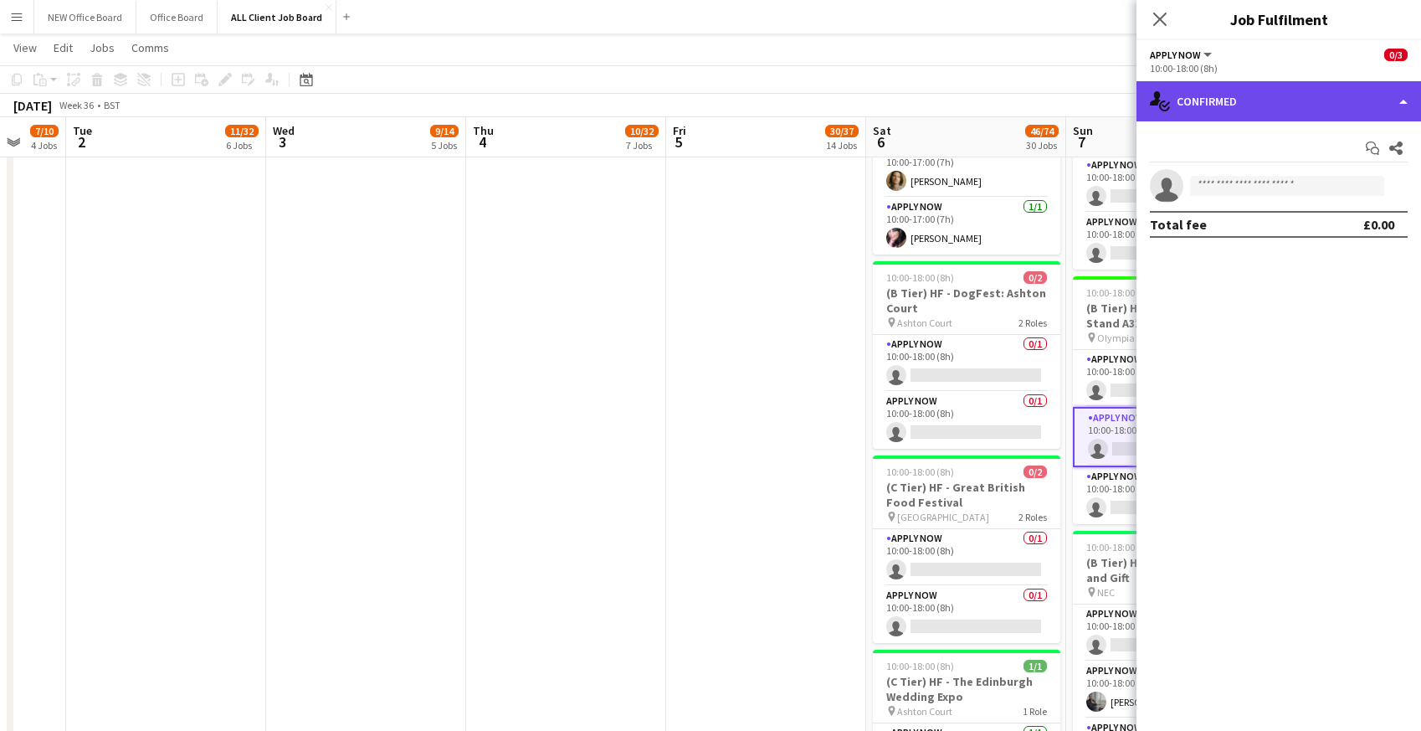
click at [1237, 105] on div "single-neutral-actions-check-2 Confirmed" at bounding box center [1278, 101] width 285 height 40
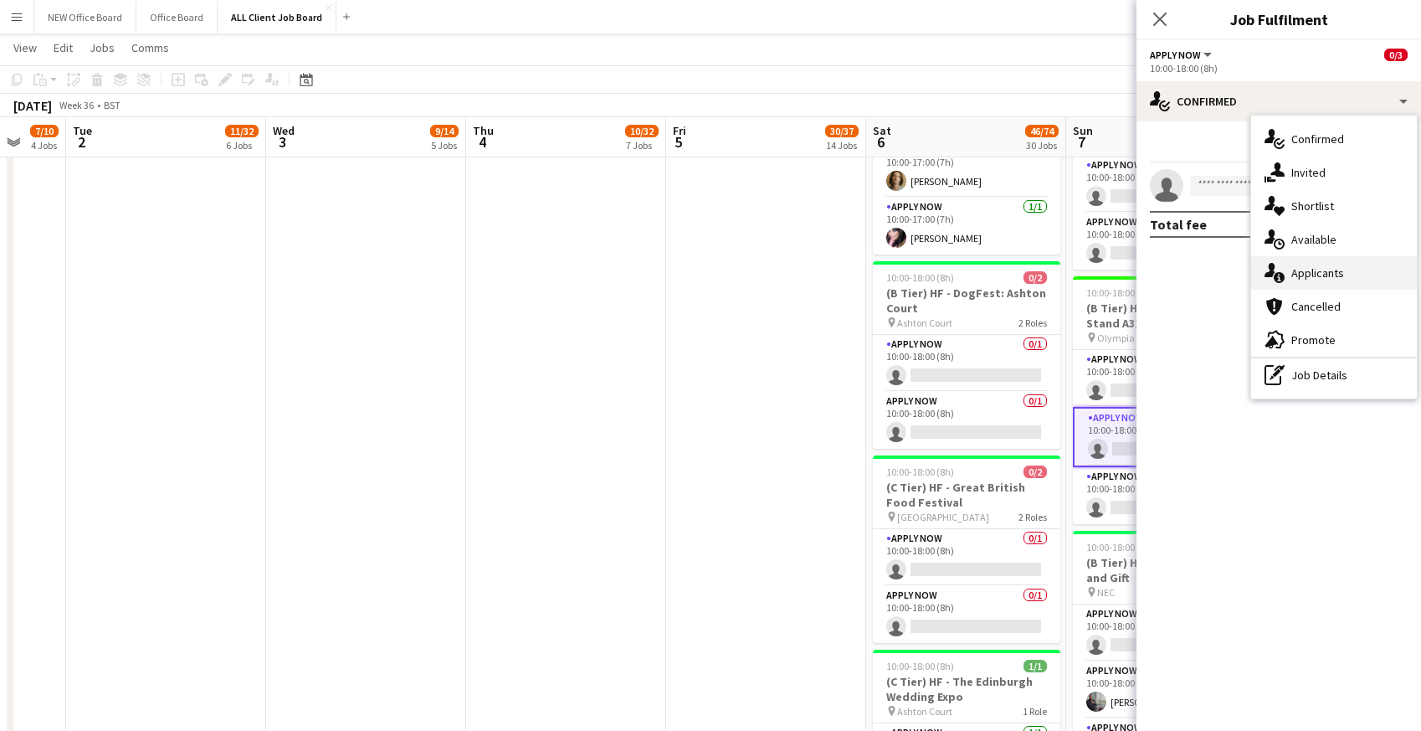
click at [1307, 284] on div "single-neutral-actions-information Applicants" at bounding box center [1334, 272] width 166 height 33
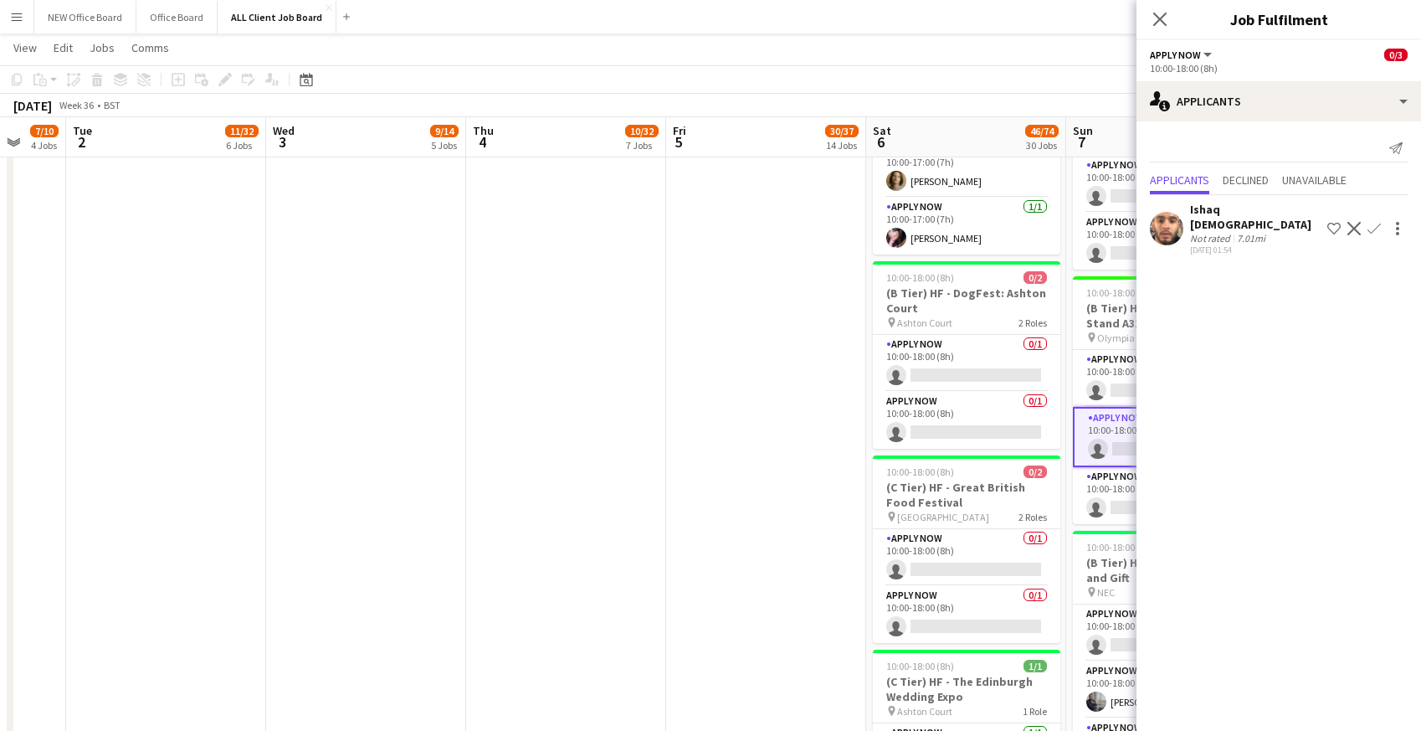
click at [1376, 222] on app-icon "Confirm" at bounding box center [1373, 228] width 13 height 13
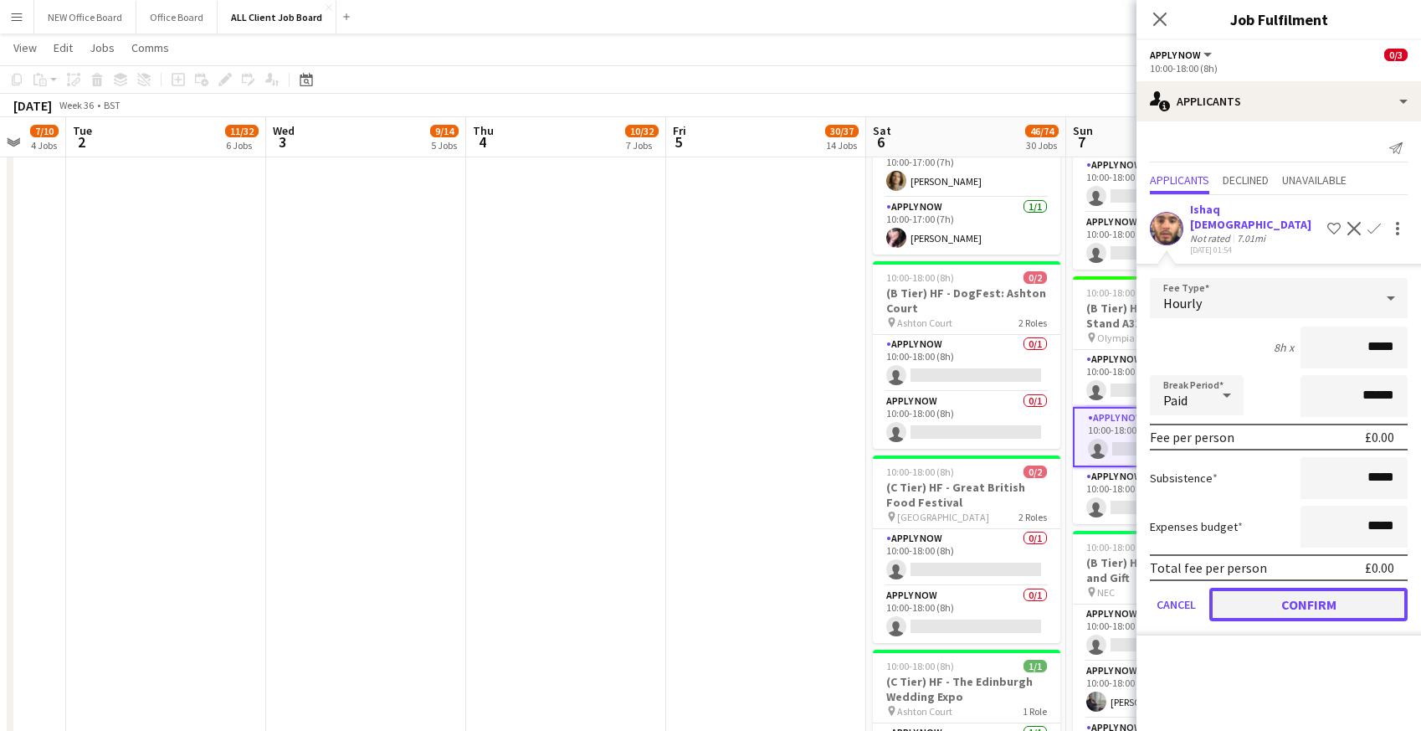
click at [1281, 603] on button "Confirm" at bounding box center [1308, 603] width 198 height 33
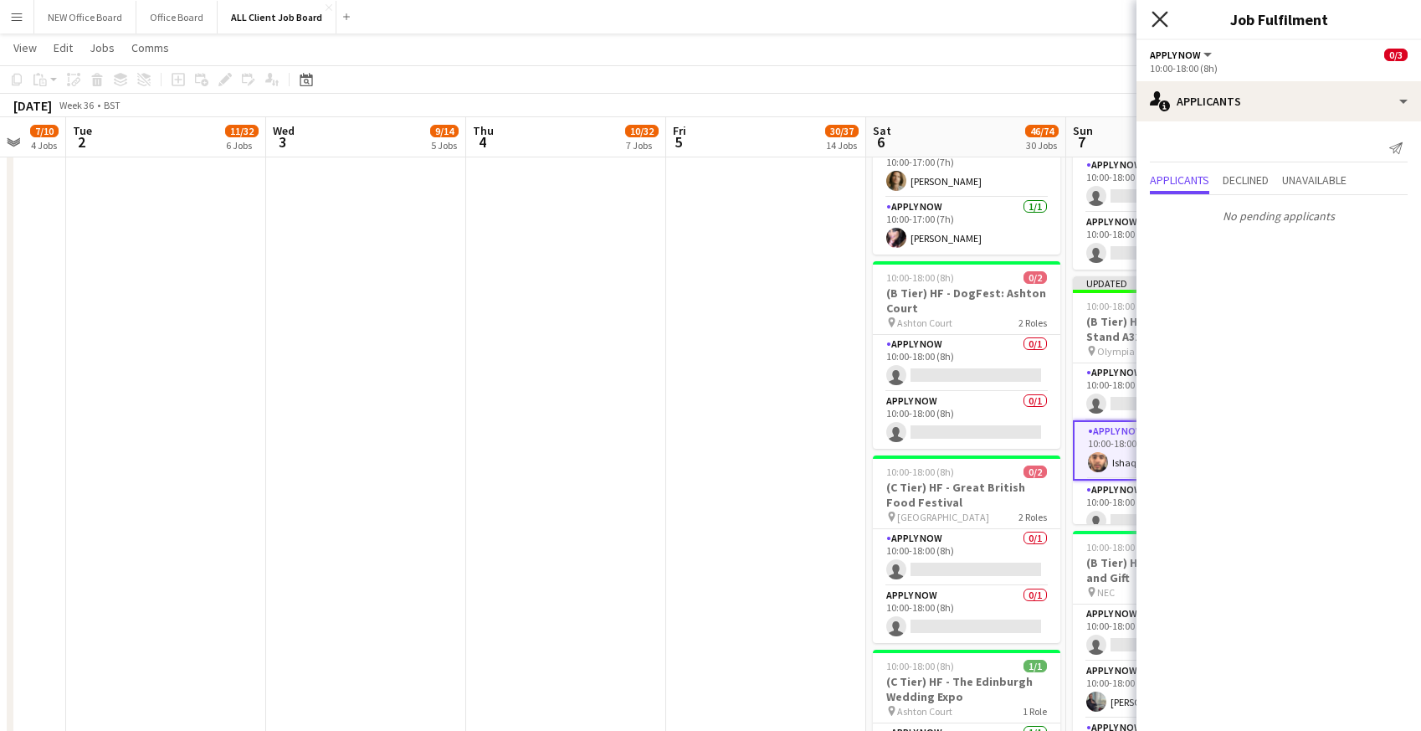
click at [1159, 21] on icon "Close pop-in" at bounding box center [1159, 19] width 16 height 16
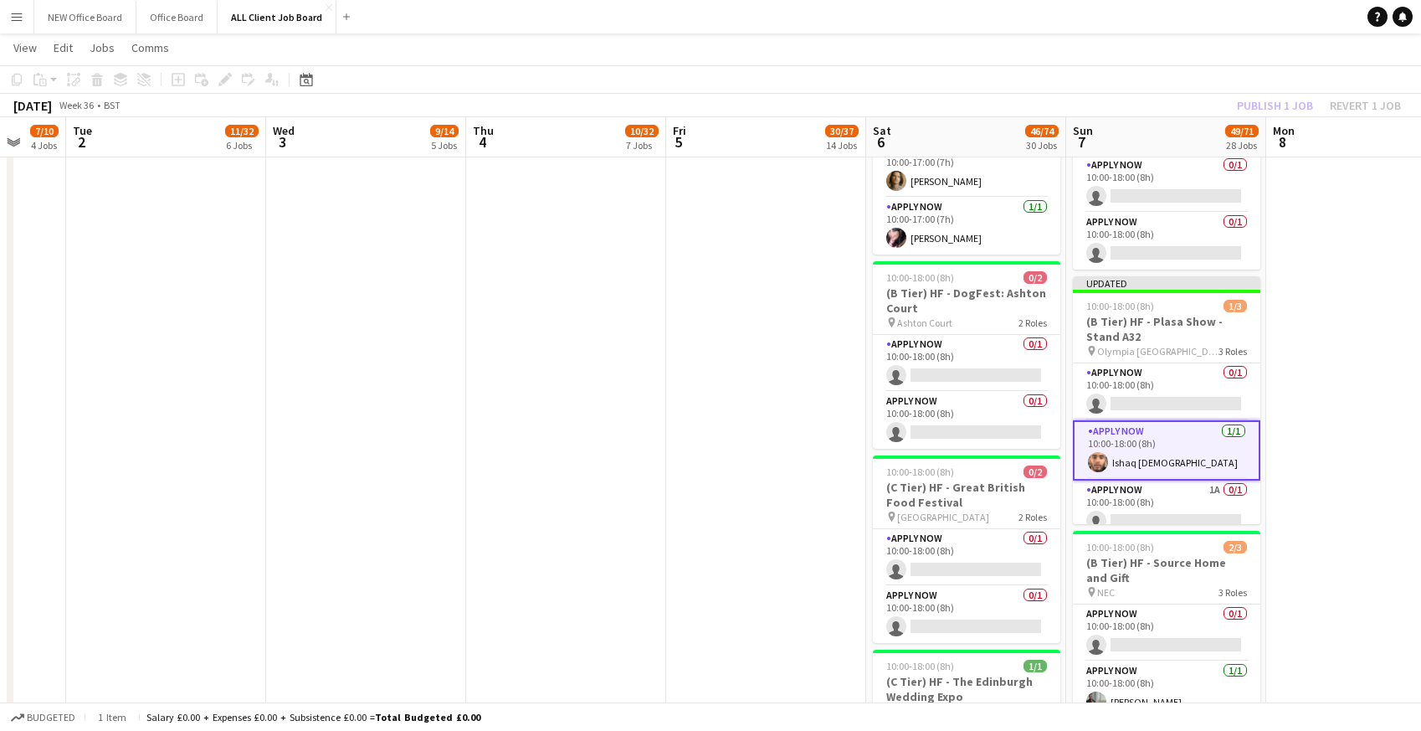
click at [1128, 100] on div "[DATE] Week 36 • BST Publish 1 job Revert 1 job" at bounding box center [710, 105] width 1421 height 23
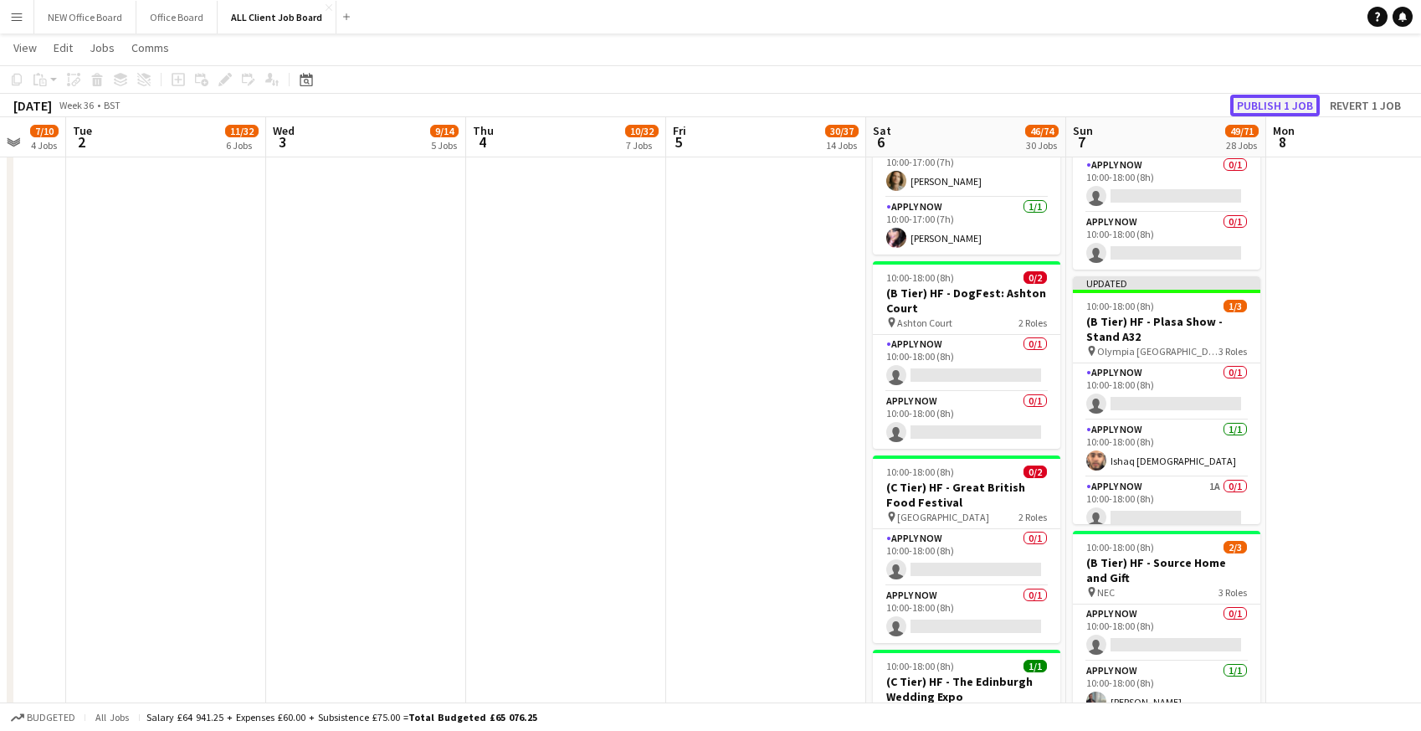
click at [1290, 105] on button "Publish 1 job" at bounding box center [1275, 106] width 90 height 22
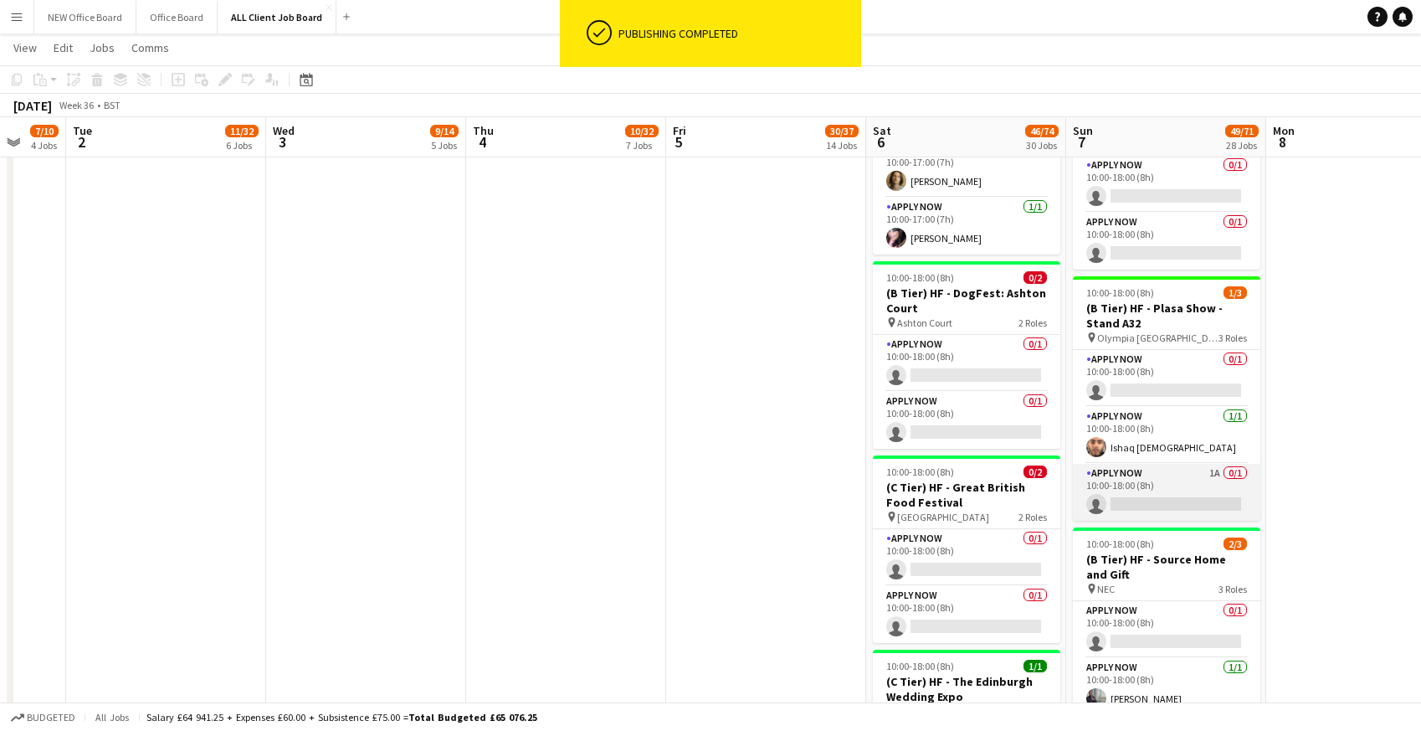
click at [1157, 486] on app-card-role "APPLY NOW 1A 0/1 10:00-18:00 (8h) single-neutral-actions" at bounding box center [1166, 492] width 187 height 57
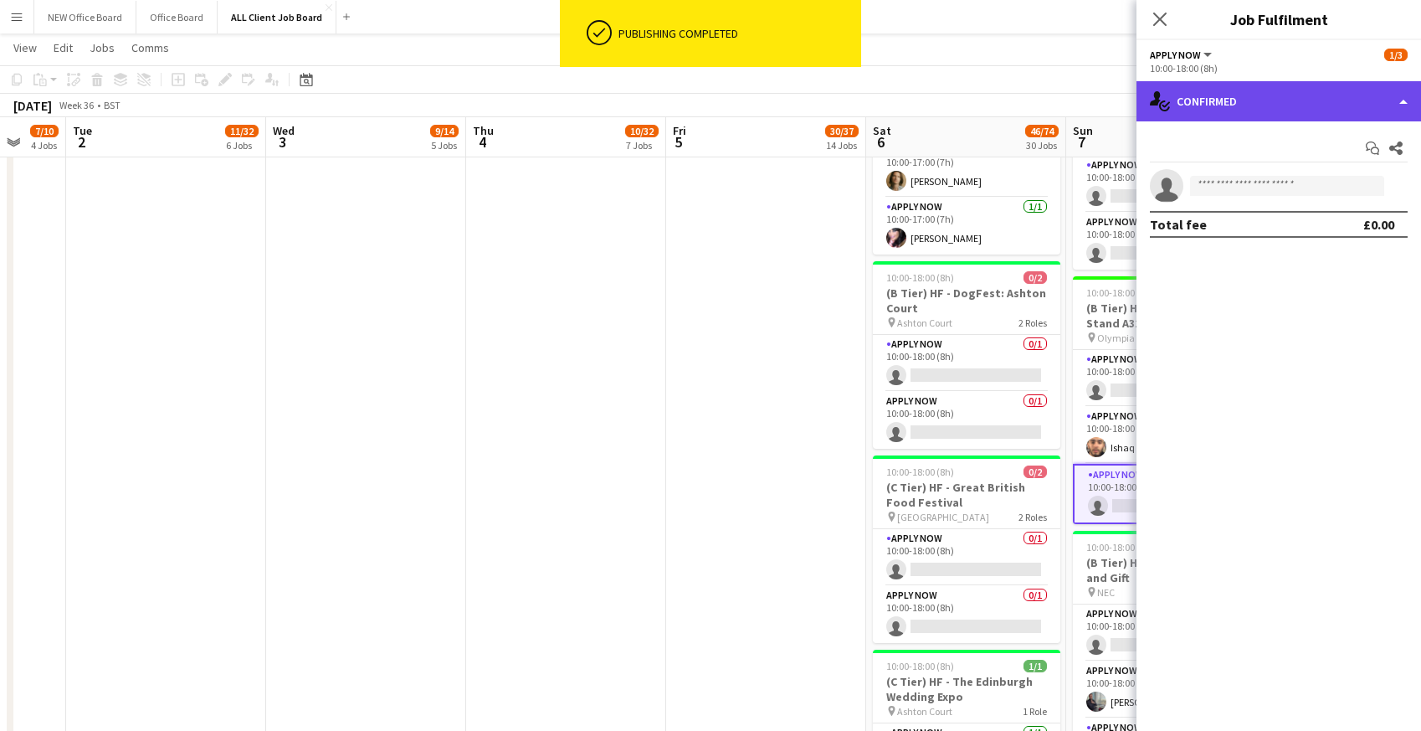
click at [1218, 100] on div "single-neutral-actions-check-2 Confirmed" at bounding box center [1278, 101] width 285 height 40
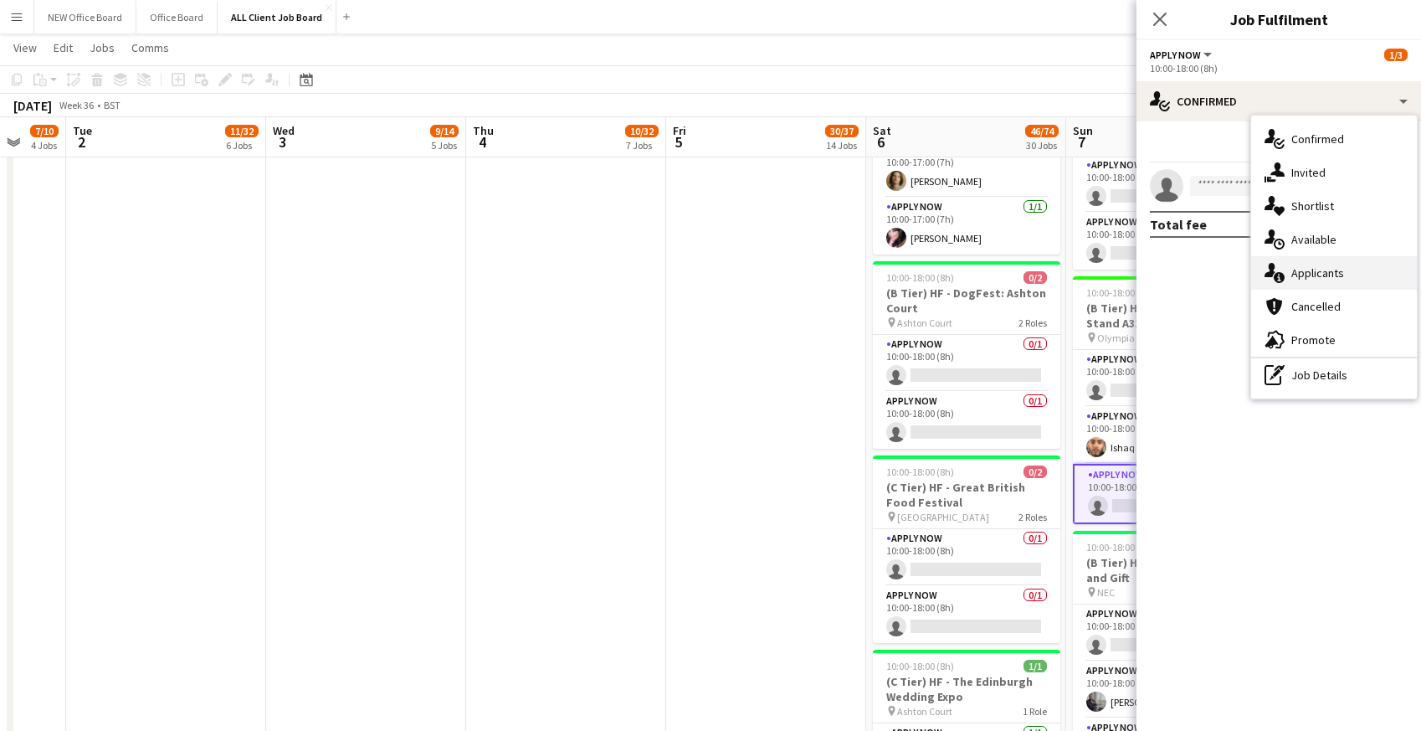
click at [1297, 279] on div "single-neutral-actions-information Applicants" at bounding box center [1334, 272] width 166 height 33
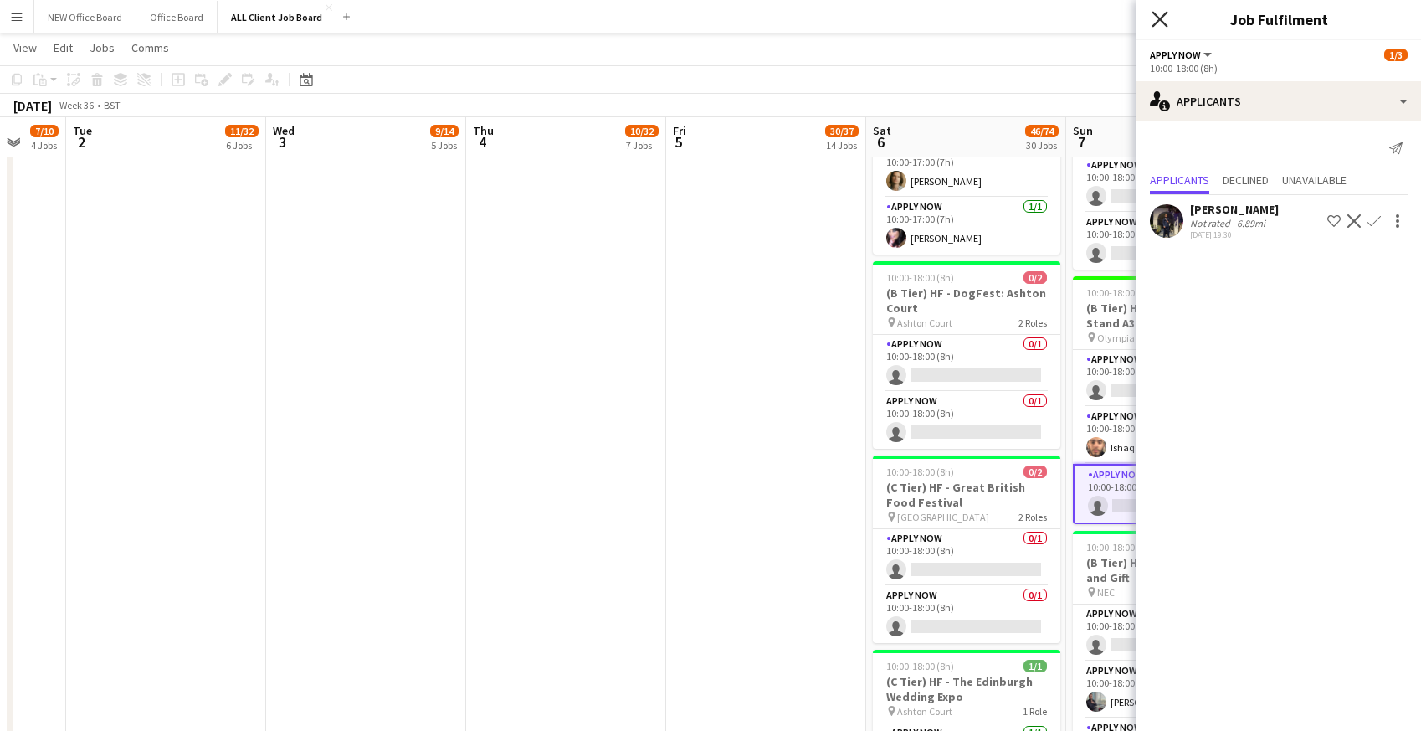
click at [1157, 18] on icon at bounding box center [1159, 19] width 16 height 16
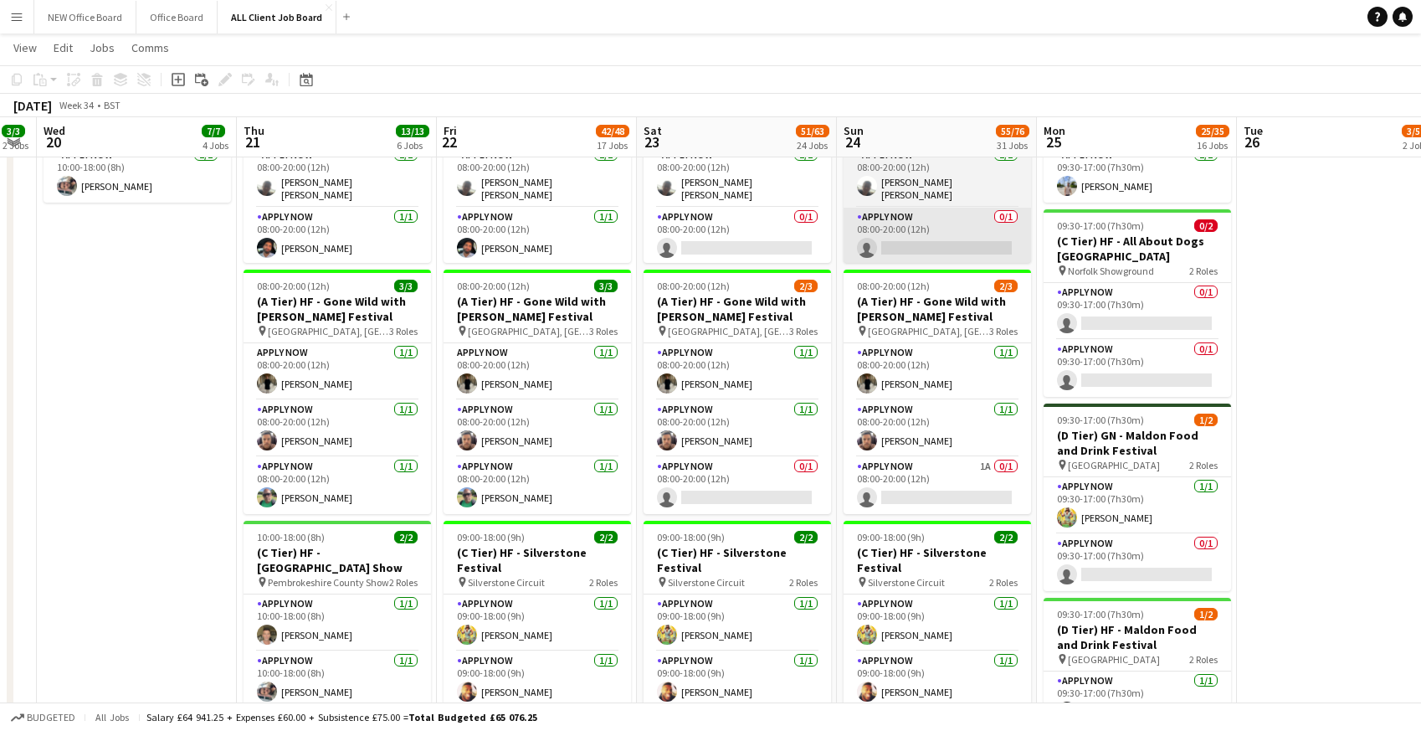
scroll to position [685, 0]
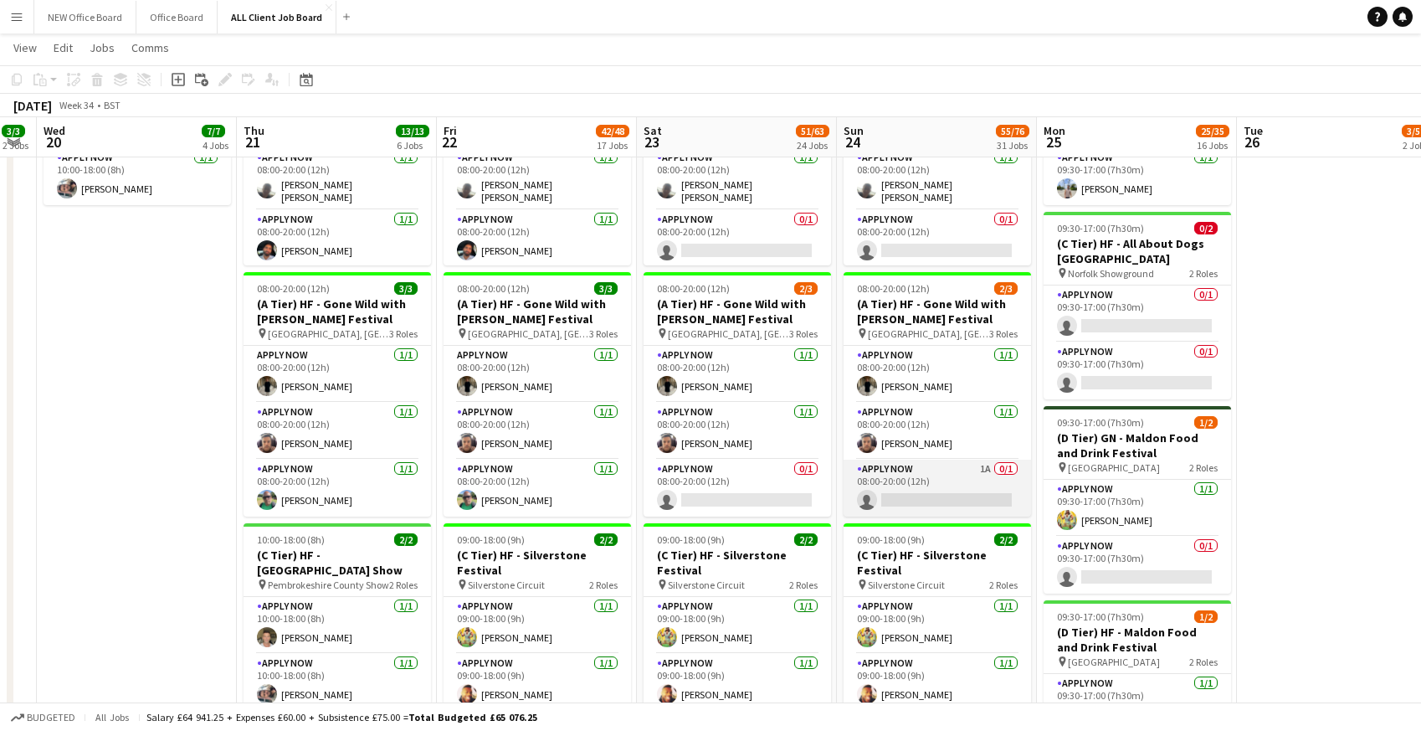
click at [911, 473] on app-card-role "APPLY NOW 1A 0/1 08:00-20:00 (12h) single-neutral-actions" at bounding box center [937, 487] width 187 height 57
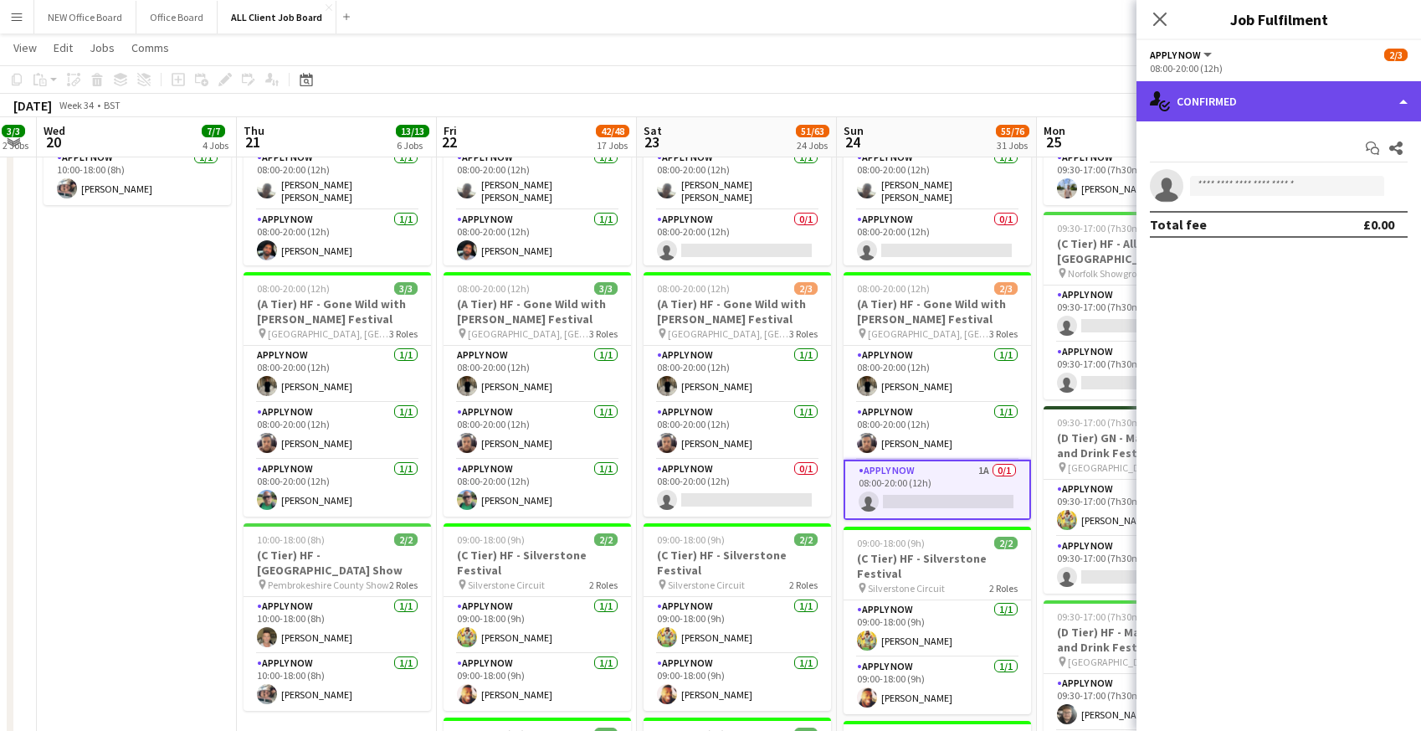
click at [1267, 107] on div "single-neutral-actions-check-2 Confirmed" at bounding box center [1278, 101] width 285 height 40
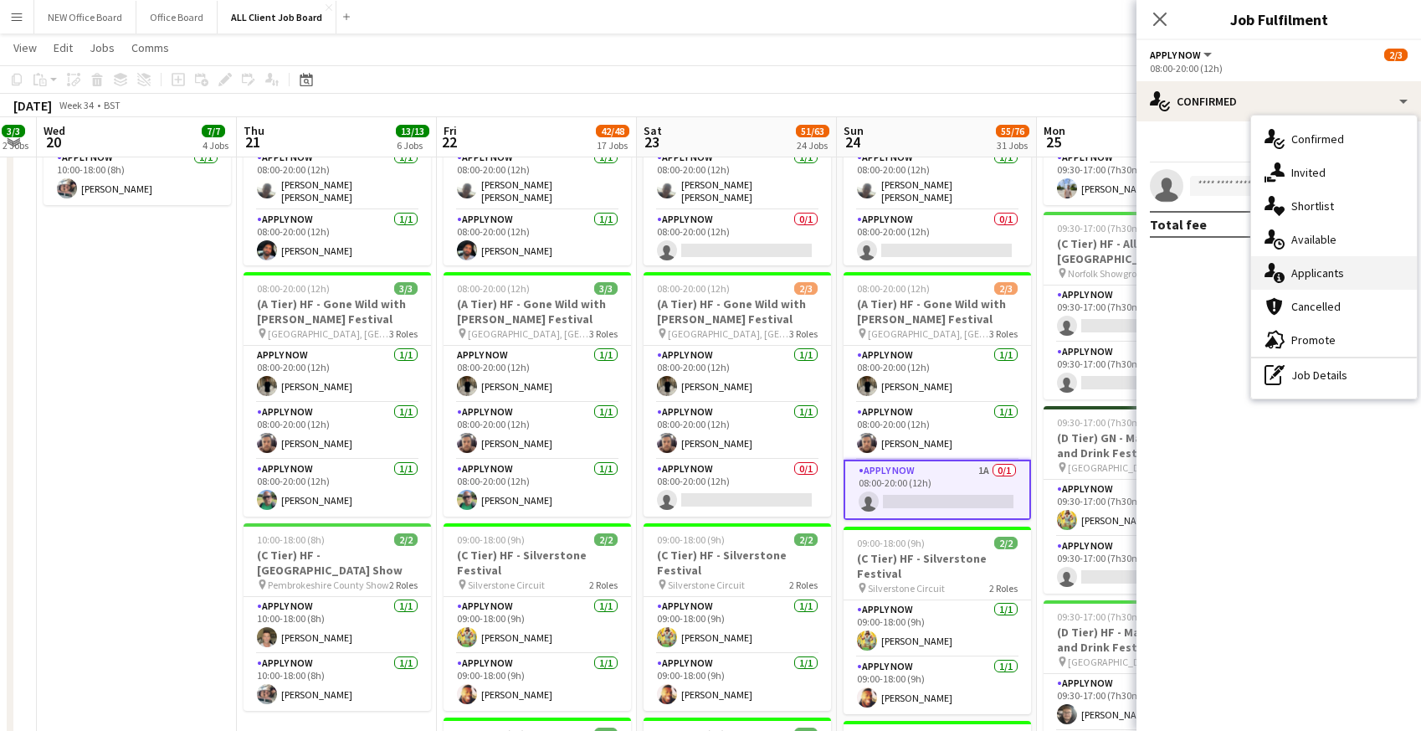
click at [1291, 279] on div "single-neutral-actions-information Applicants" at bounding box center [1334, 272] width 166 height 33
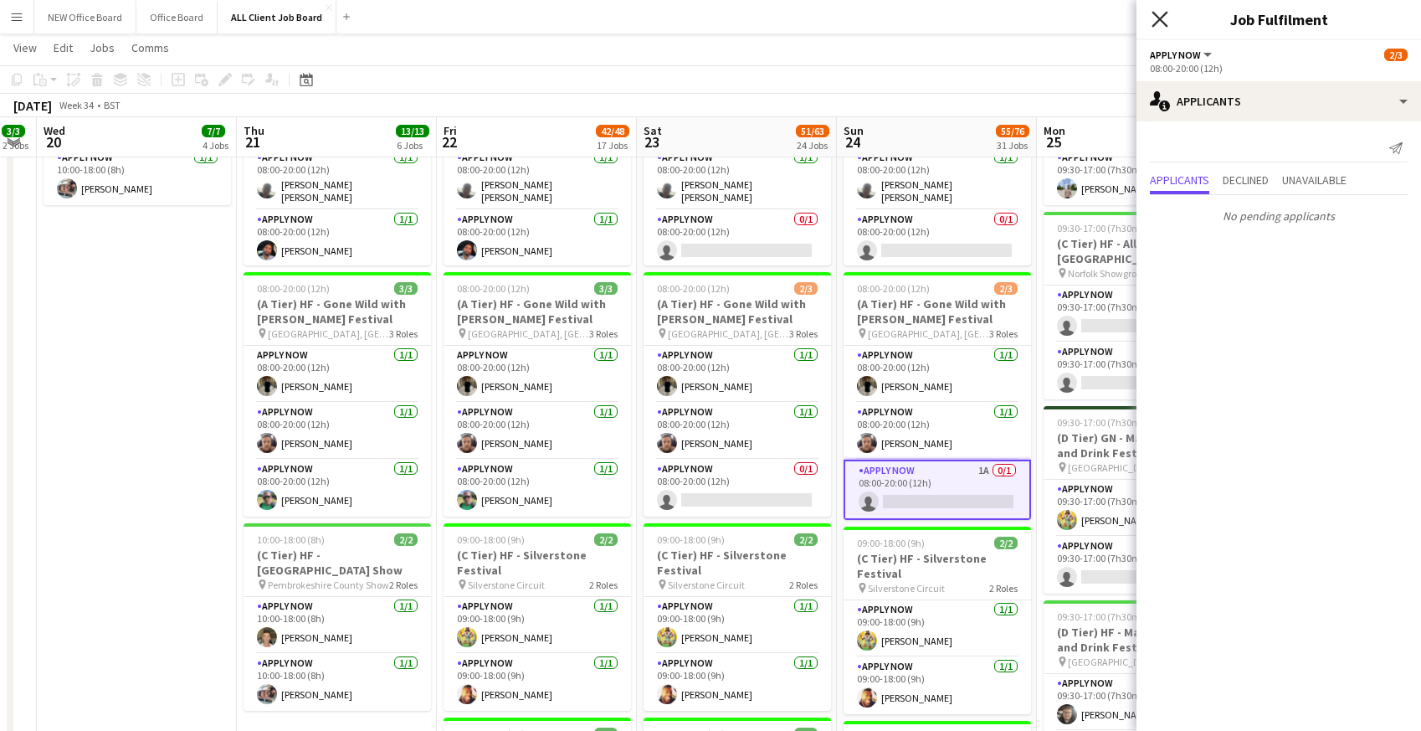
click at [1161, 14] on icon "Close pop-in" at bounding box center [1159, 19] width 16 height 16
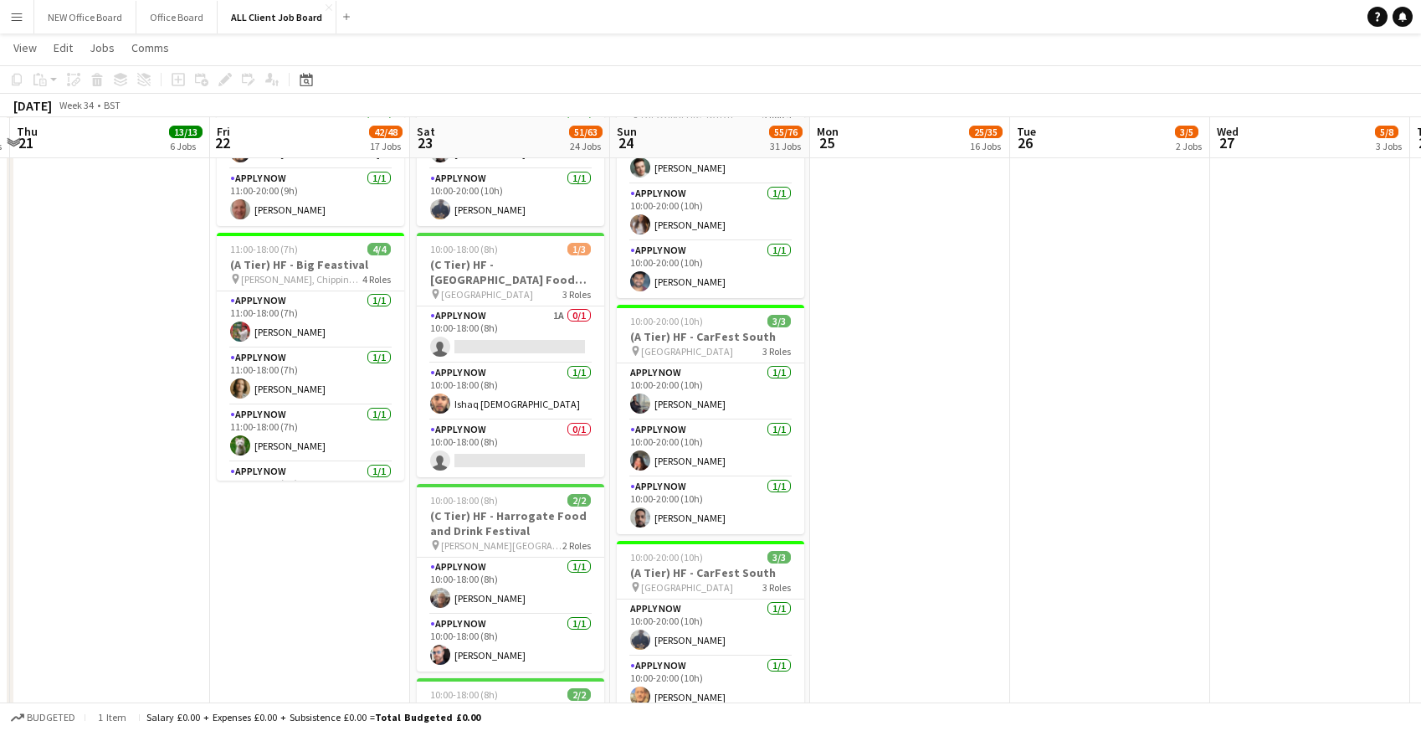
scroll to position [2798, 0]
click at [483, 319] on app-card-role "APPLY NOW 1A 0/1 10:00-18:00 (8h) single-neutral-actions" at bounding box center [510, 333] width 187 height 57
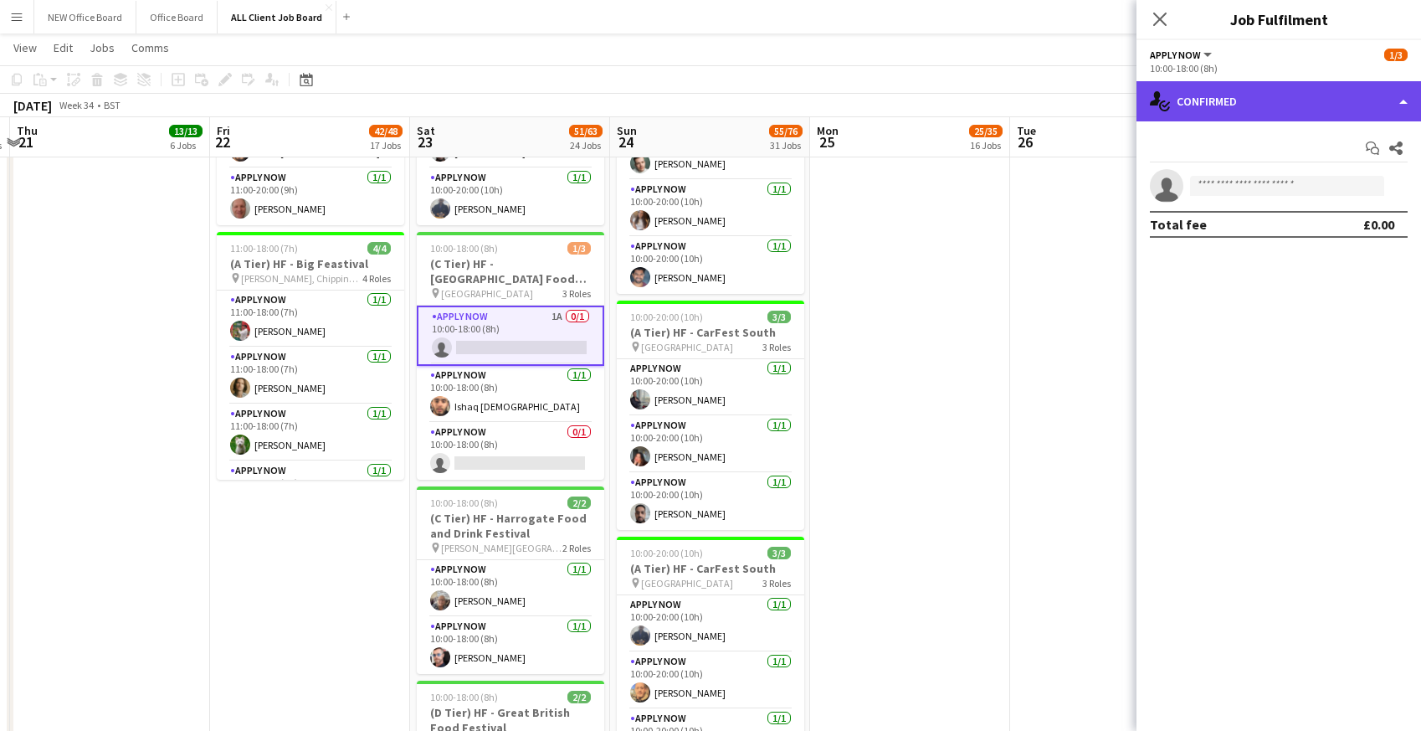
click at [1217, 86] on div "single-neutral-actions-check-2 Confirmed" at bounding box center [1278, 101] width 285 height 40
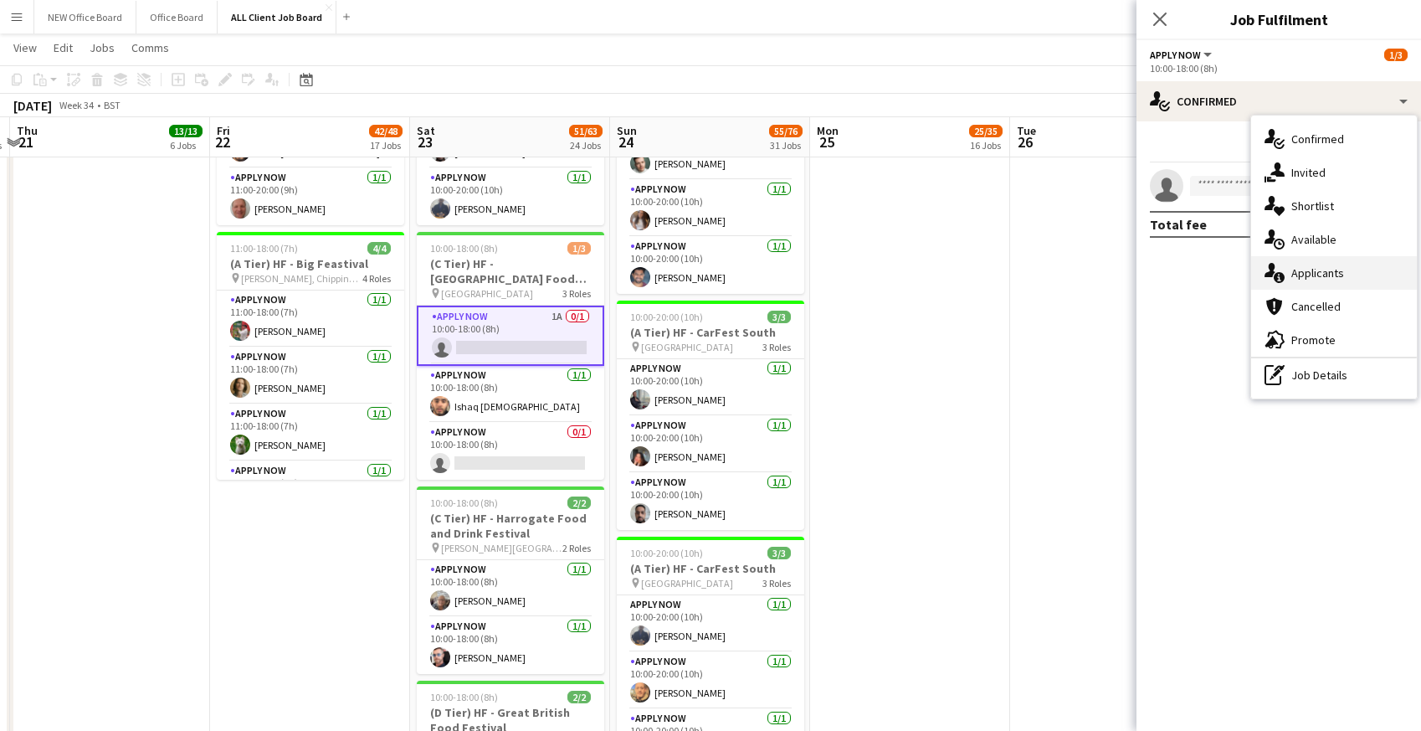
click at [1303, 278] on div "single-neutral-actions-information Applicants" at bounding box center [1334, 272] width 166 height 33
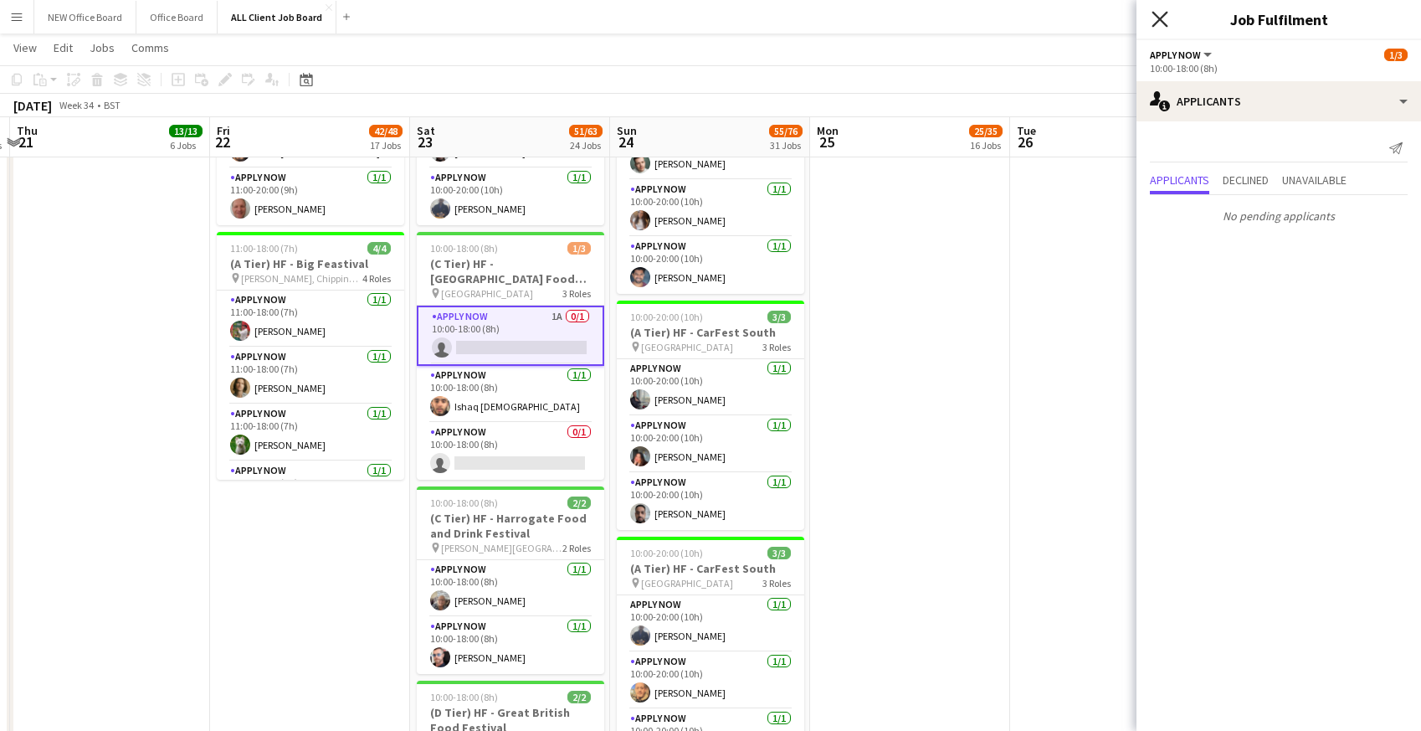
click at [1161, 21] on icon at bounding box center [1159, 19] width 16 height 16
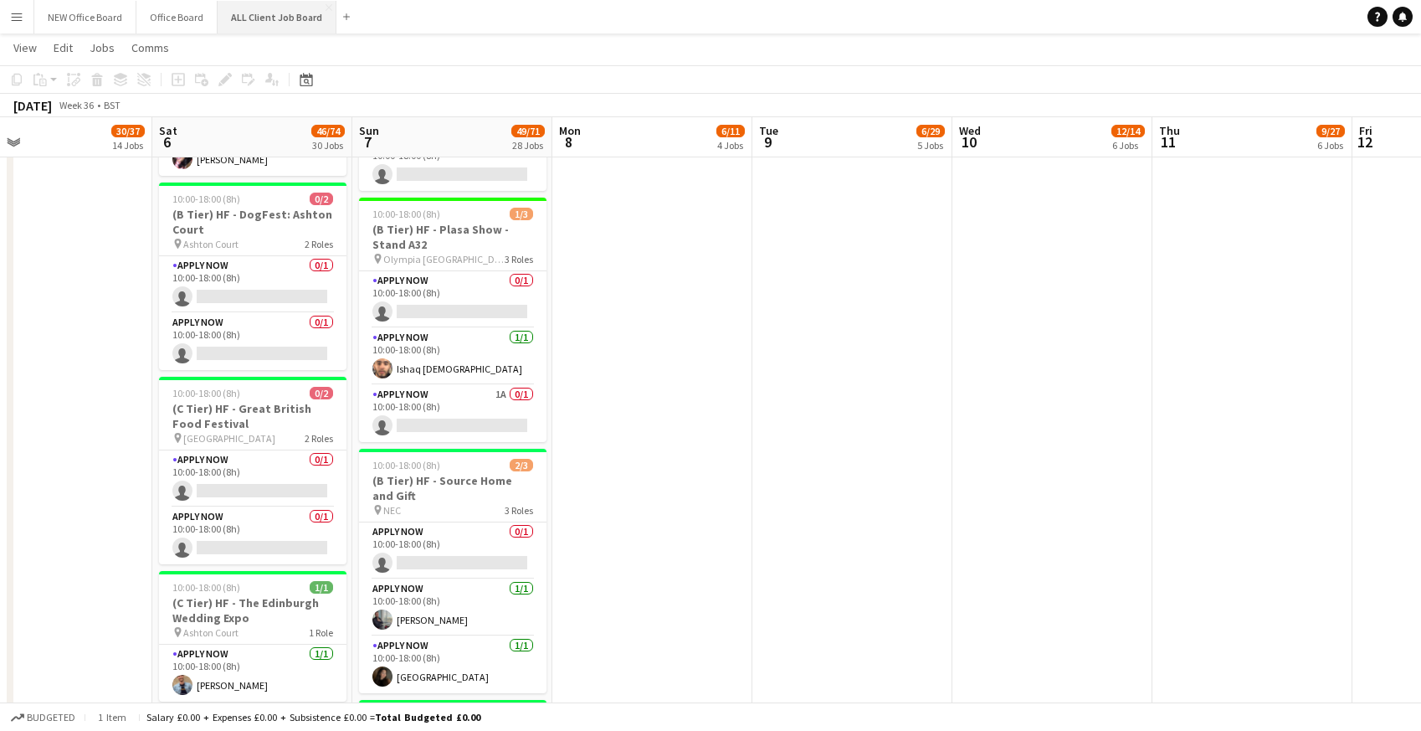
scroll to position [3141, 0]
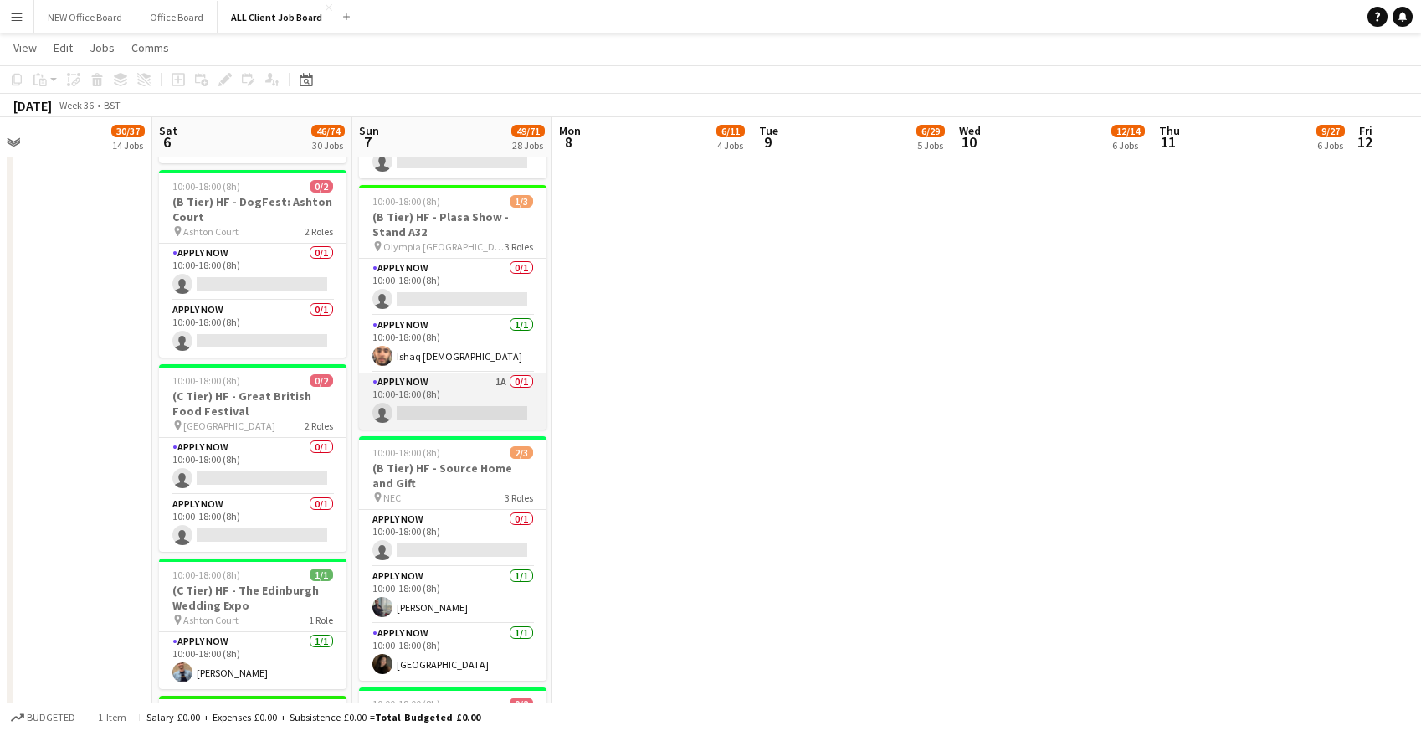
click at [446, 385] on app-card-role "APPLY NOW 1A 0/1 10:00-18:00 (8h) single-neutral-actions" at bounding box center [452, 400] width 187 height 57
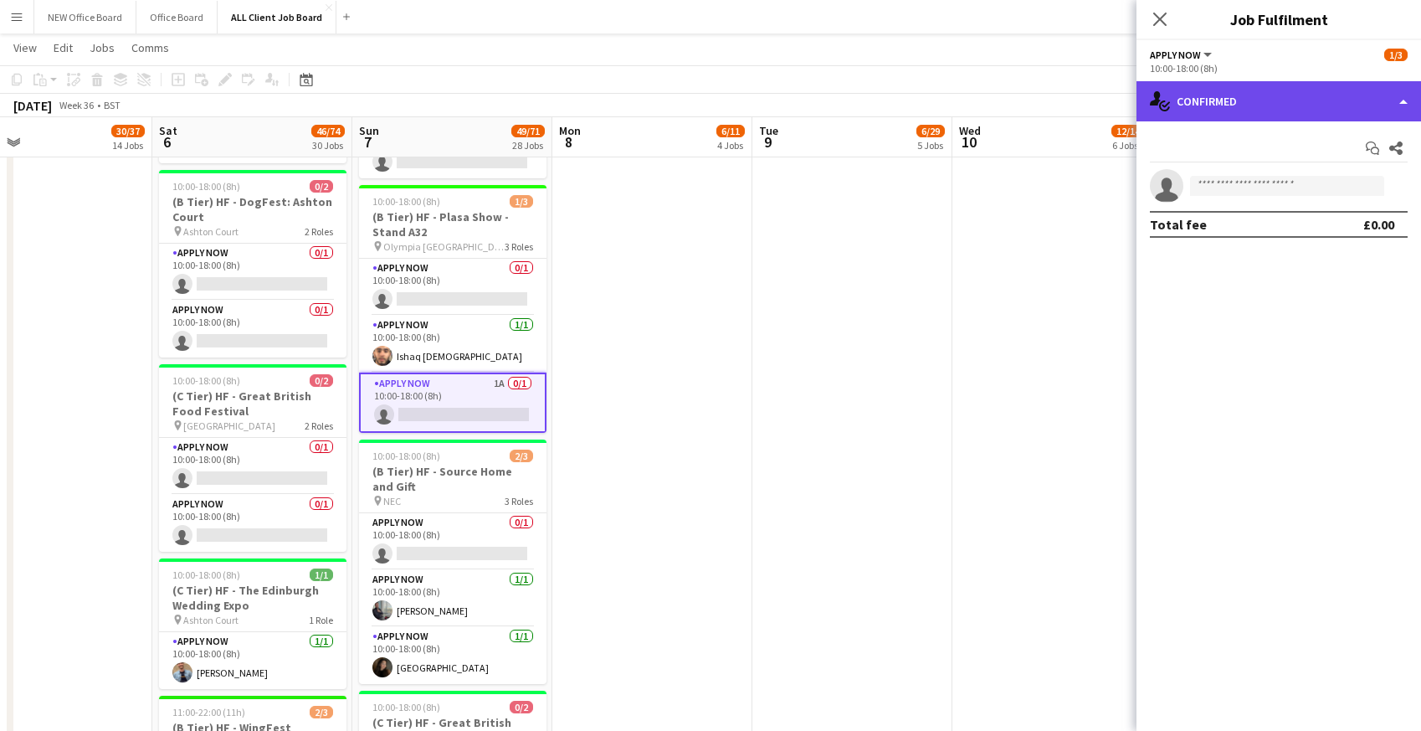
click at [1262, 103] on div "single-neutral-actions-check-2 Confirmed" at bounding box center [1278, 101] width 285 height 40
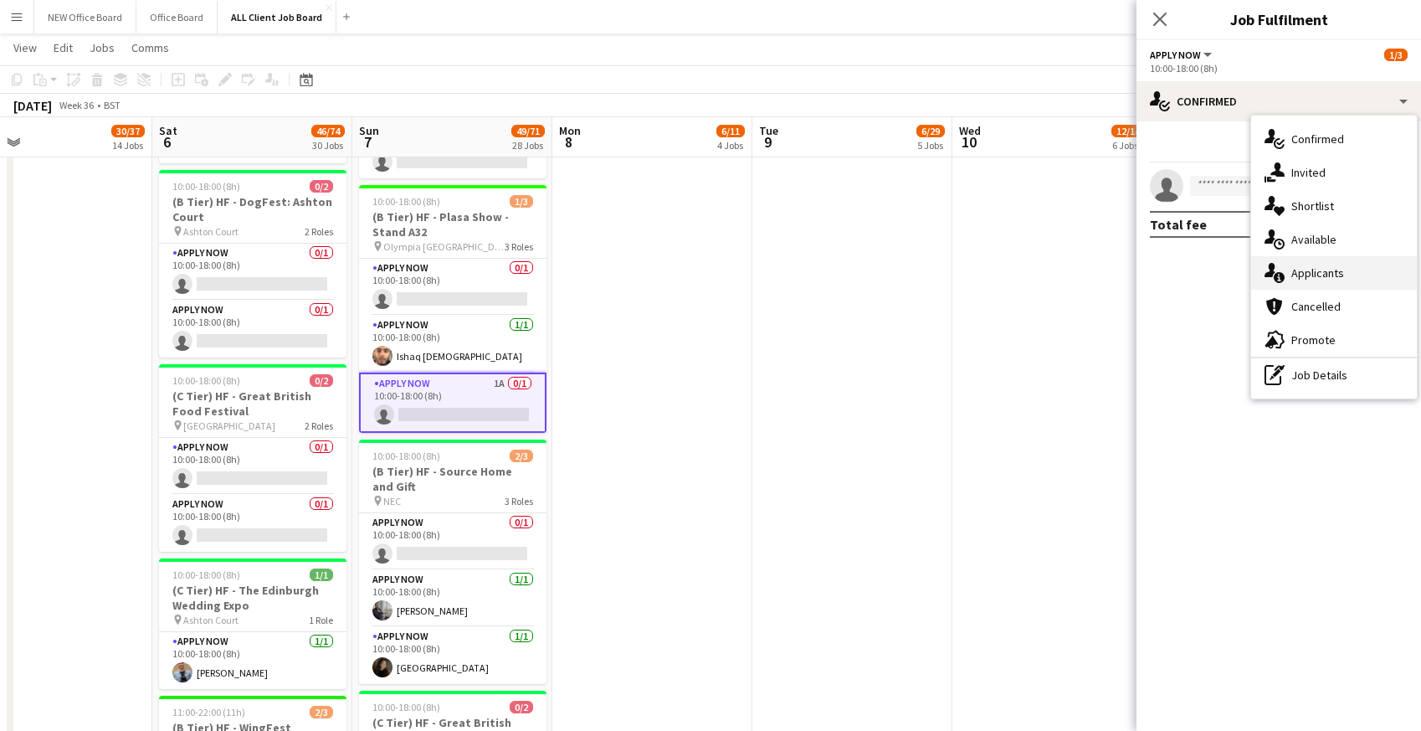
click at [1315, 270] on div "single-neutral-actions-information Applicants" at bounding box center [1334, 272] width 166 height 33
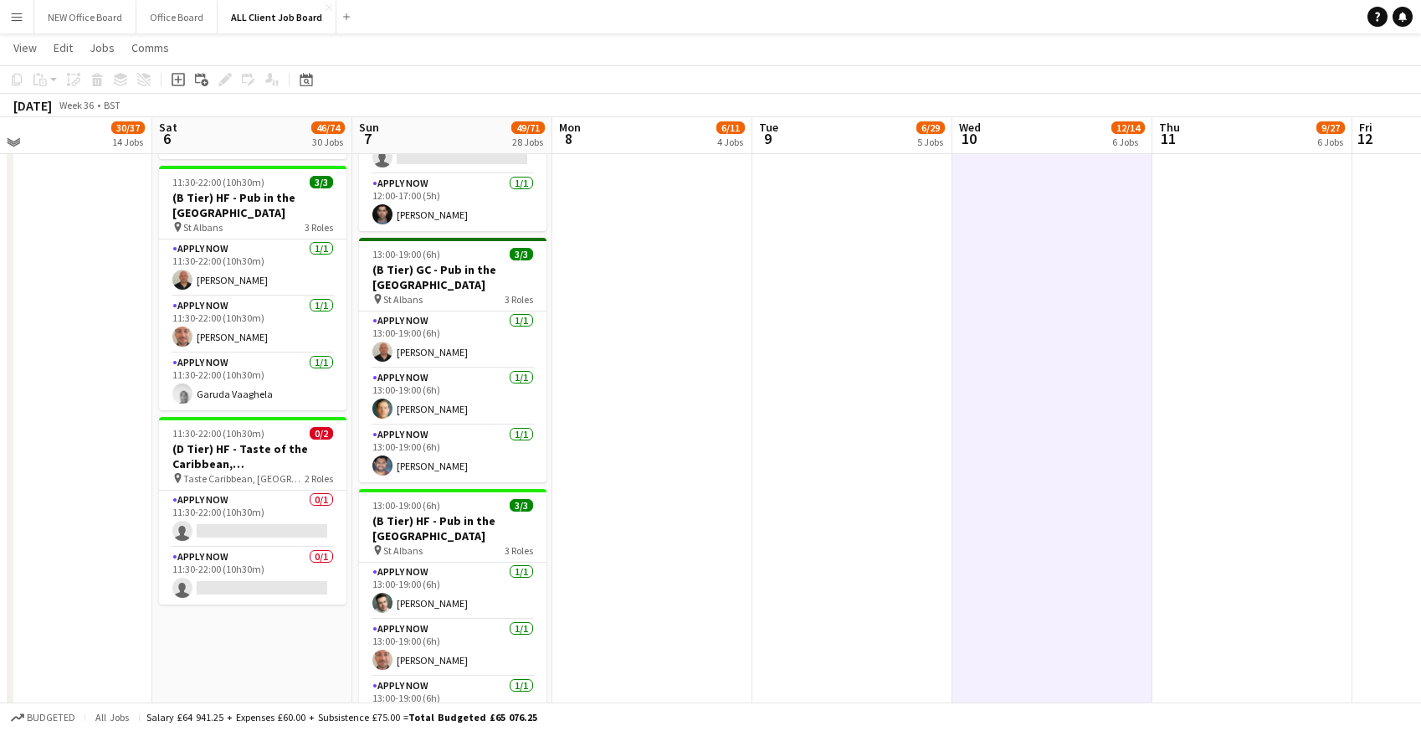
scroll to position [4170, 0]
